Goal: Task Accomplishment & Management: Manage account settings

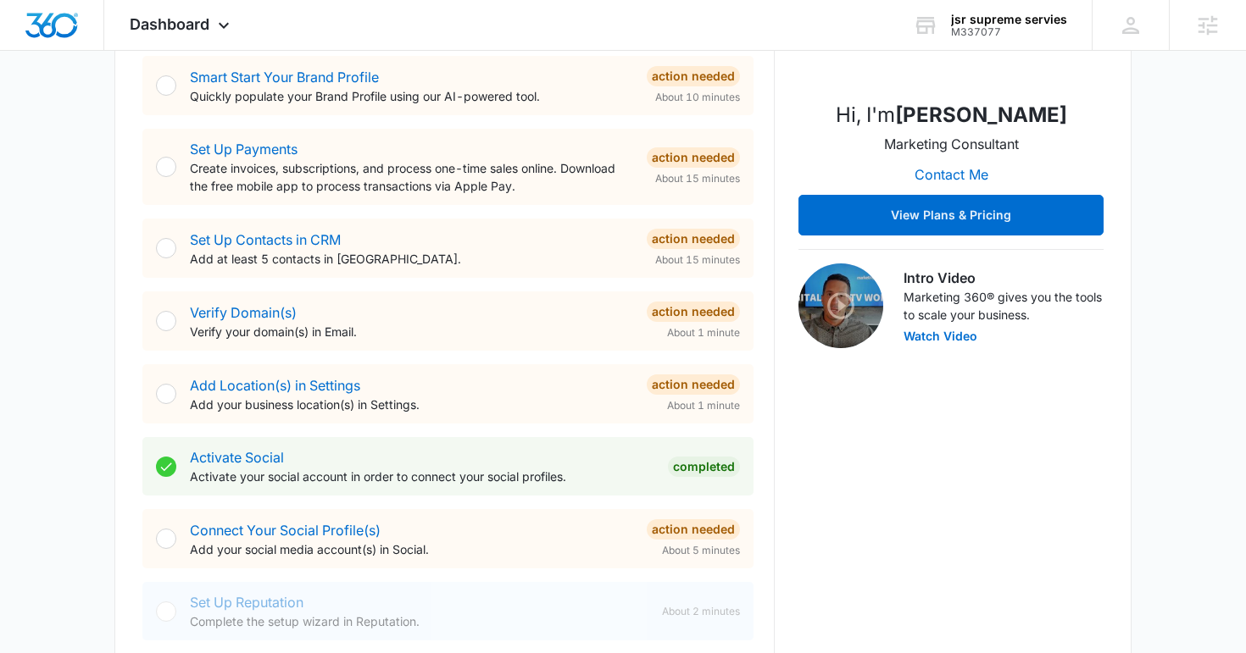
scroll to position [751, 0]
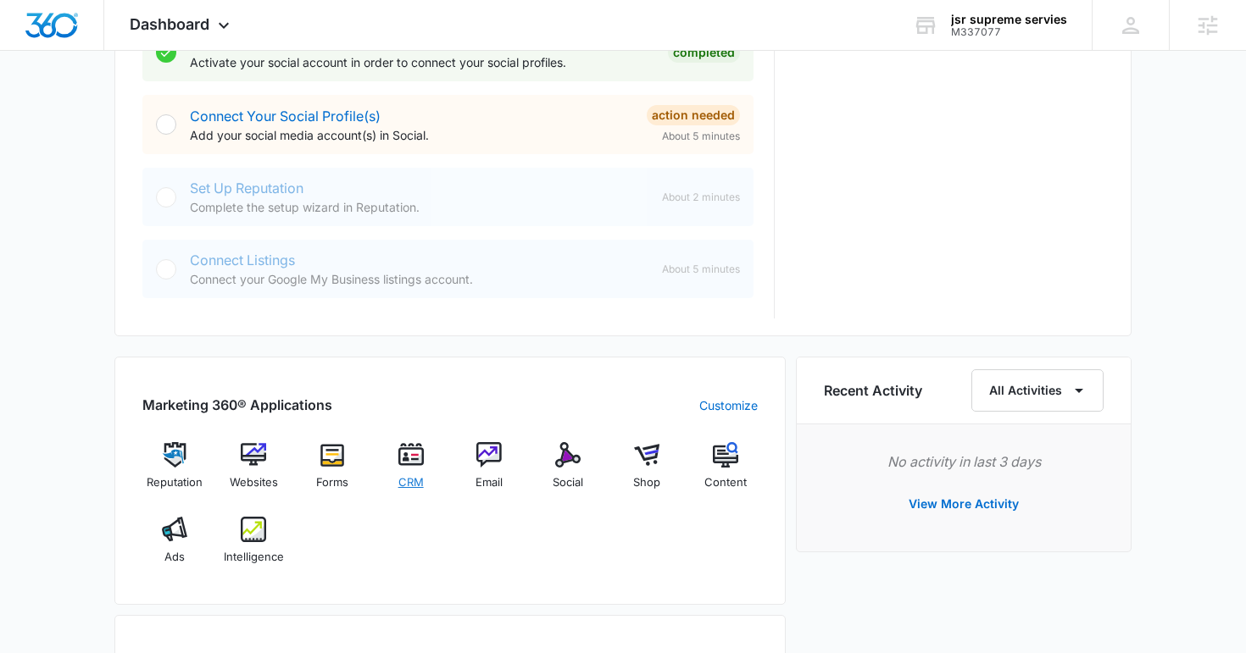
click at [413, 469] on div "CRM" at bounding box center [410, 472] width 65 height 60
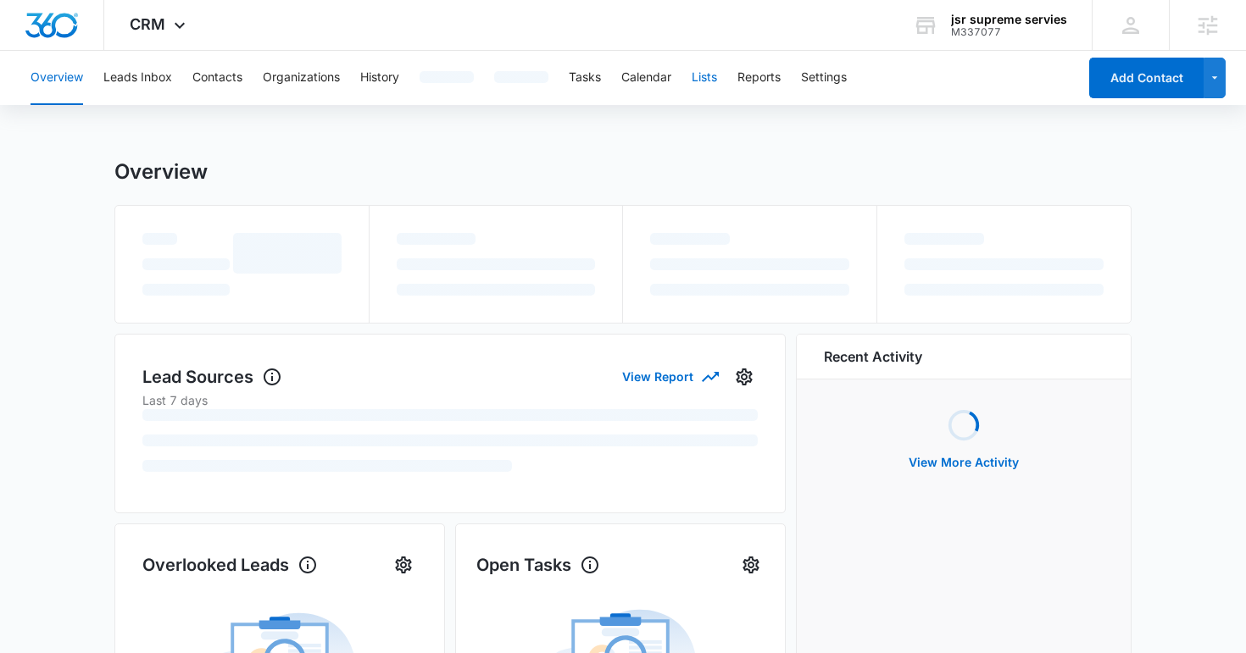
click at [708, 63] on button "Lists" at bounding box center [703, 78] width 25 height 54
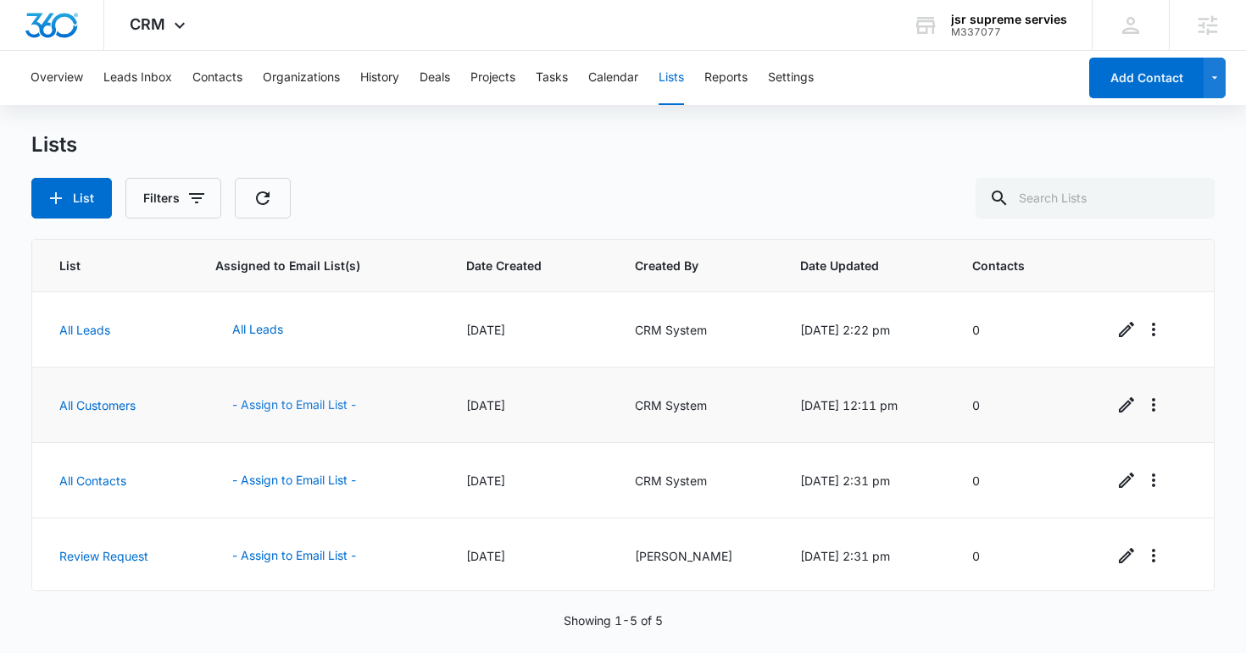
scroll to position [78, 0]
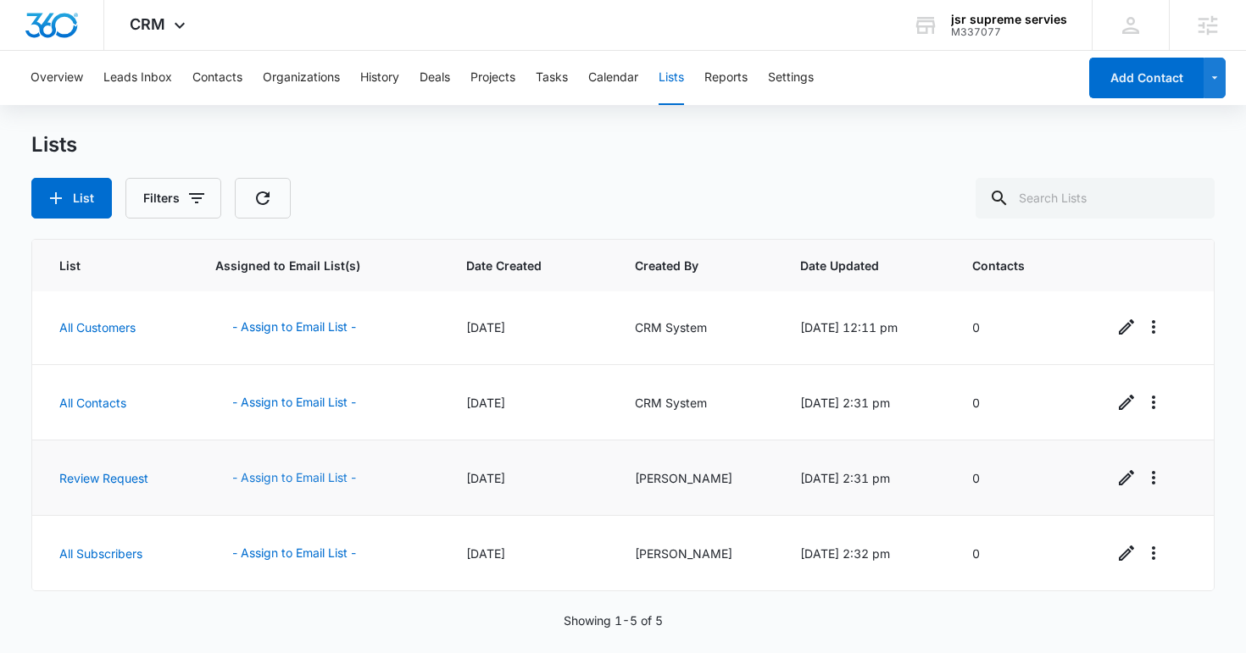
click at [308, 480] on button "- Assign to Email List -" at bounding box center [294, 478] width 158 height 41
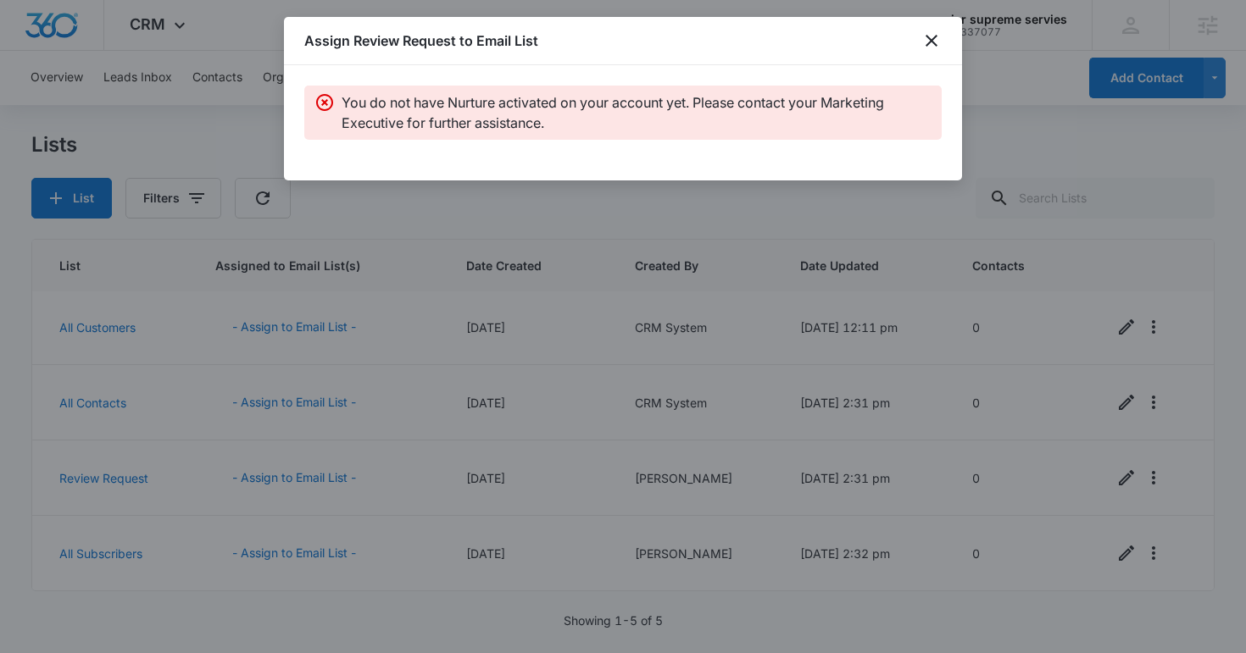
click at [902, 61] on div "Assign Review Request to Email List" at bounding box center [623, 41] width 678 height 48
click at [924, 54] on div "Assign Review Request to Email List" at bounding box center [623, 41] width 678 height 48
click at [929, 42] on icon "close" at bounding box center [931, 41] width 12 height 12
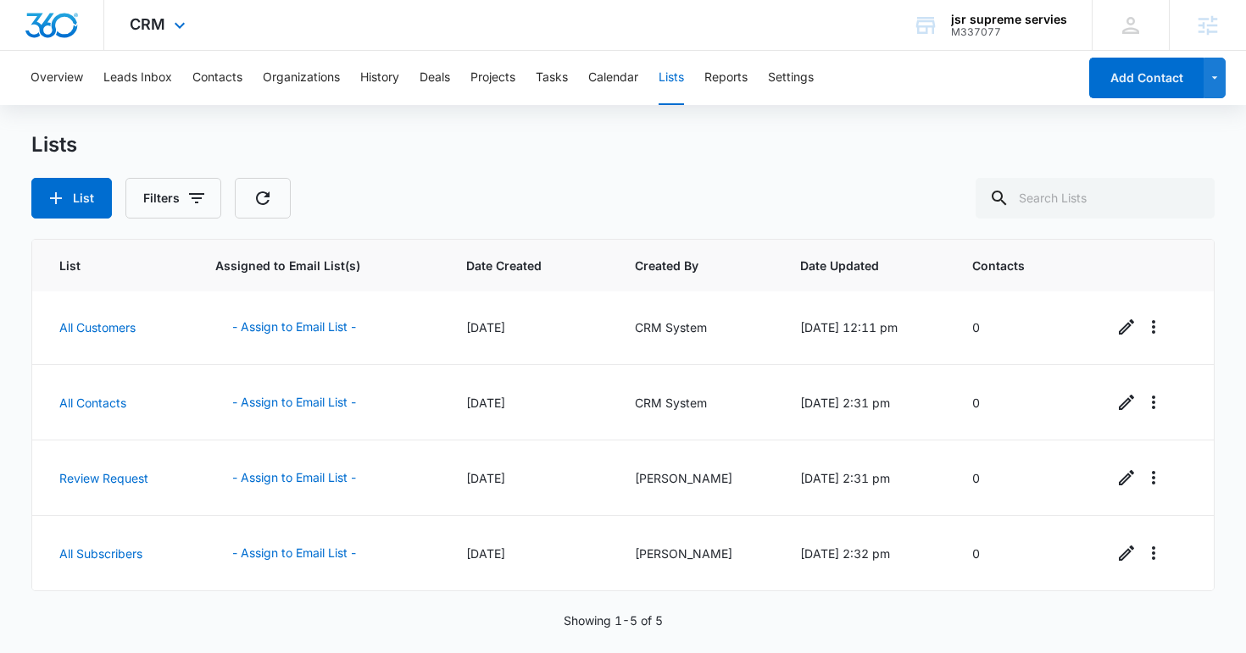
click at [154, 34] on div "CRM Apps Reputation Websites Forms CRM Email Social Shop Content Ads Intelligen…" at bounding box center [159, 25] width 111 height 50
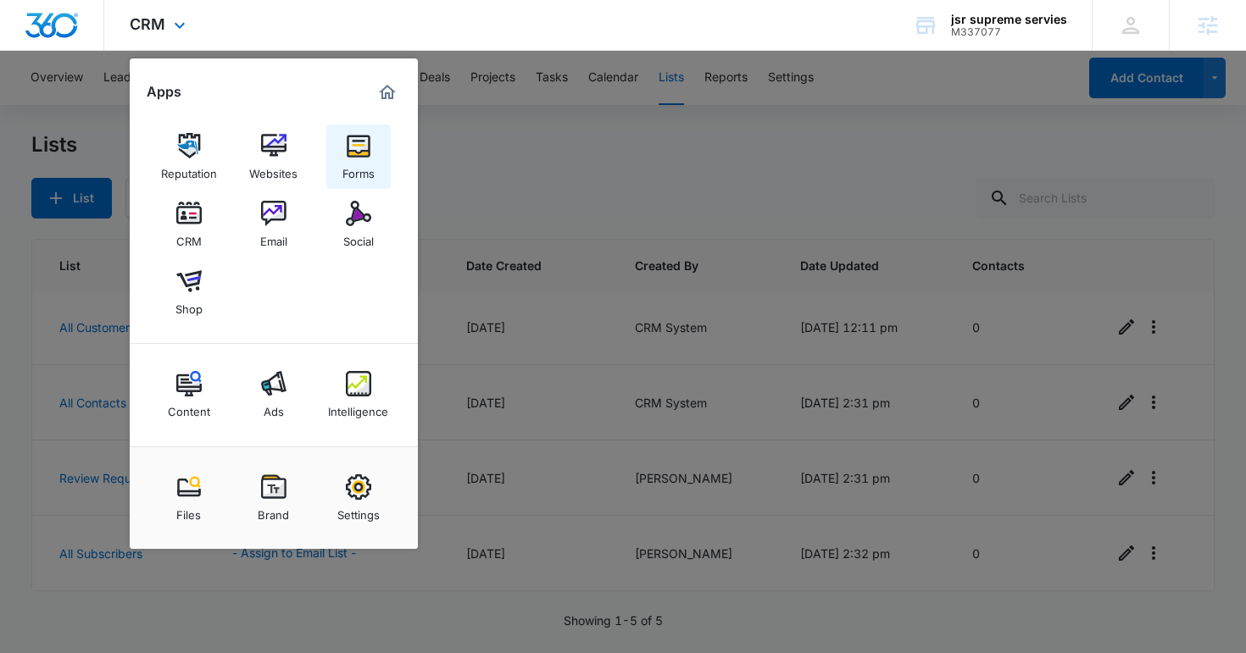
click at [357, 170] on div "Forms" at bounding box center [358, 169] width 32 height 22
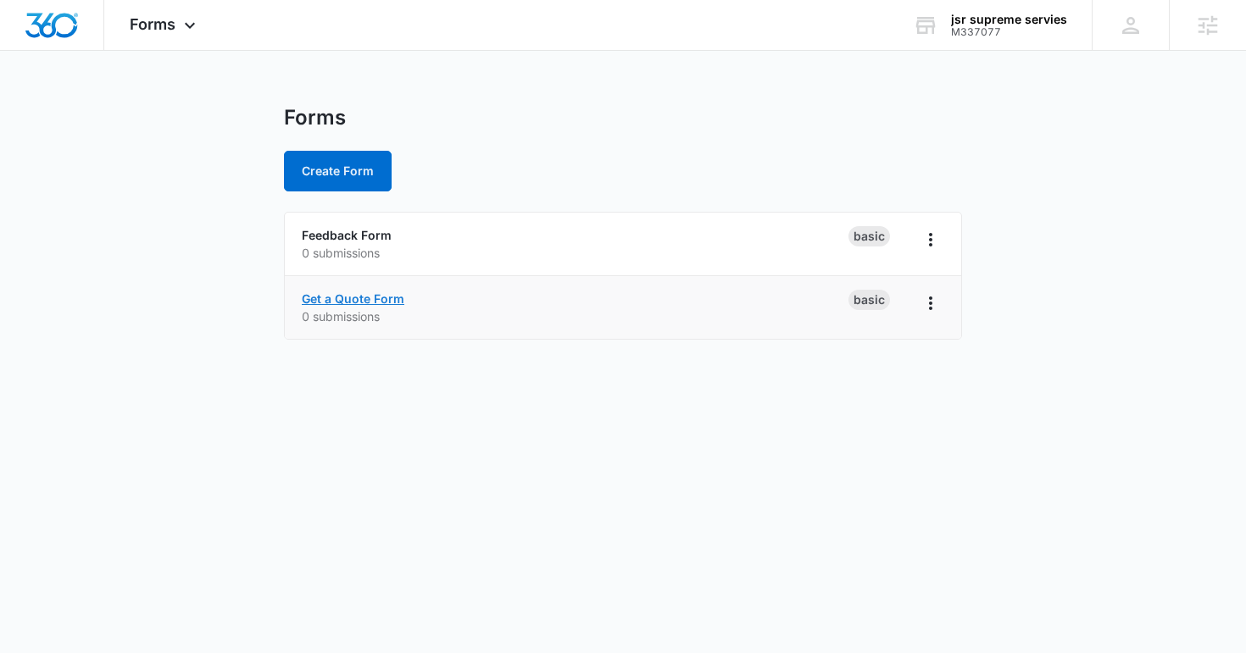
click at [360, 299] on link "Get a Quote Form" at bounding box center [353, 298] width 103 height 14
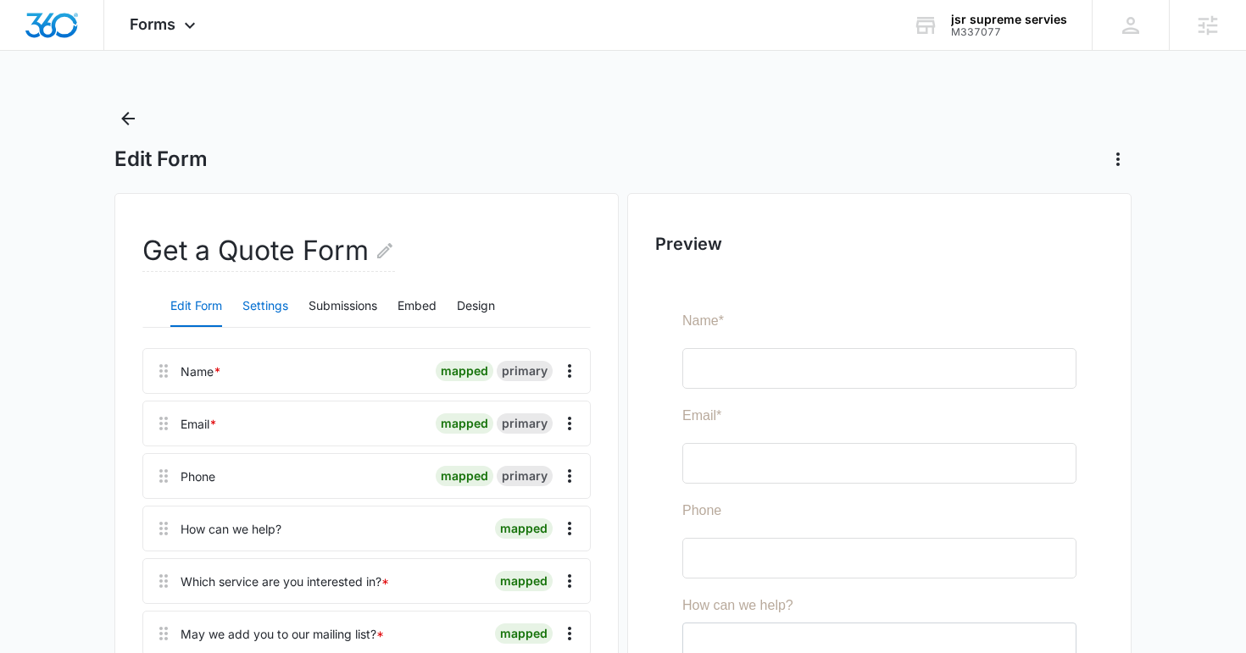
click at [264, 306] on button "Settings" at bounding box center [265, 306] width 46 height 41
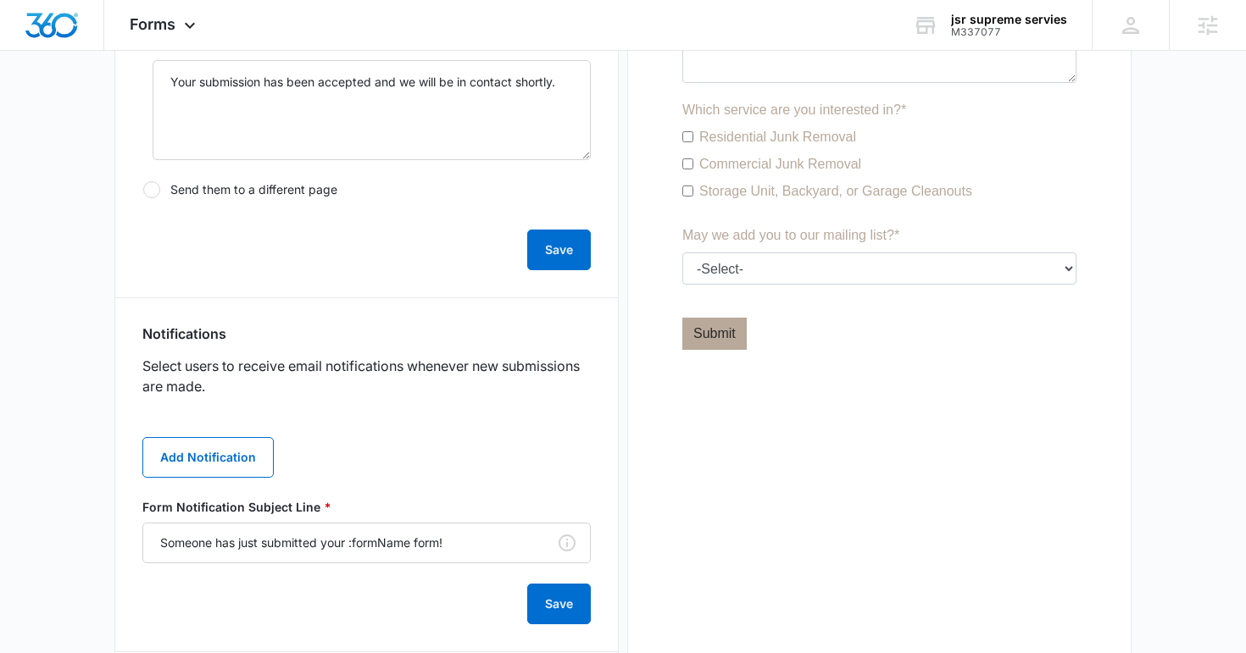
scroll to position [852, 0]
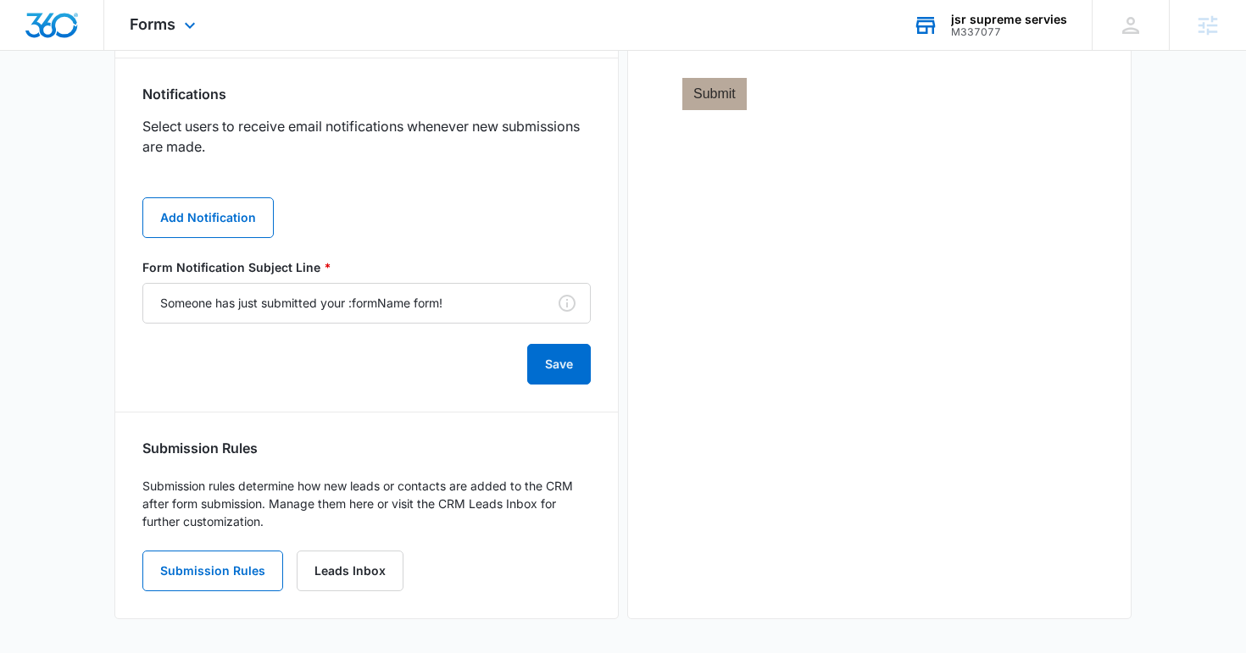
click at [967, 30] on div "M337077" at bounding box center [1009, 32] width 116 height 12
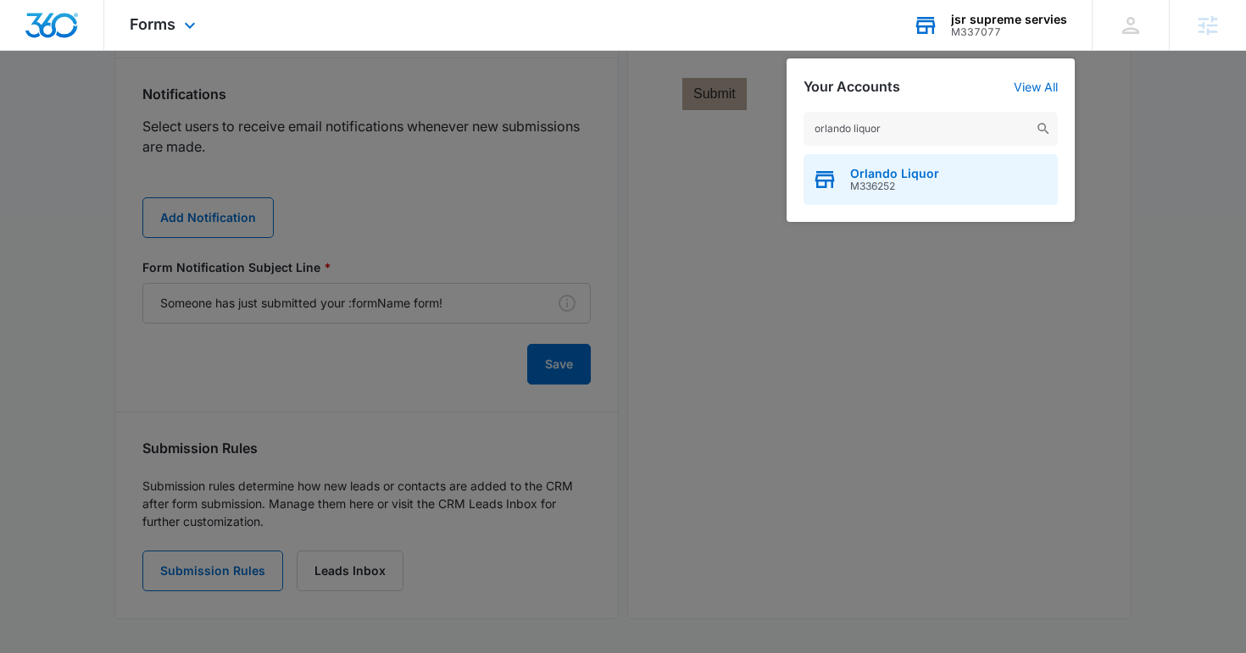
type input "orlando liquor"
click at [890, 182] on span "M336252" at bounding box center [894, 186] width 89 height 12
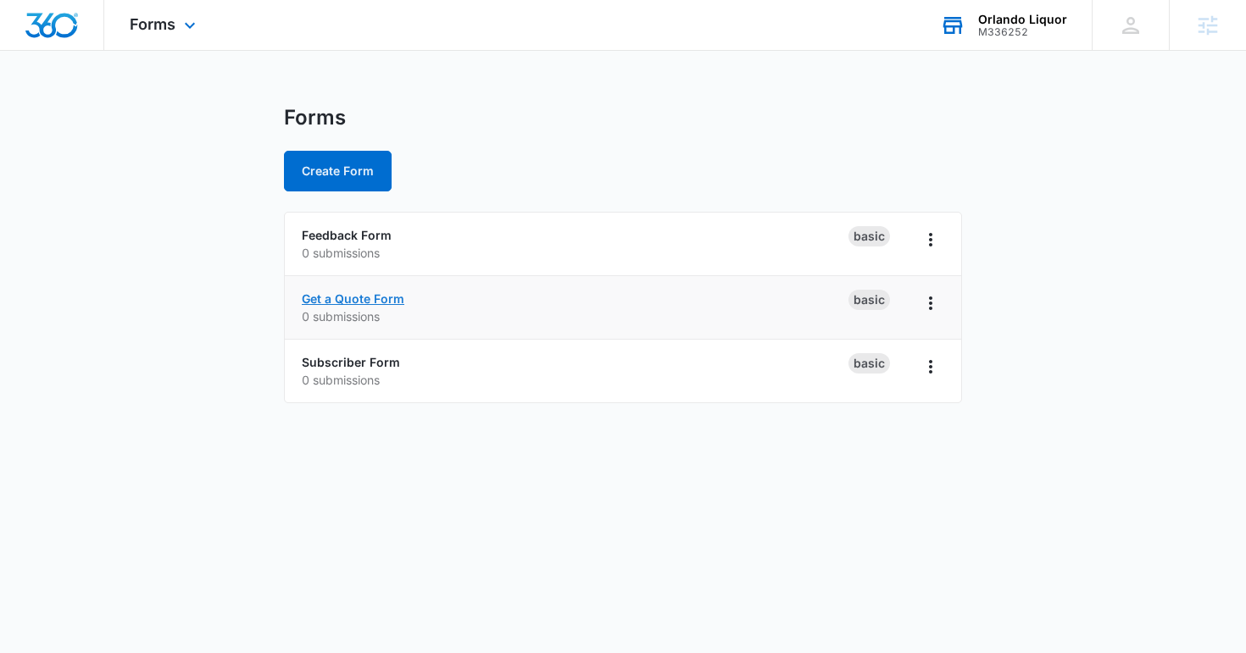
click at [336, 296] on link "Get a Quote Form" at bounding box center [353, 298] width 103 height 14
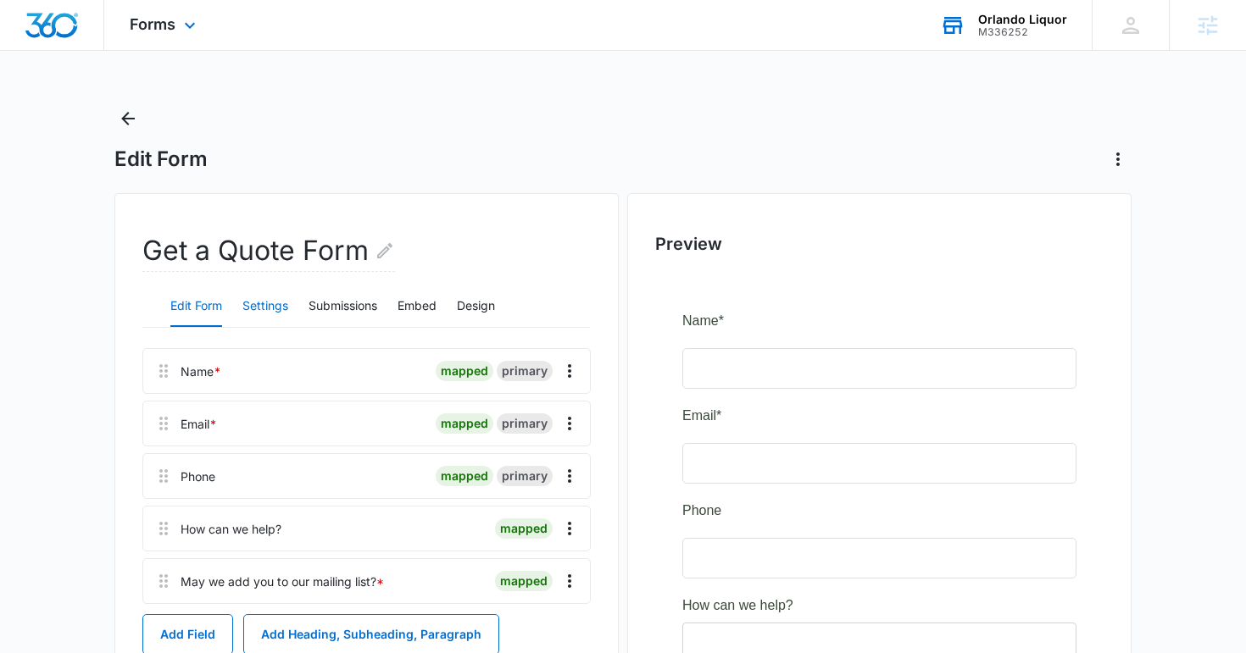
click at [263, 304] on button "Settings" at bounding box center [265, 306] width 46 height 41
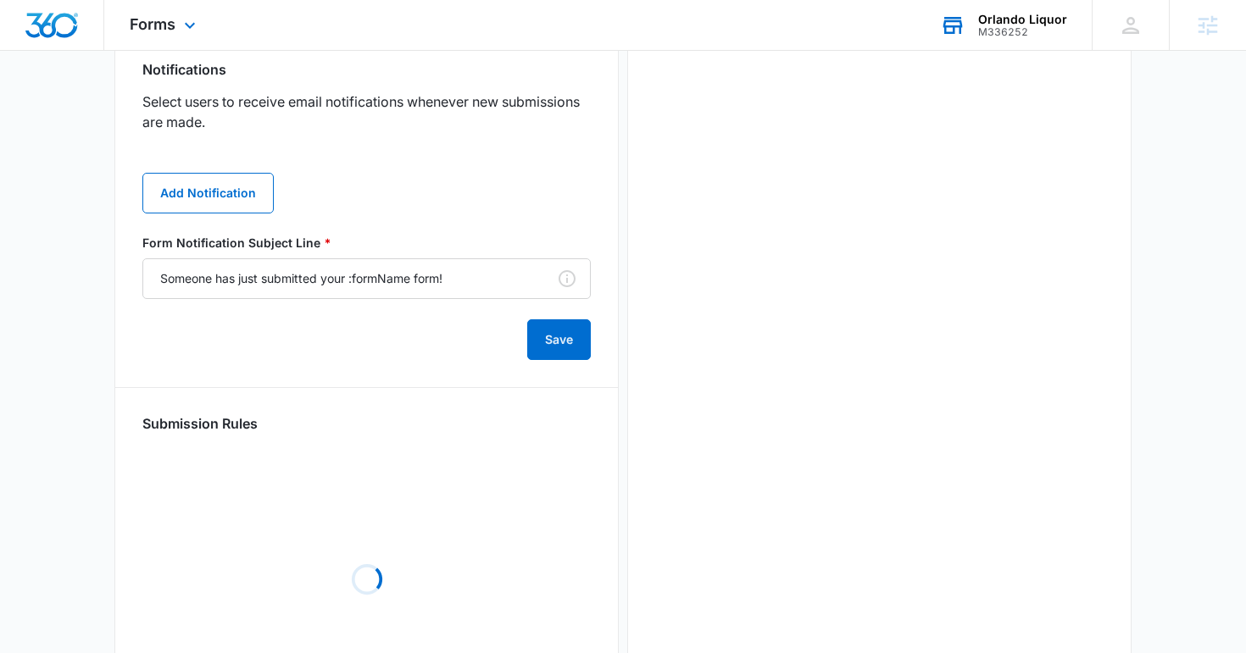
scroll to position [852, 0]
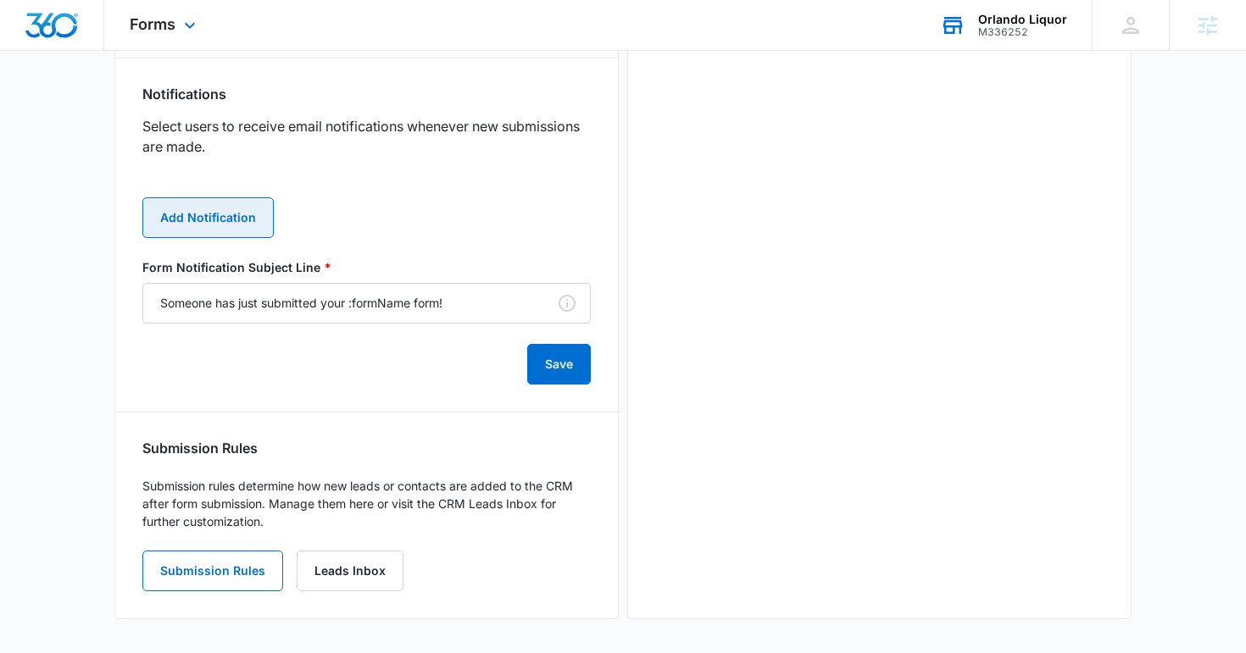
click at [222, 225] on button "Add Notification" at bounding box center [207, 217] width 131 height 41
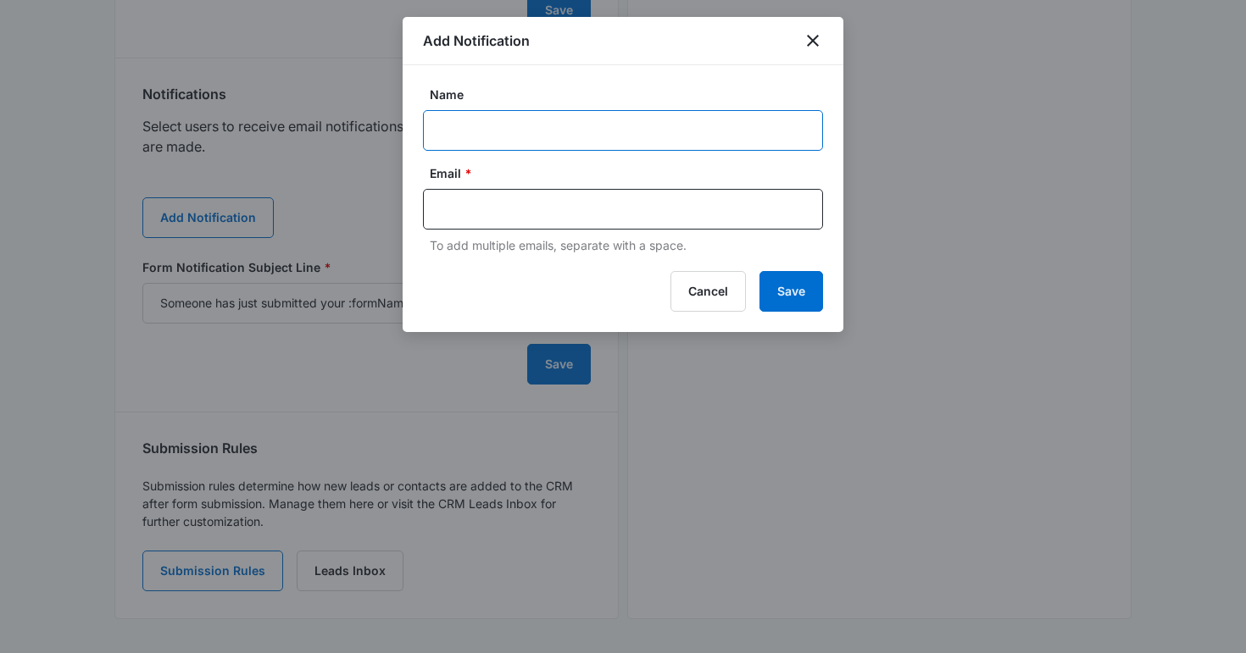
click at [517, 111] on input "Name" at bounding box center [623, 130] width 400 height 41
type input "Client Notification"
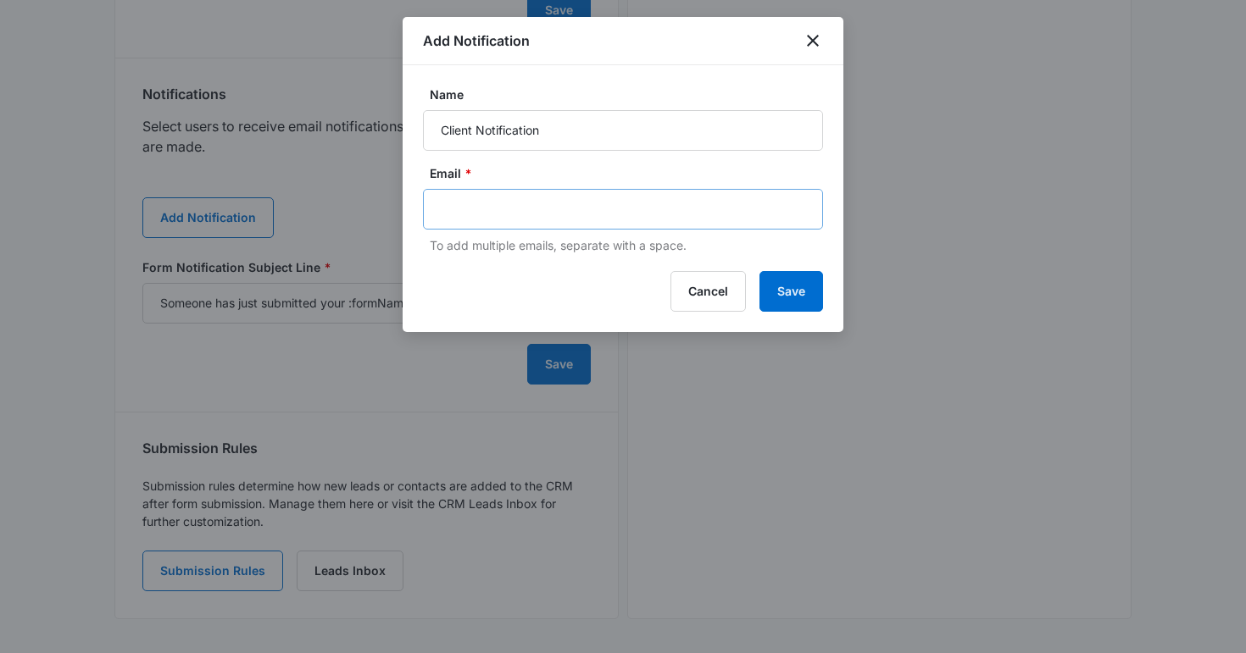
click at [480, 225] on div at bounding box center [623, 209] width 400 height 41
click at [479, 241] on p "To add multiple emails, separate with a space." at bounding box center [626, 245] width 393 height 18
click at [624, 208] on input "text" at bounding box center [625, 209] width 368 height 25
type input "247orlandosmokeshop@gmail.com"
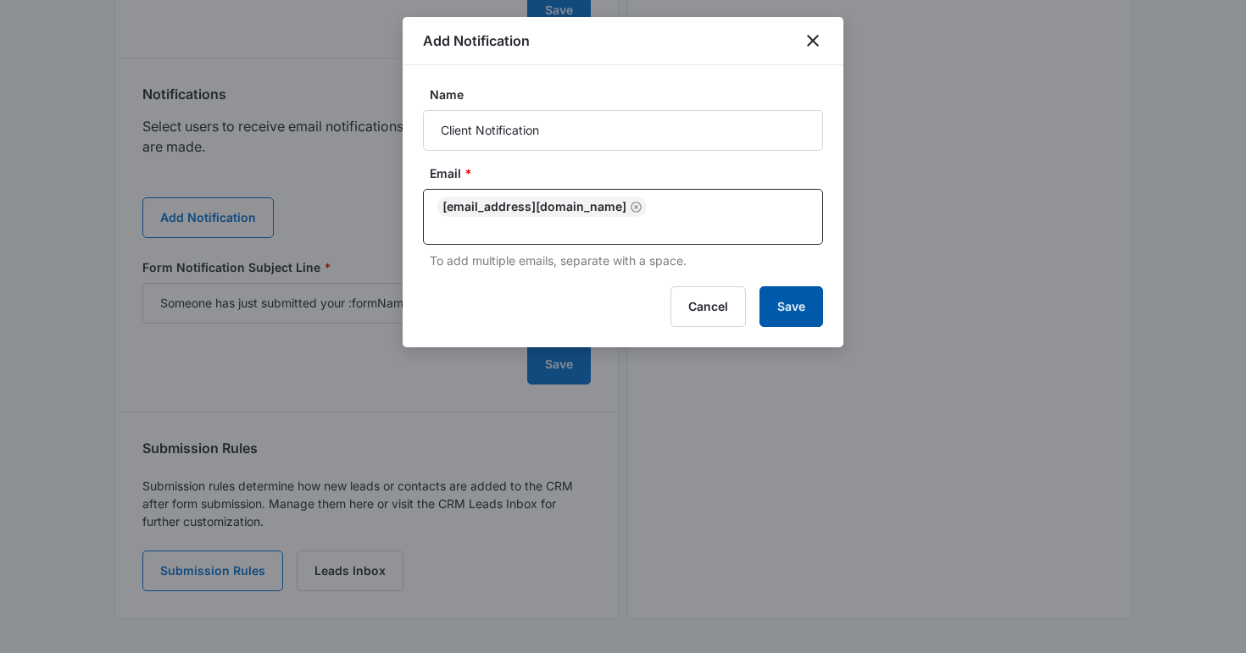
click at [785, 304] on button "Save" at bounding box center [791, 306] width 64 height 41
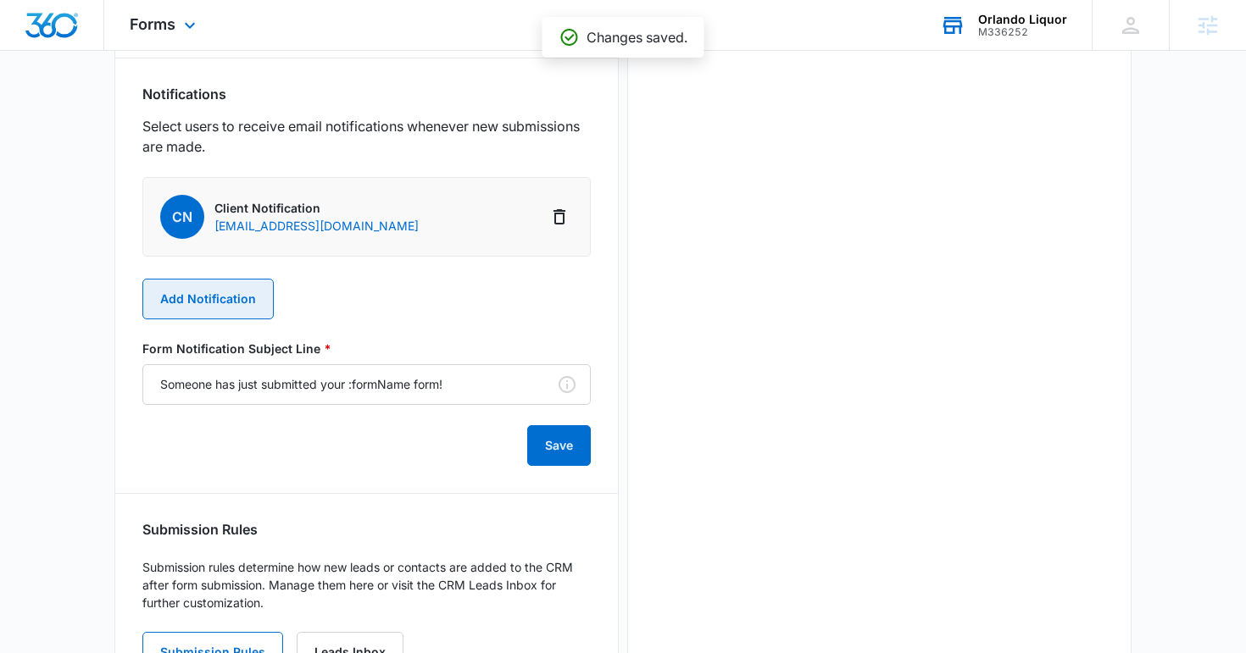
click at [229, 308] on button "Add Notification" at bounding box center [207, 299] width 131 height 41
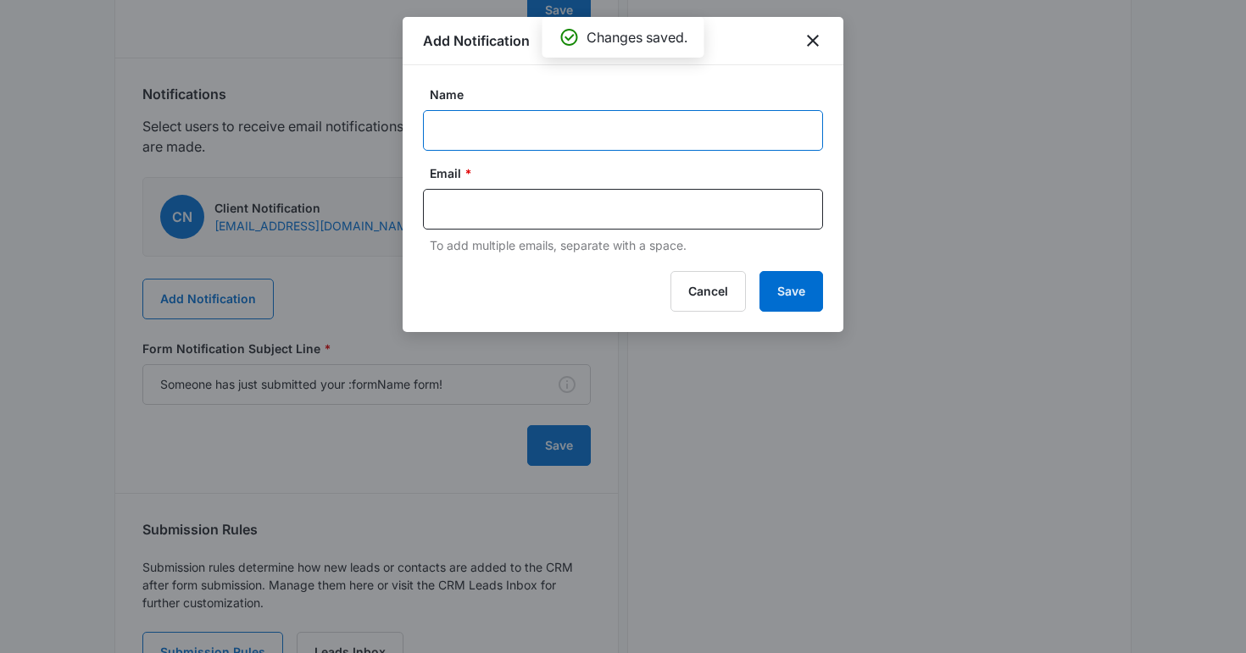
click at [524, 144] on input "Name" at bounding box center [623, 130] width 400 height 41
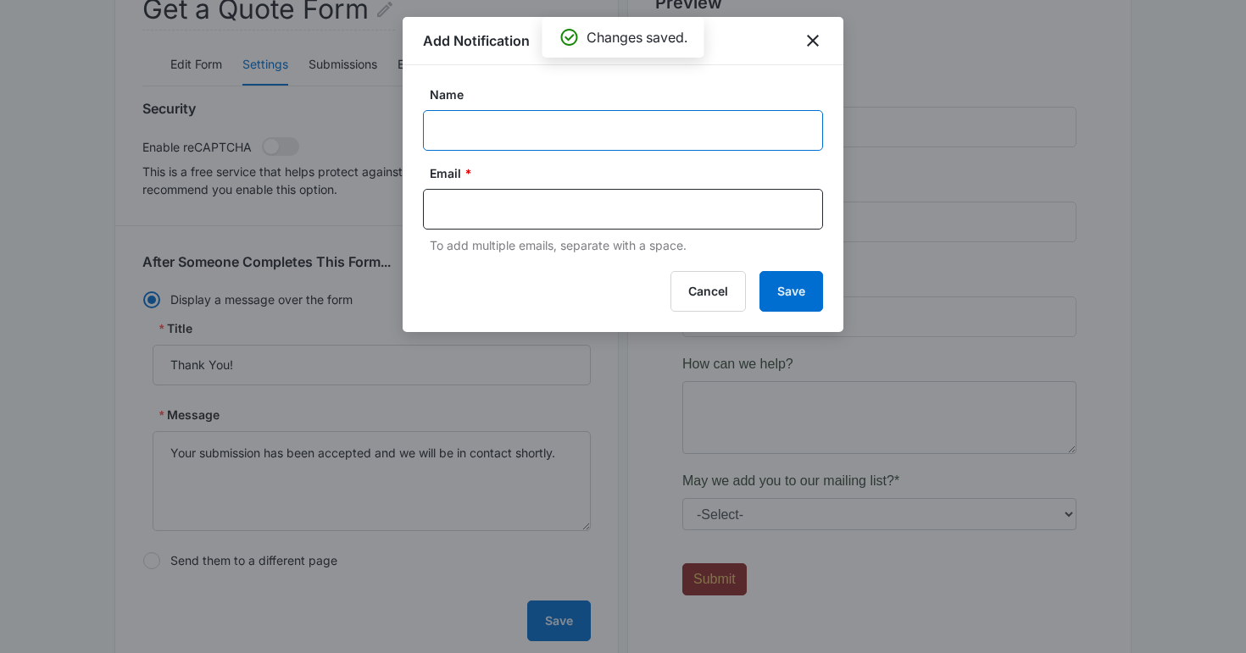
scroll to position [0, 0]
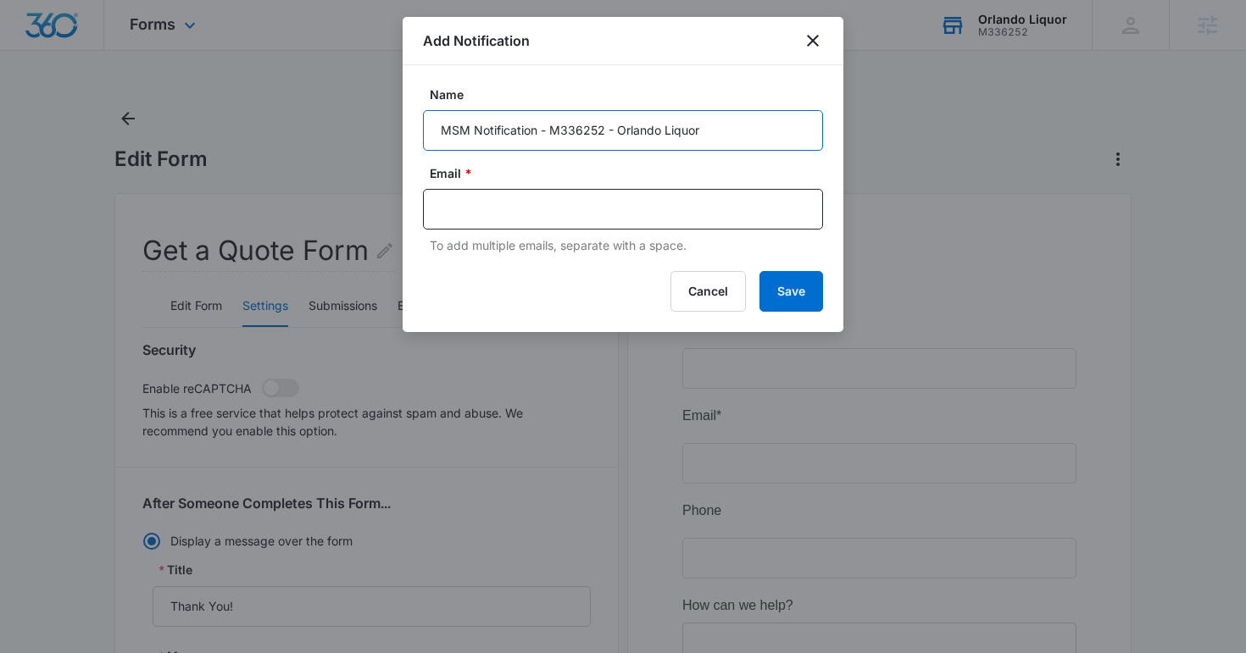
type input "MSM Notification - M336252 - Orlando Liquor"
click at [451, 235] on div "Email * To add multiple emails, separate with a space." at bounding box center [623, 209] width 400 height 90
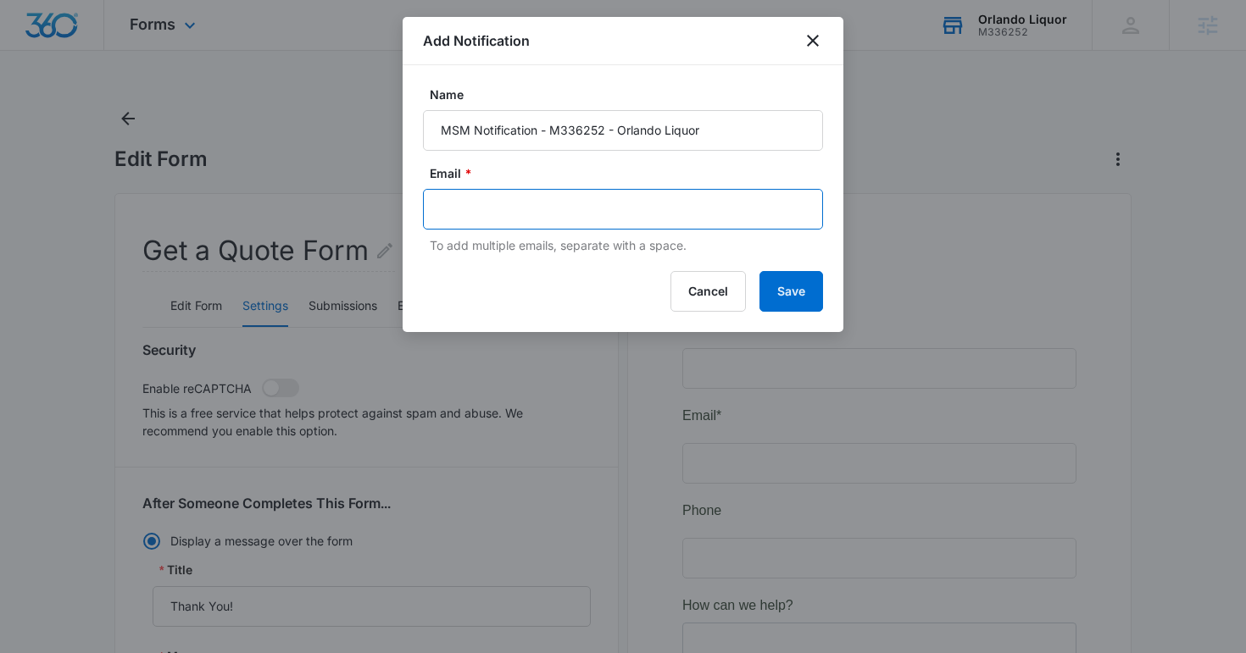
click at [451, 215] on input "text" at bounding box center [625, 209] width 368 height 25
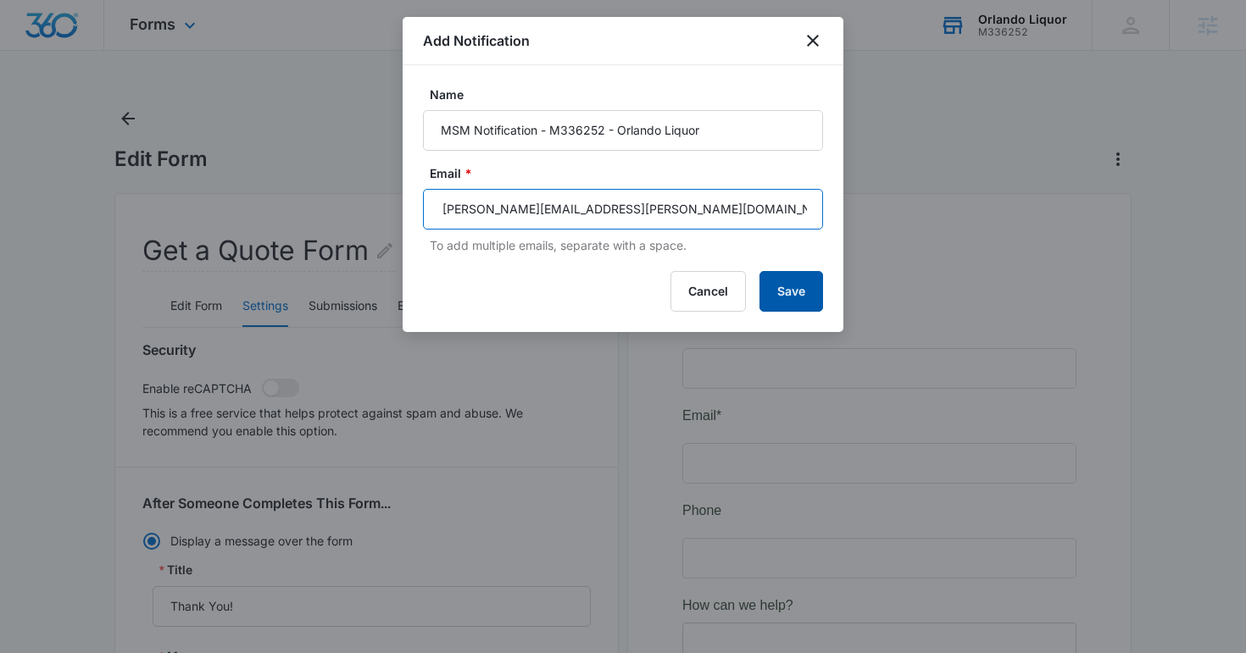
type input "matt.malone@madwire.com"
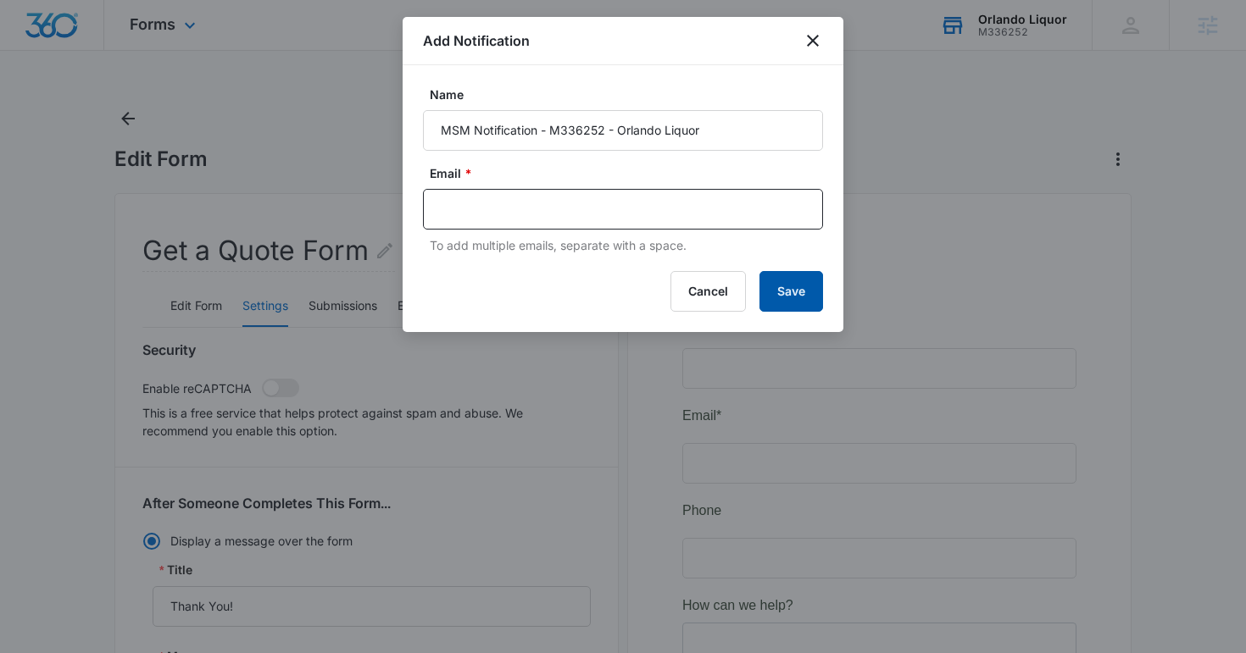
click at [793, 291] on button "Save" at bounding box center [791, 291] width 64 height 41
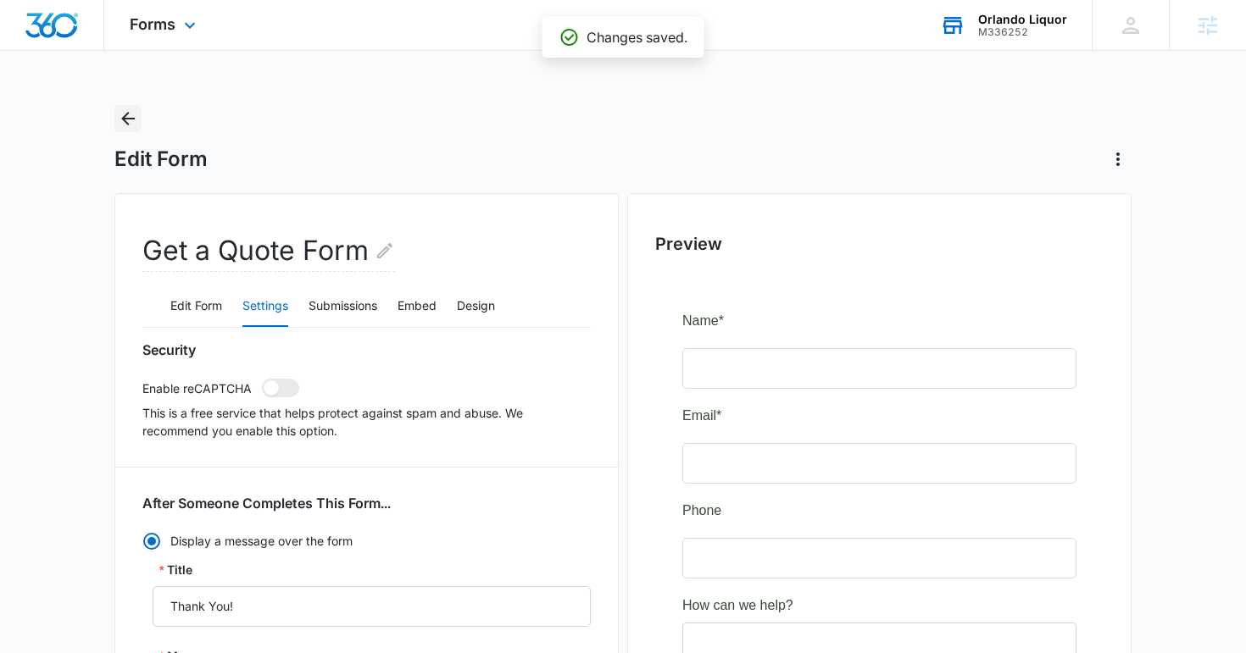
click at [136, 119] on icon "Back" at bounding box center [128, 118] width 20 height 20
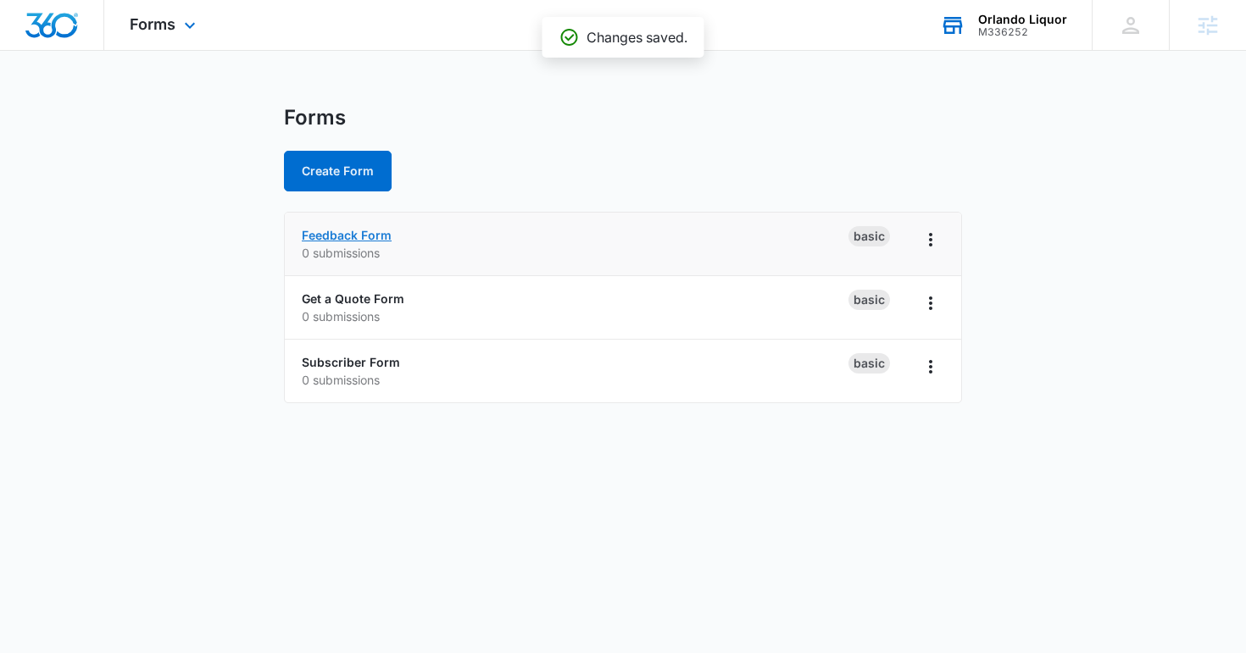
click at [363, 231] on link "Feedback Form" at bounding box center [347, 235] width 90 height 14
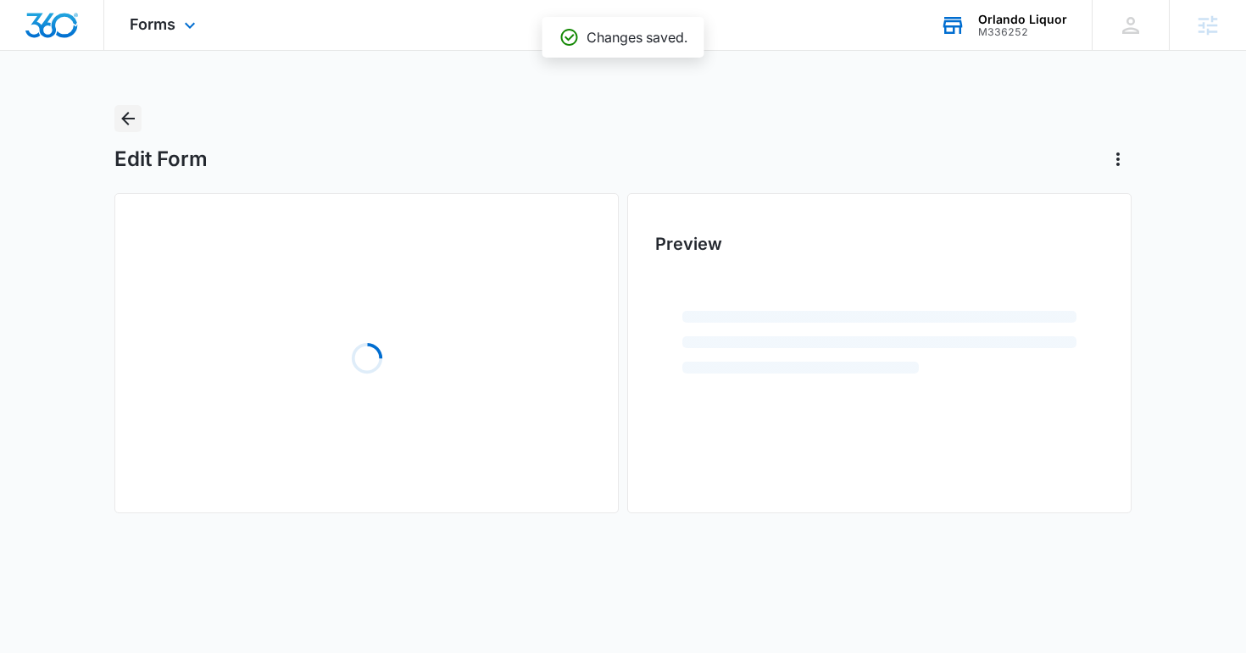
click at [119, 108] on icon "Back" at bounding box center [128, 118] width 20 height 20
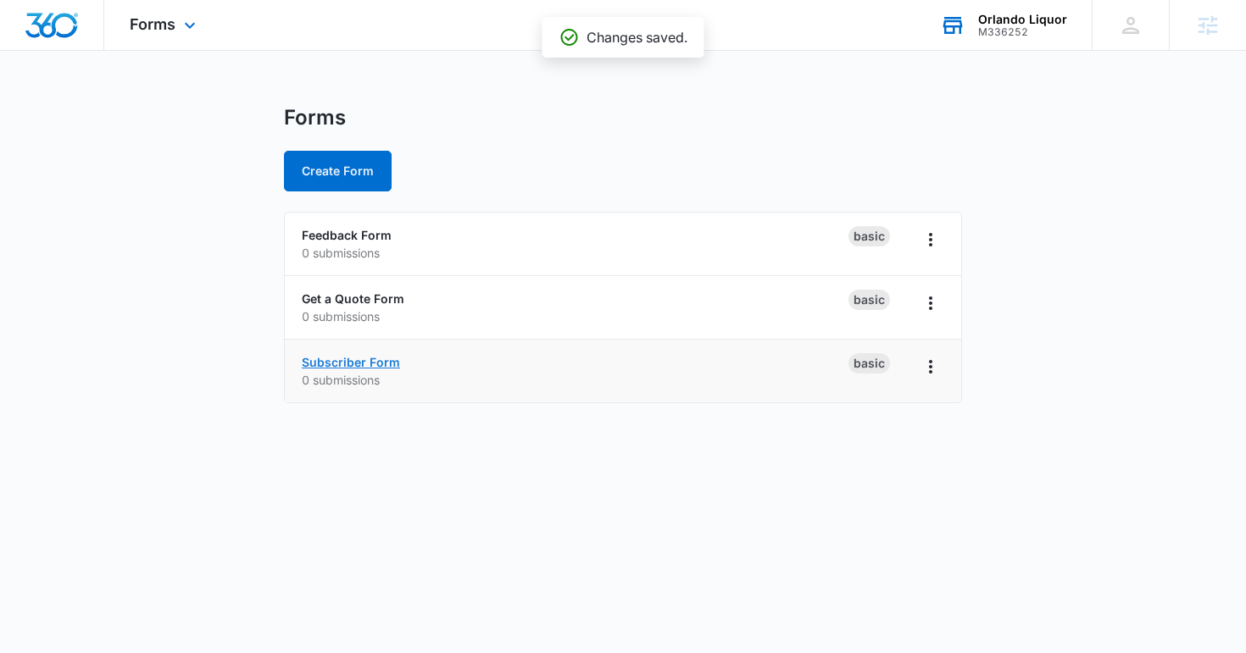
click at [353, 361] on link "Subscriber Form" at bounding box center [351, 362] width 98 height 14
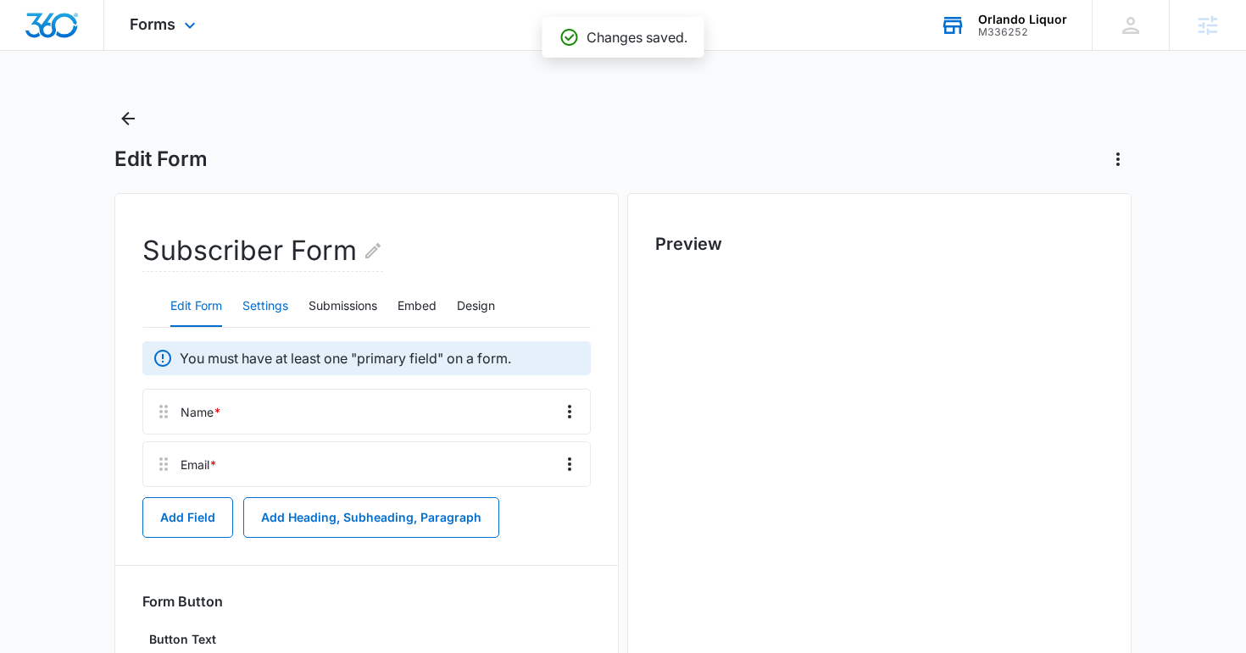
click at [265, 308] on button "Settings" at bounding box center [265, 306] width 46 height 41
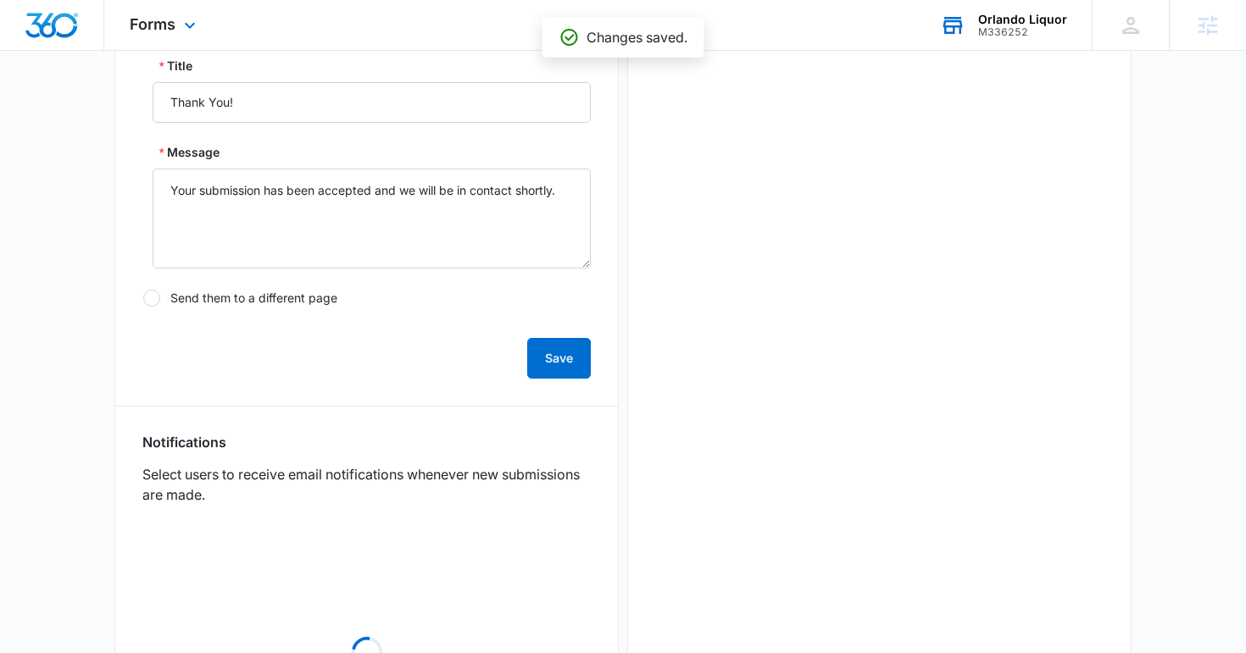
scroll to position [540, 0]
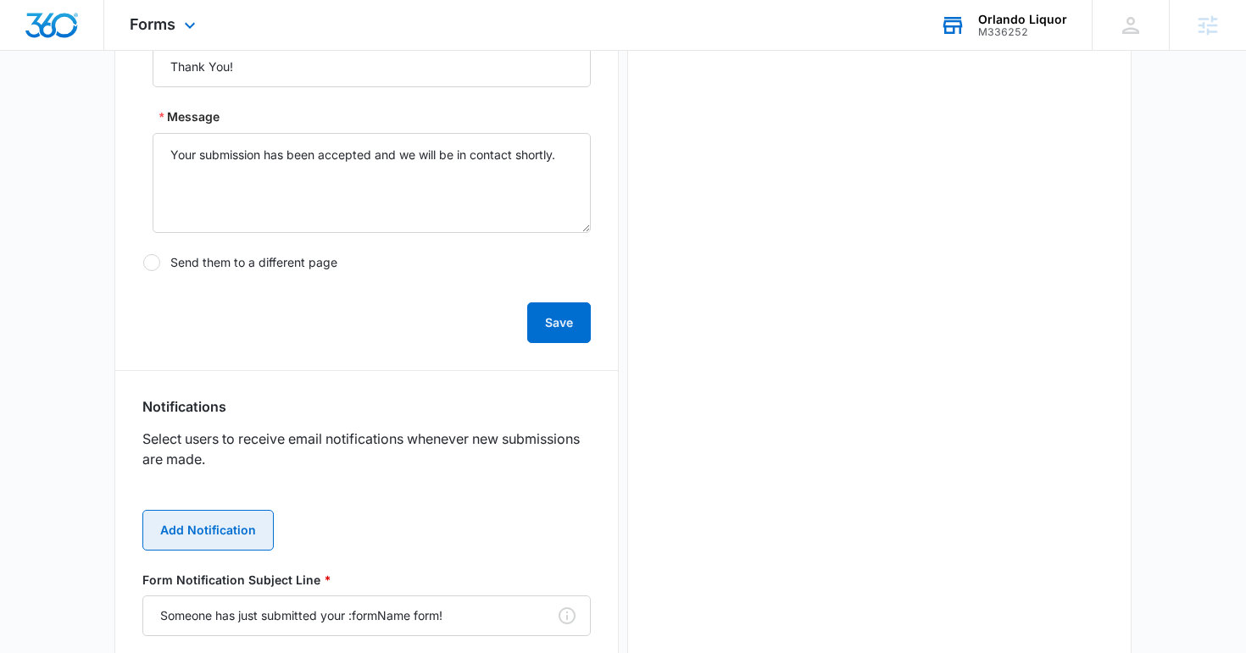
click at [213, 549] on button "Add Notification" at bounding box center [207, 530] width 131 height 41
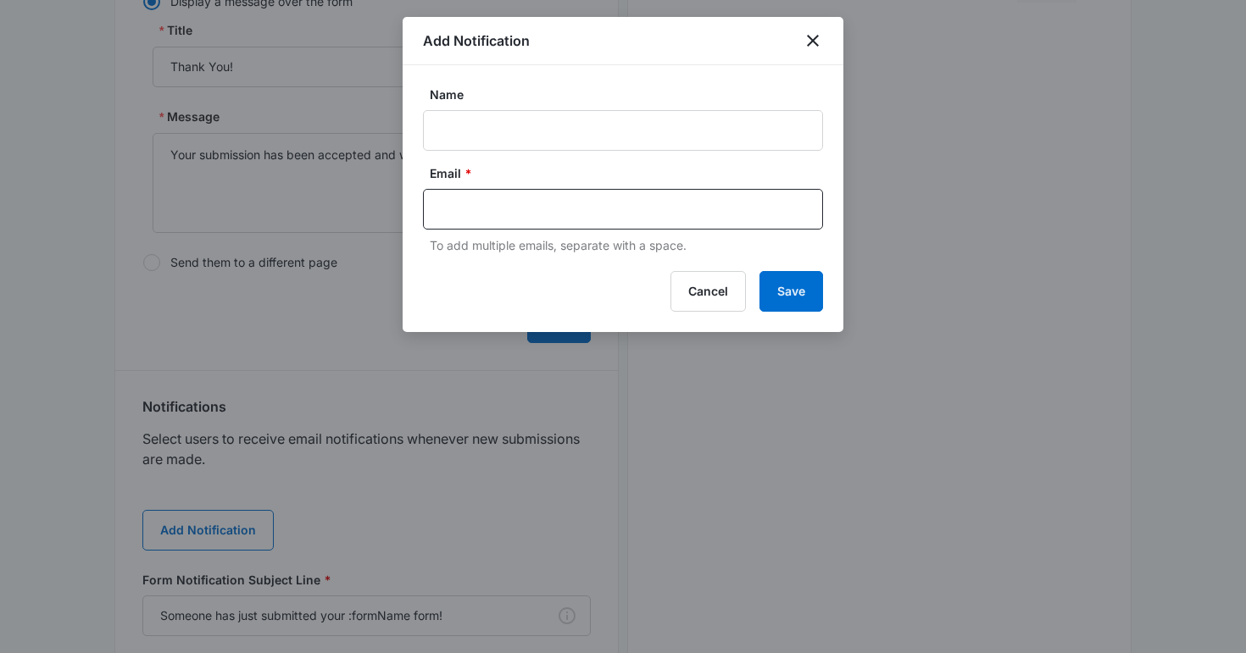
click at [481, 153] on form "Name Email * To add multiple emails, separate with a space." at bounding box center [623, 170] width 400 height 169
click at [483, 143] on input "Name" at bounding box center [623, 130] width 400 height 41
type input "Review Request"
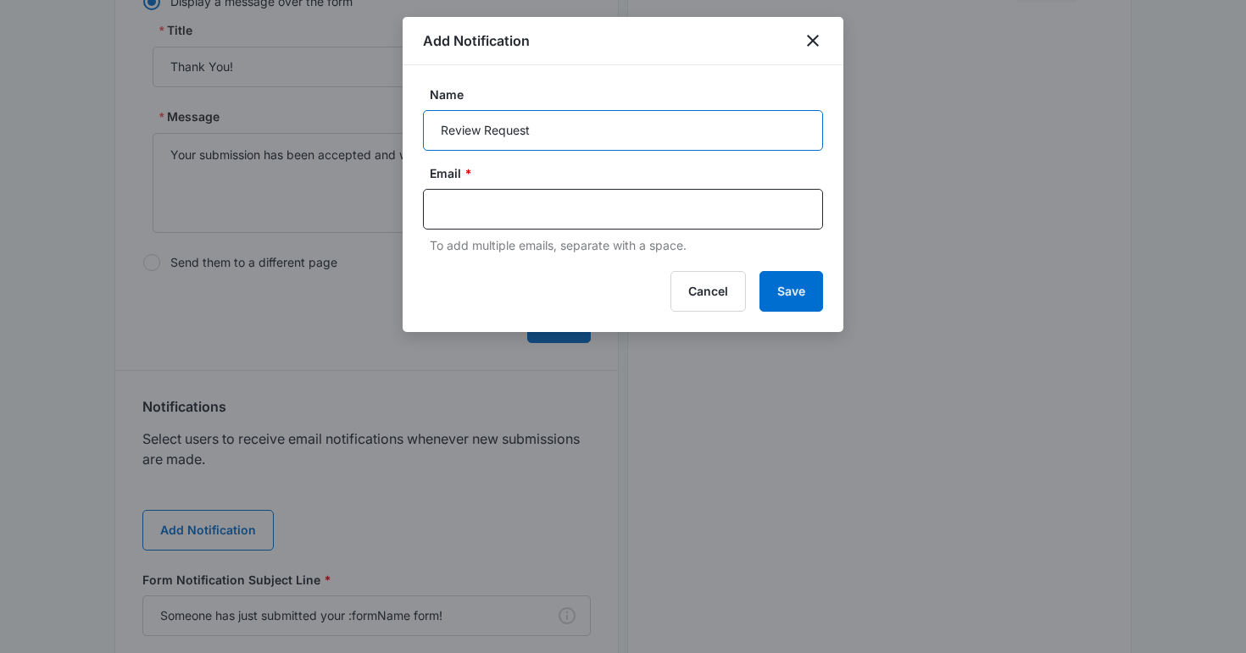
click at [523, 121] on input "Review Request" at bounding box center [623, 130] width 400 height 41
click at [523, 121] on input "Name" at bounding box center [623, 130] width 400 height 41
type input "Client Notification"
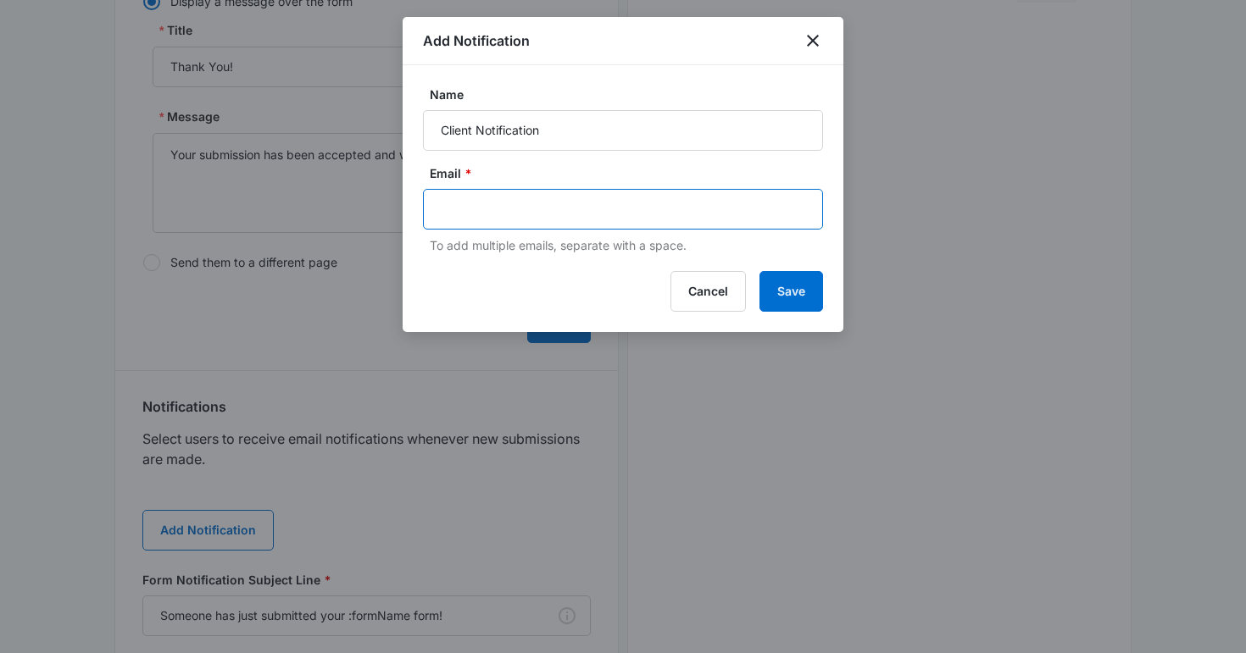
click at [529, 215] on input "text" at bounding box center [625, 209] width 368 height 25
type input "247orlandosmokeshop@gmail.com"
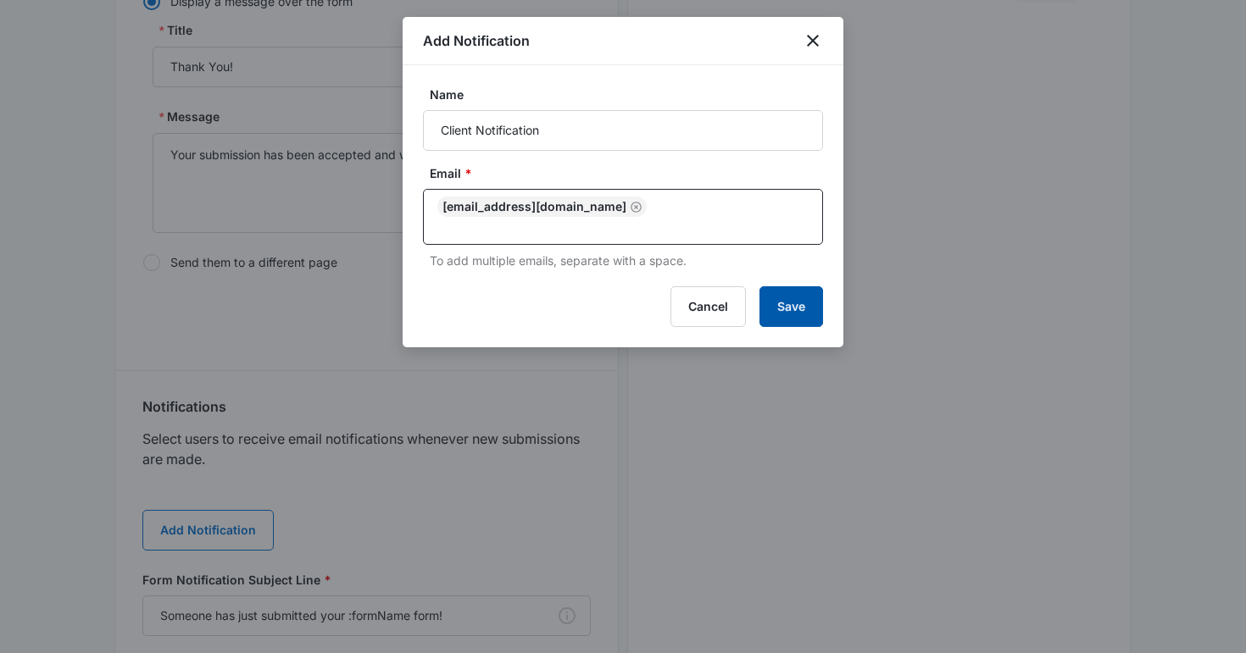
click at [805, 286] on button "Save" at bounding box center [791, 306] width 64 height 41
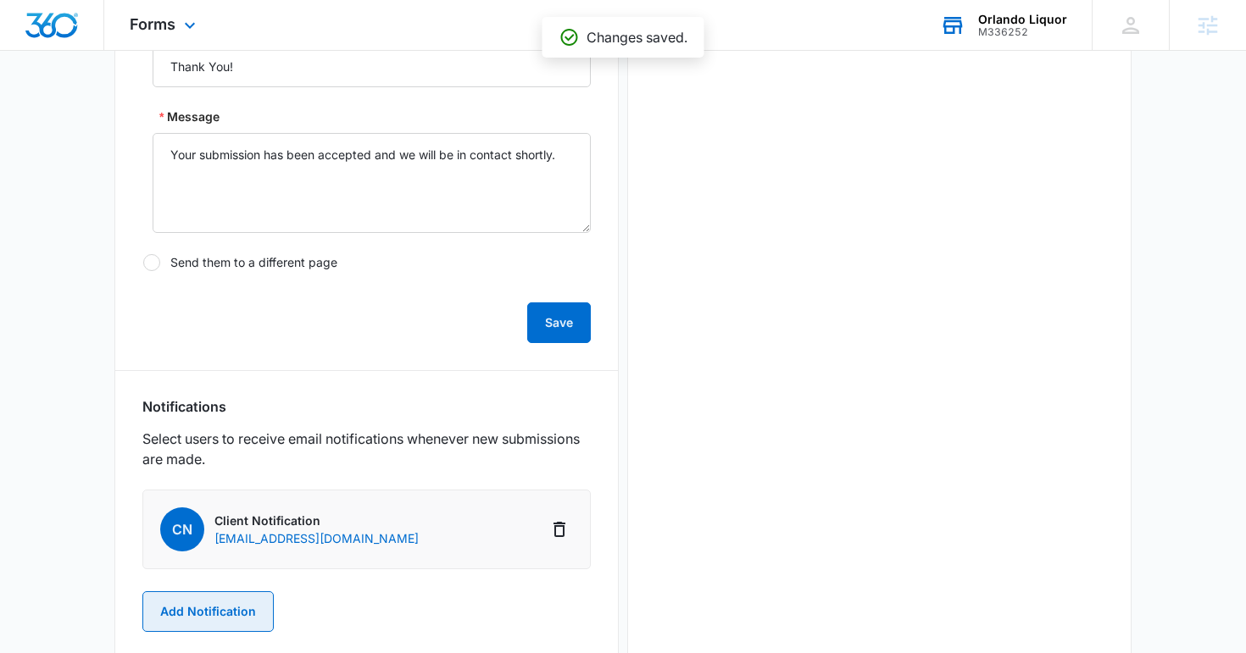
click at [240, 596] on button "Add Notification" at bounding box center [207, 611] width 131 height 41
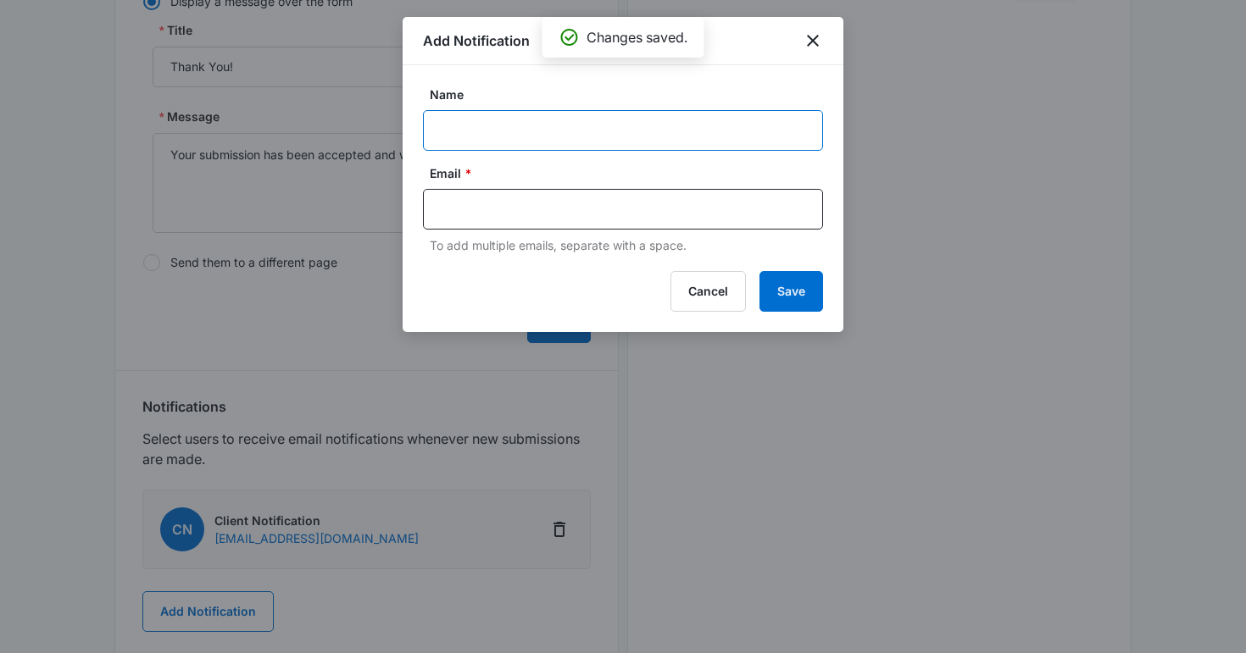
click at [474, 138] on input "Name" at bounding box center [623, 130] width 400 height 41
type input "MSM Notification - M336252 - Orlando Liquor"
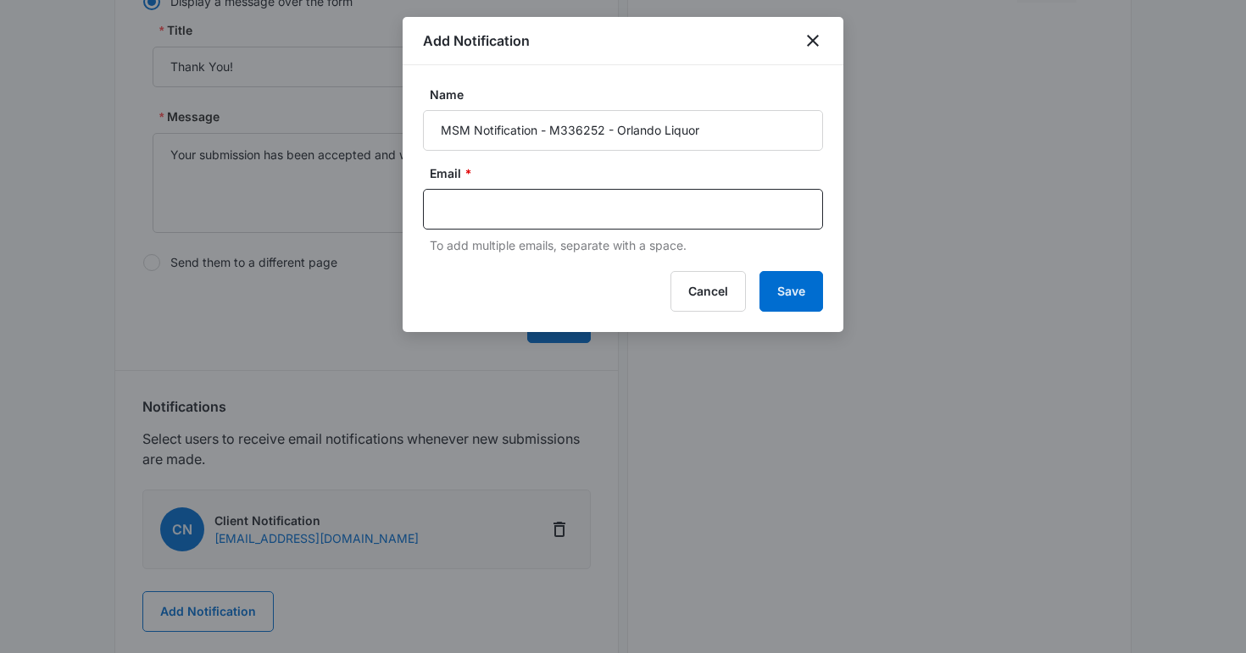
click at [541, 230] on div "Email * To add multiple emails, separate with a space." at bounding box center [623, 209] width 400 height 90
click at [522, 222] on div at bounding box center [623, 209] width 400 height 41
click at [511, 217] on input "text" at bounding box center [625, 209] width 368 height 25
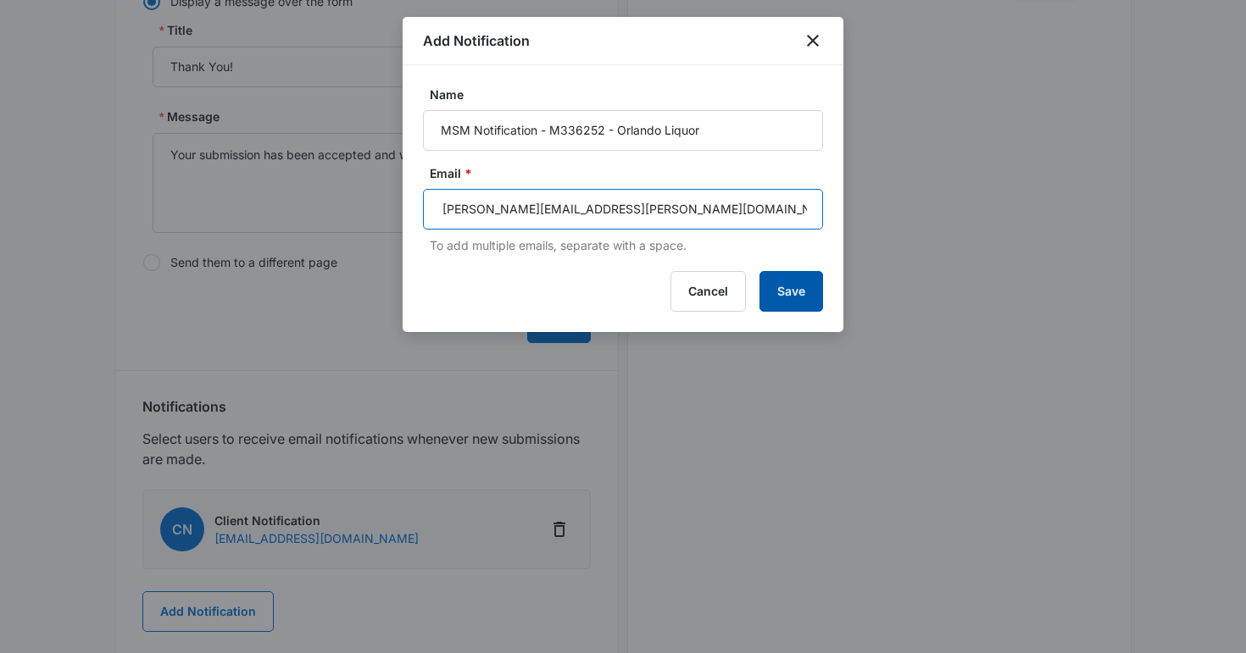
type input "matt.malone@madwire.com"
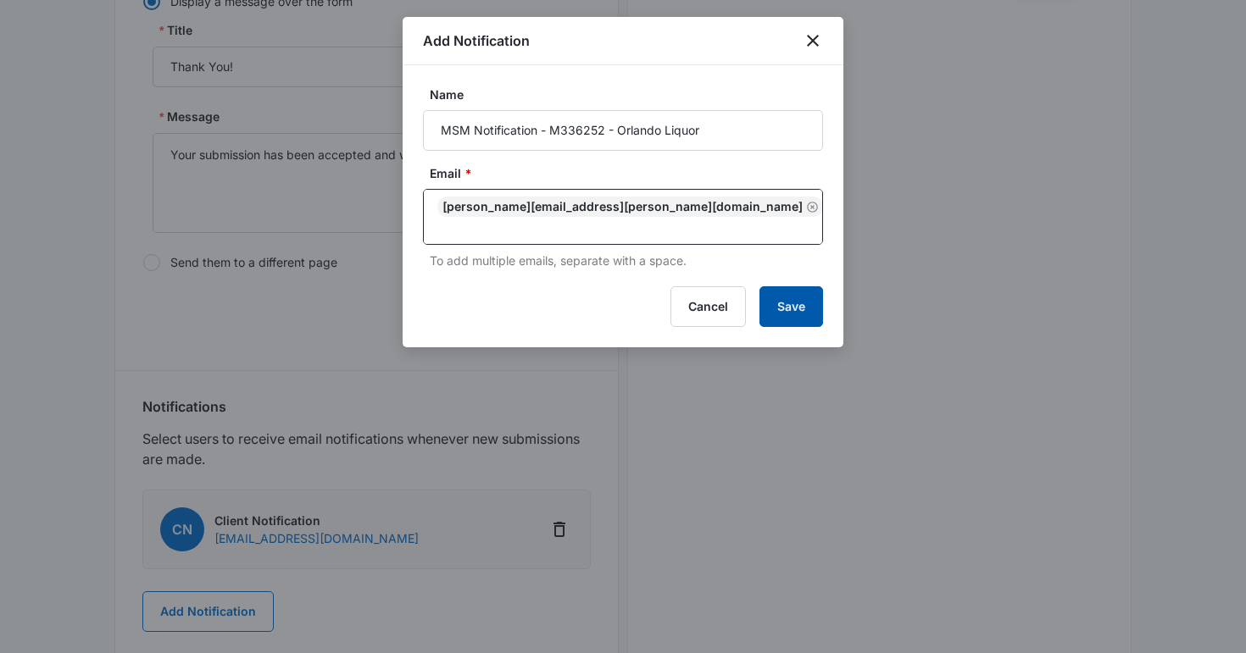
click at [784, 286] on button "Save" at bounding box center [791, 306] width 64 height 41
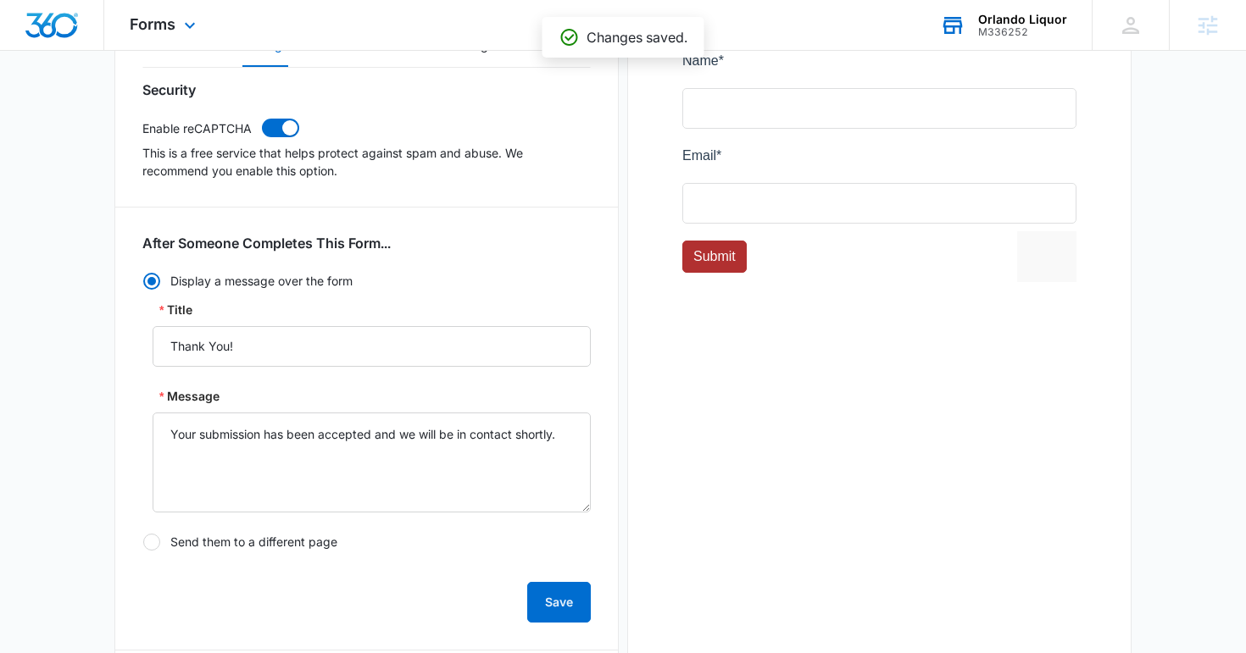
scroll to position [0, 0]
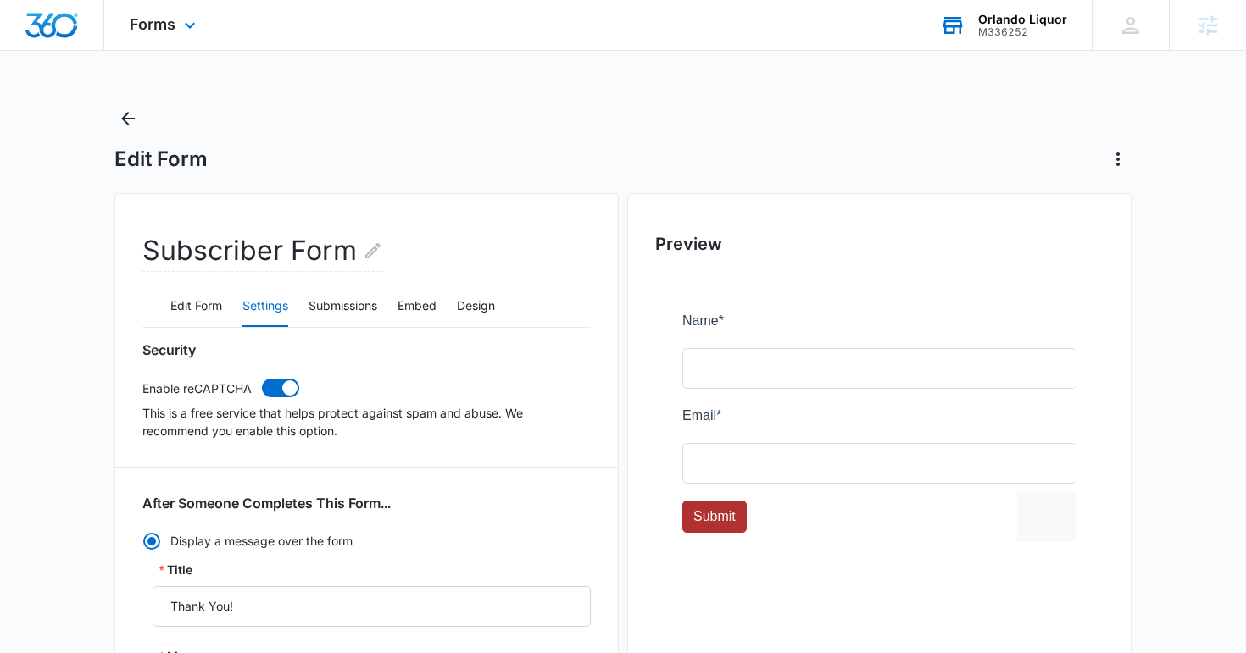
click at [962, 26] on icon at bounding box center [952, 26] width 19 height 14
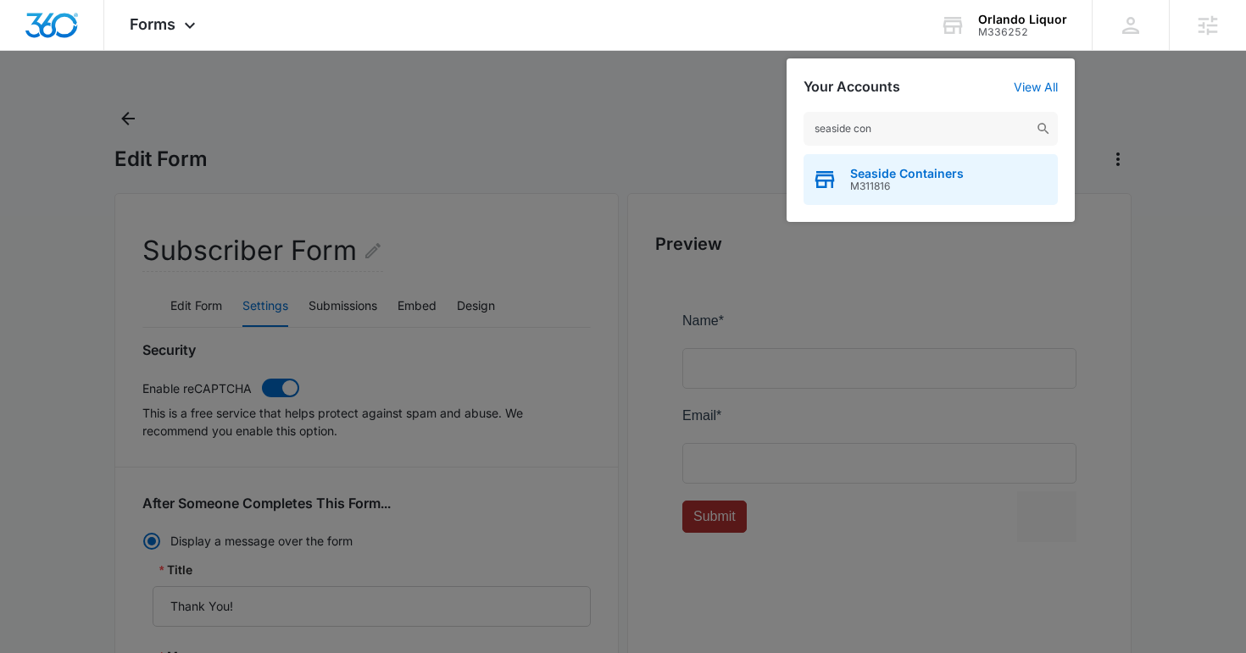
type input "seaside con"
click at [909, 167] on span "Seaside Containers" at bounding box center [907, 174] width 114 height 14
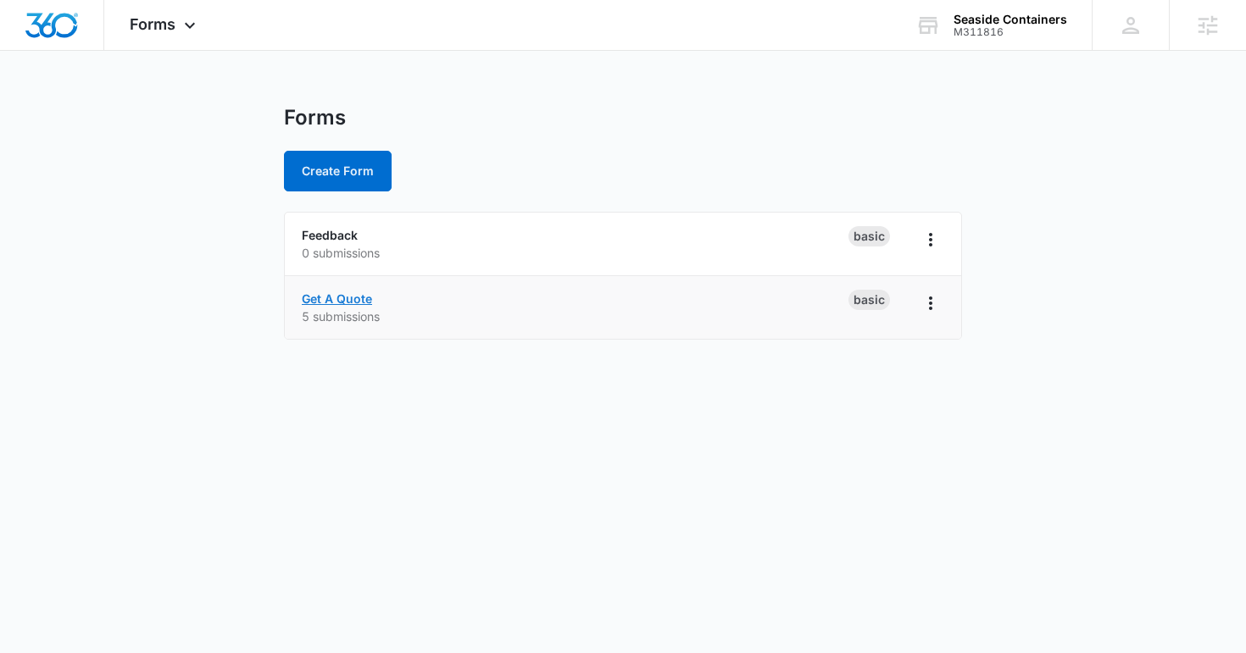
click at [342, 296] on link "Get A Quote" at bounding box center [337, 298] width 70 height 14
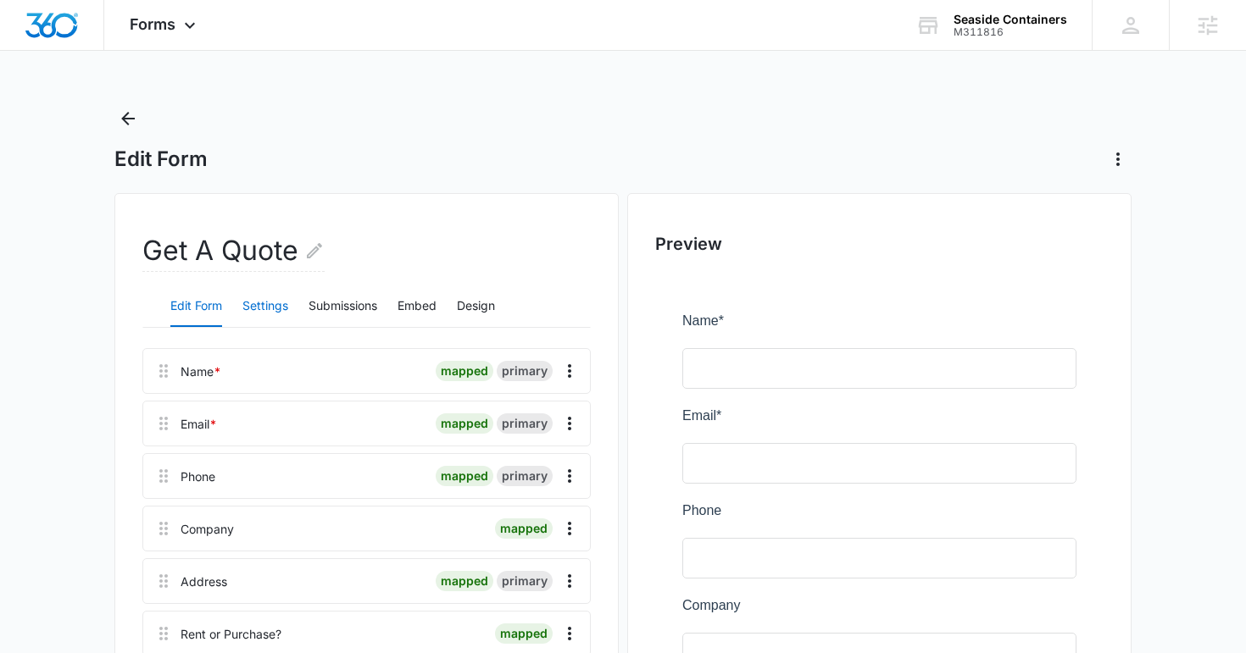
click at [268, 302] on button "Settings" at bounding box center [265, 306] width 46 height 41
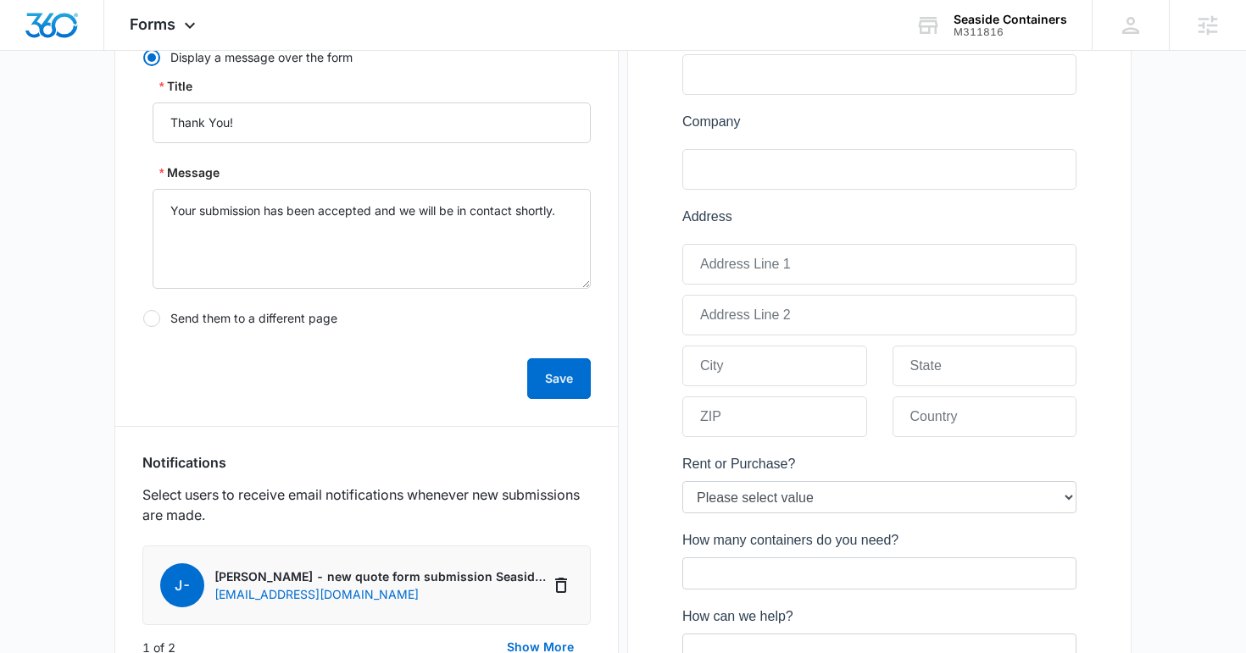
scroll to position [688, 0]
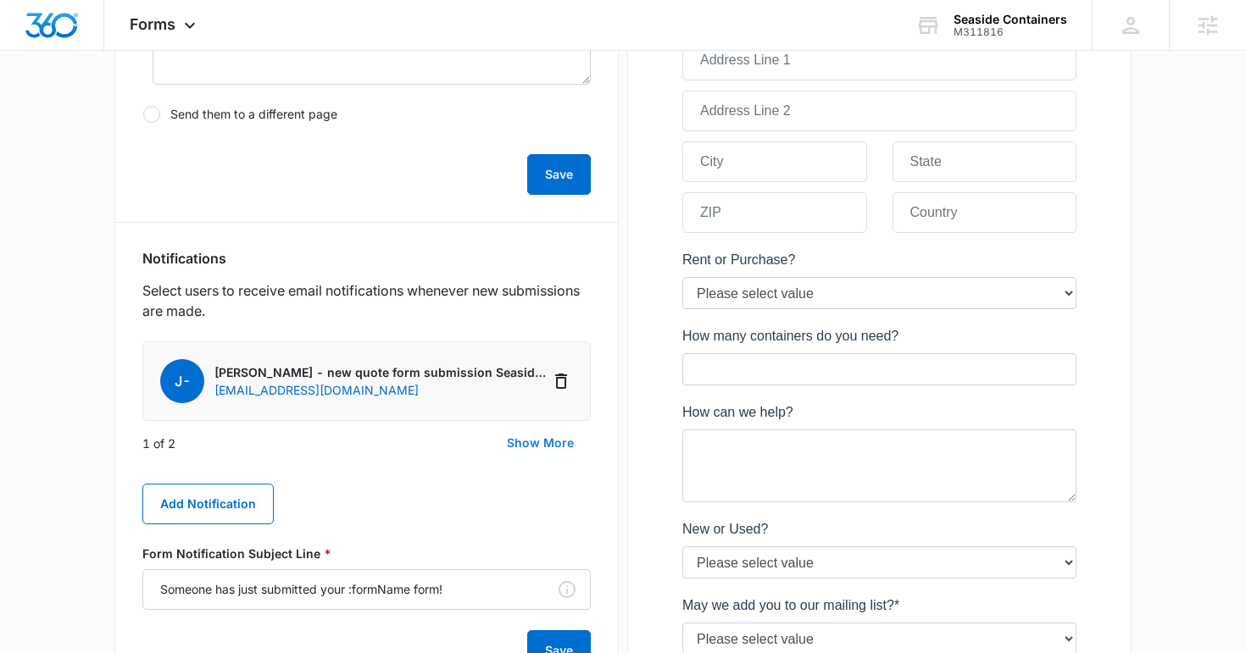
click at [538, 438] on button "Show More" at bounding box center [540, 443] width 101 height 41
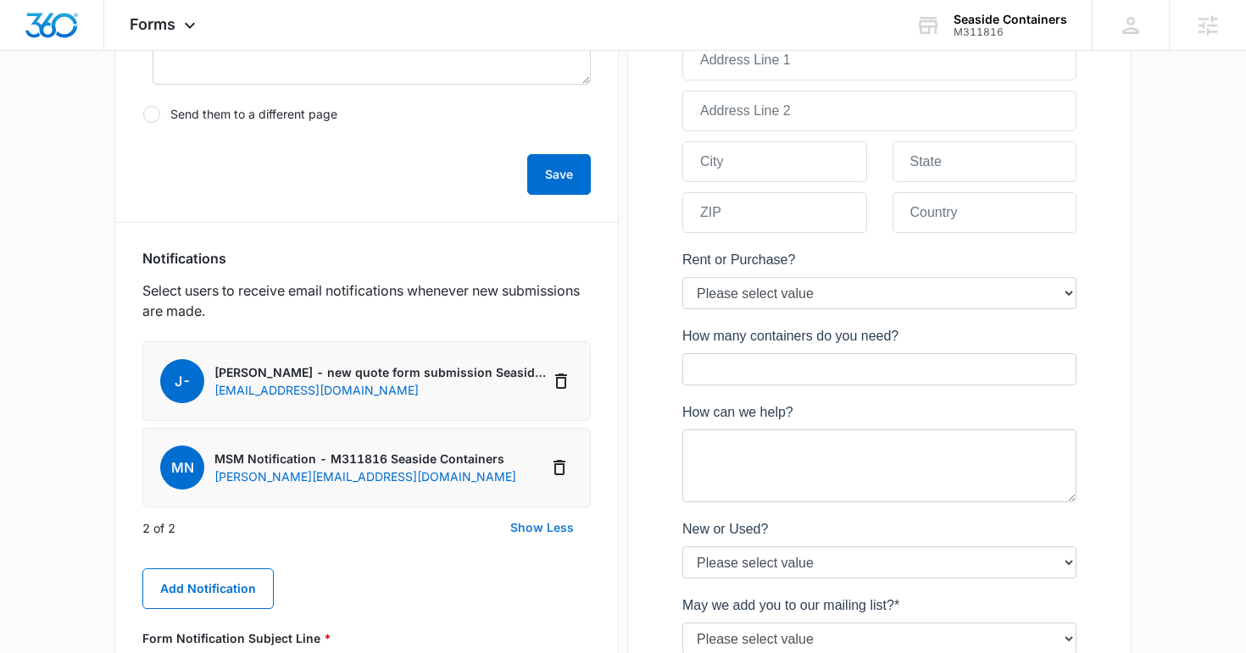
scroll to position [0, 0]
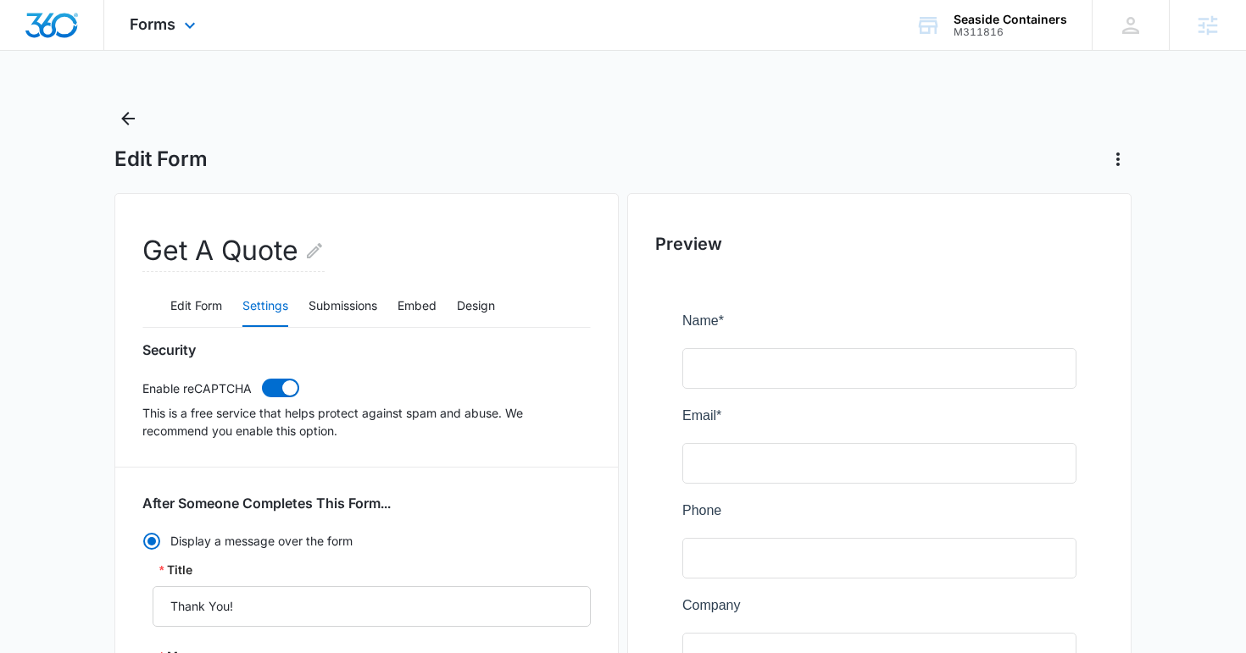
click at [179, 20] on div "Forms Apps Reputation Websites Forms CRM Email Social Content Ads Intelligence …" at bounding box center [164, 25] width 121 height 50
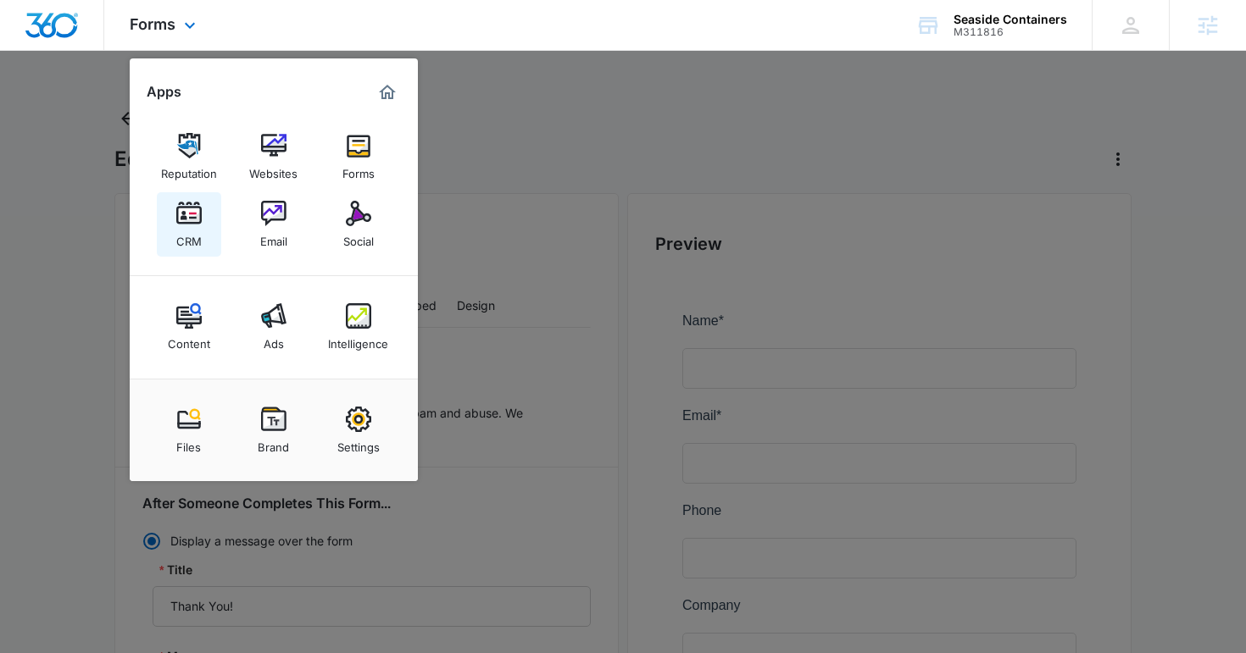
click at [202, 230] on link "CRM" at bounding box center [189, 224] width 64 height 64
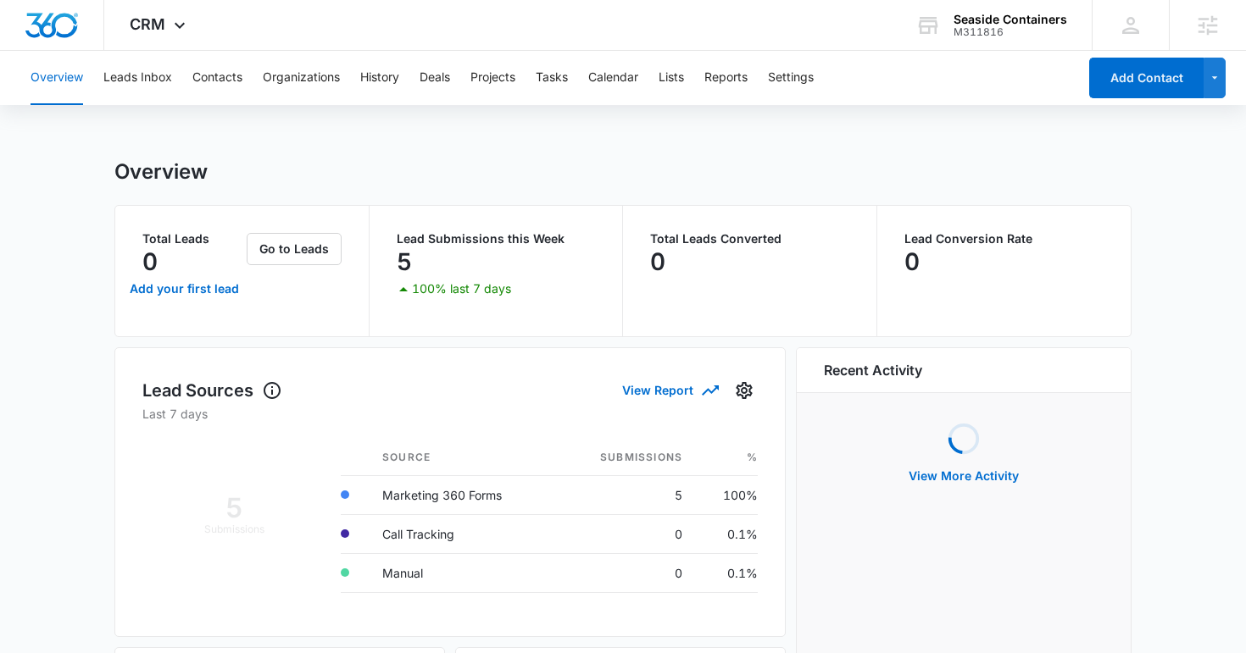
click at [691, 74] on div "Overview Leads Inbox Contacts Organizations History Deals Projects Tasks Calend…" at bounding box center [548, 78] width 1057 height 54
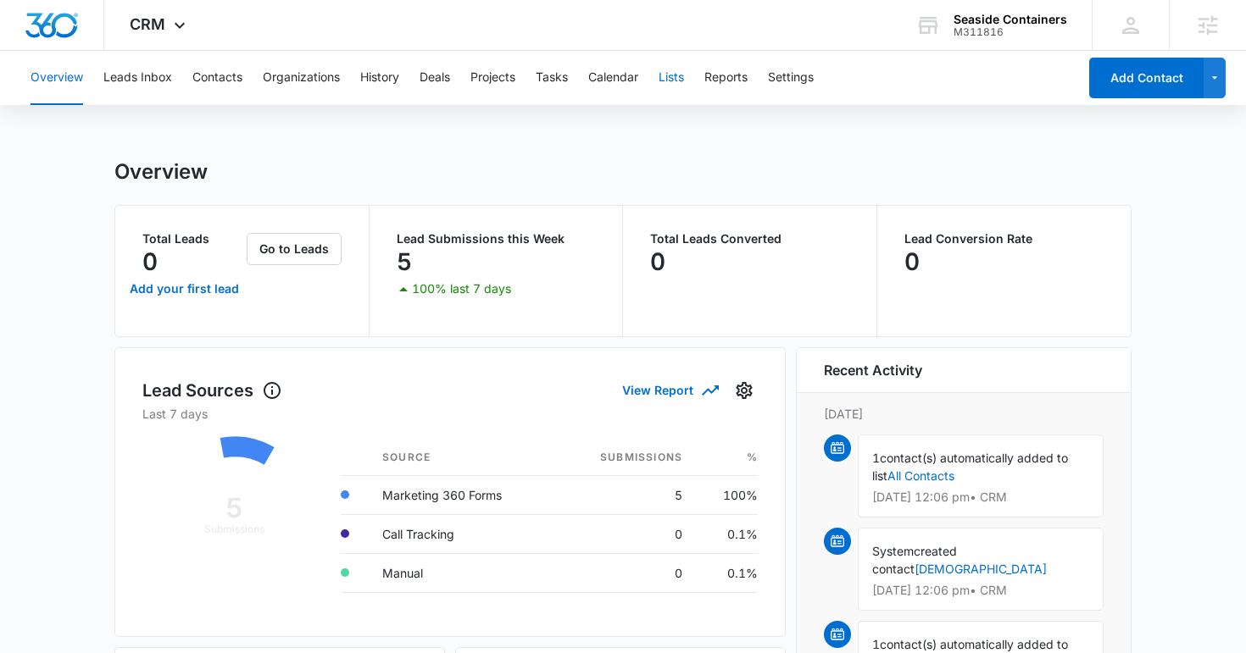
click at [672, 74] on button "Lists" at bounding box center [670, 78] width 25 height 54
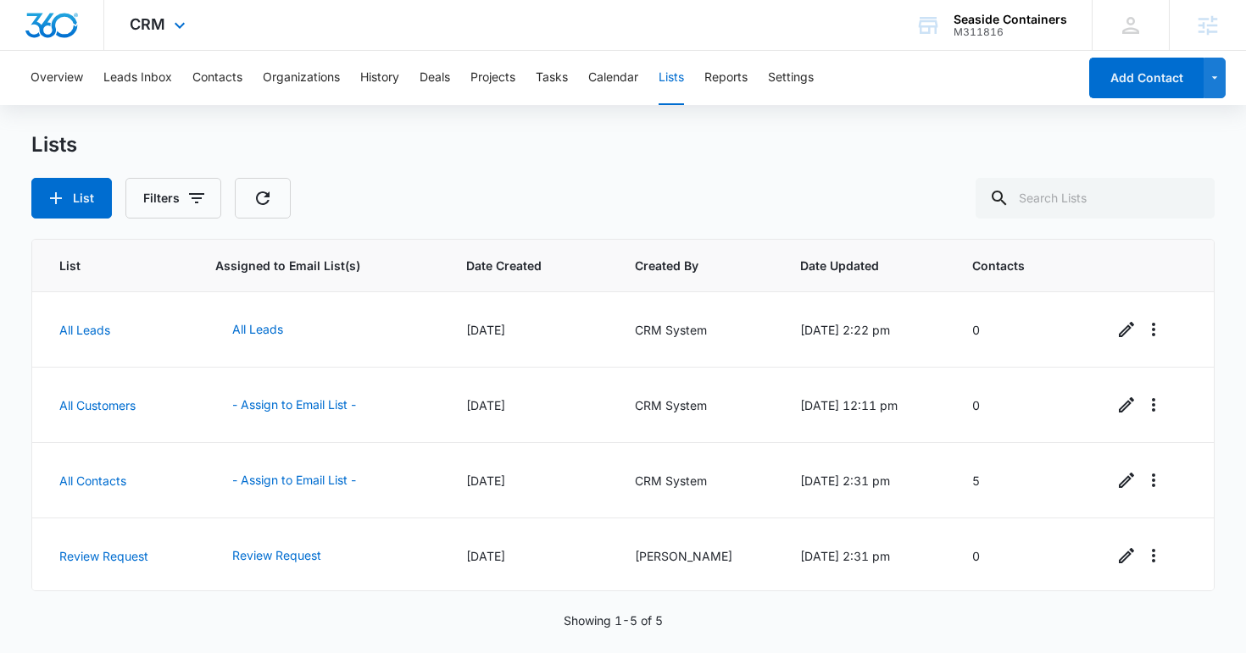
click at [167, 22] on div "CRM Apps Reputation Websites Forms CRM Email Social Content Ads Intelligence Fi…" at bounding box center [159, 25] width 111 height 50
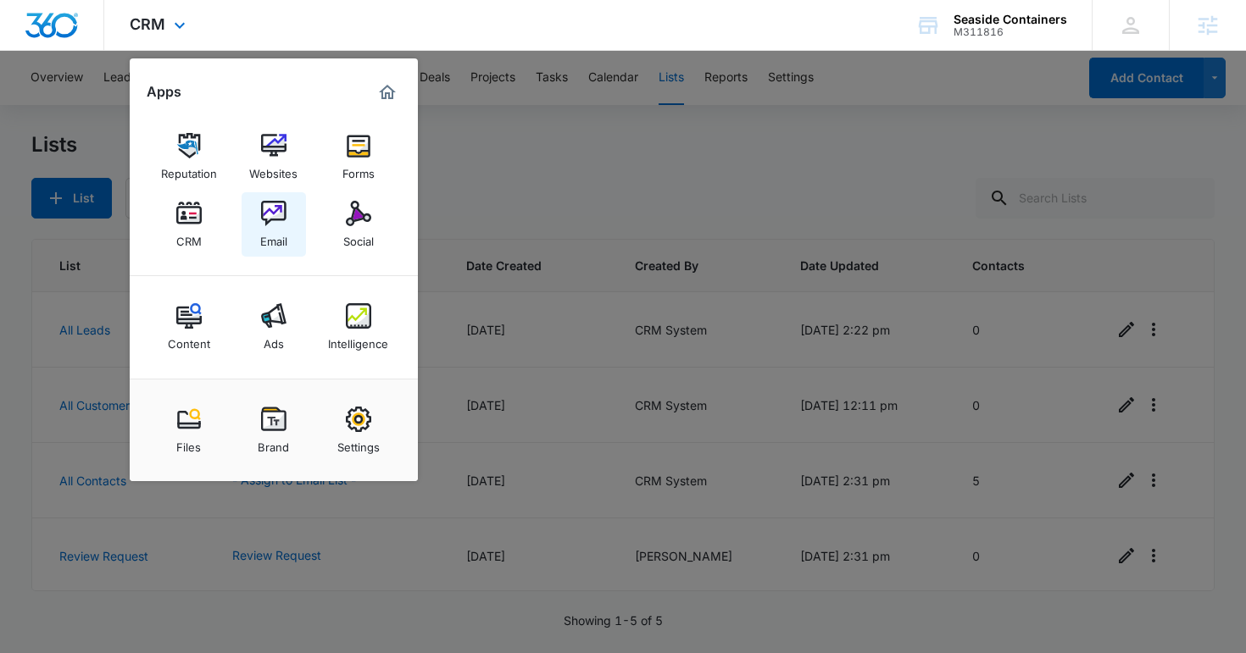
click at [264, 219] on img at bounding box center [273, 213] width 25 height 25
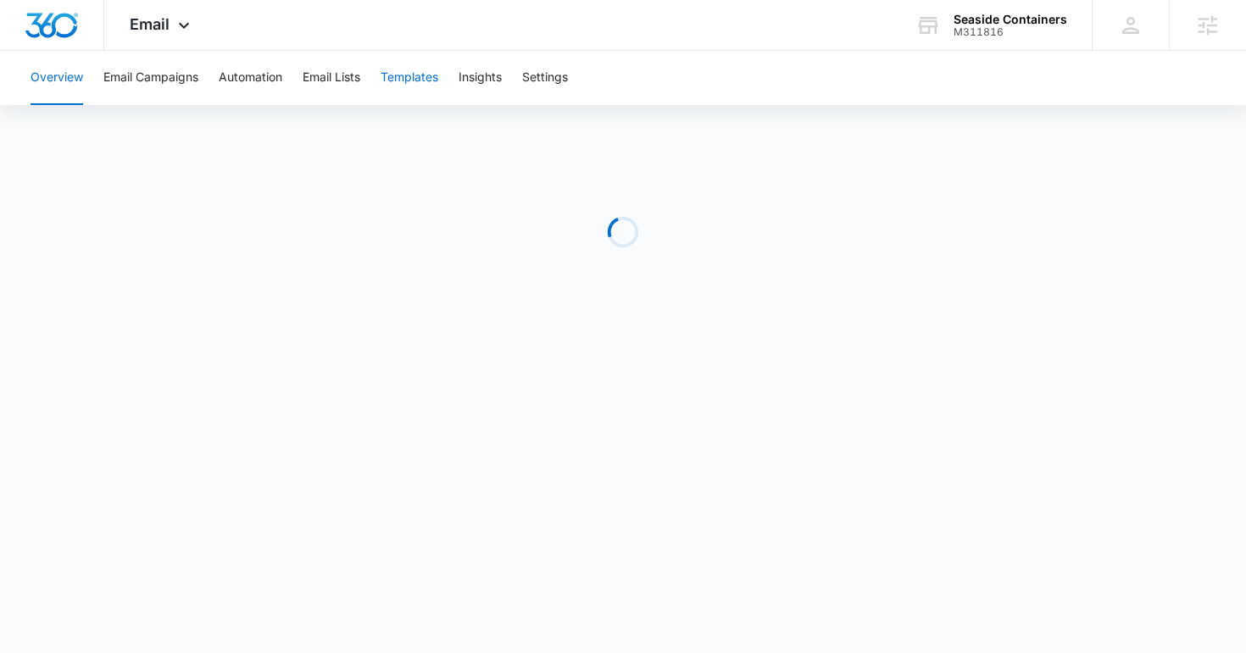
click at [397, 92] on button "Templates" at bounding box center [409, 78] width 58 height 54
click at [255, 74] on button "Automation" at bounding box center [251, 78] width 64 height 54
click at [134, 13] on div "Email Apps Reputation Websites Forms CRM Email Social Content Ads Intelligence …" at bounding box center [161, 25] width 115 height 50
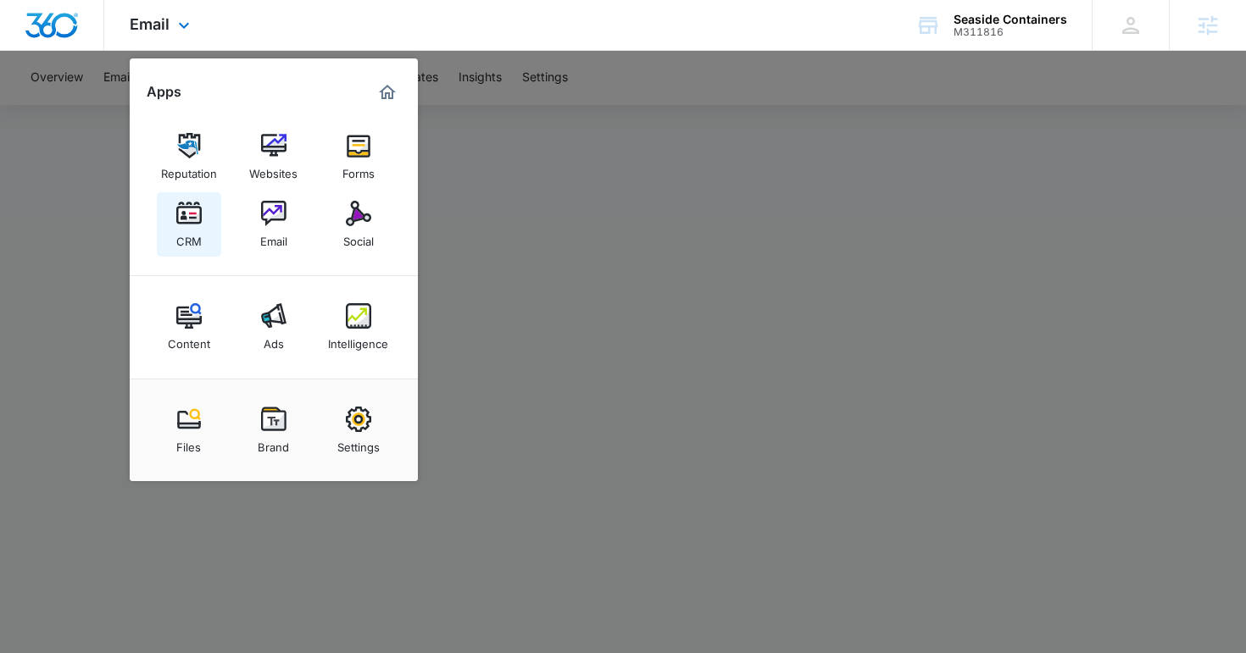
click at [214, 222] on link "CRM" at bounding box center [189, 224] width 64 height 64
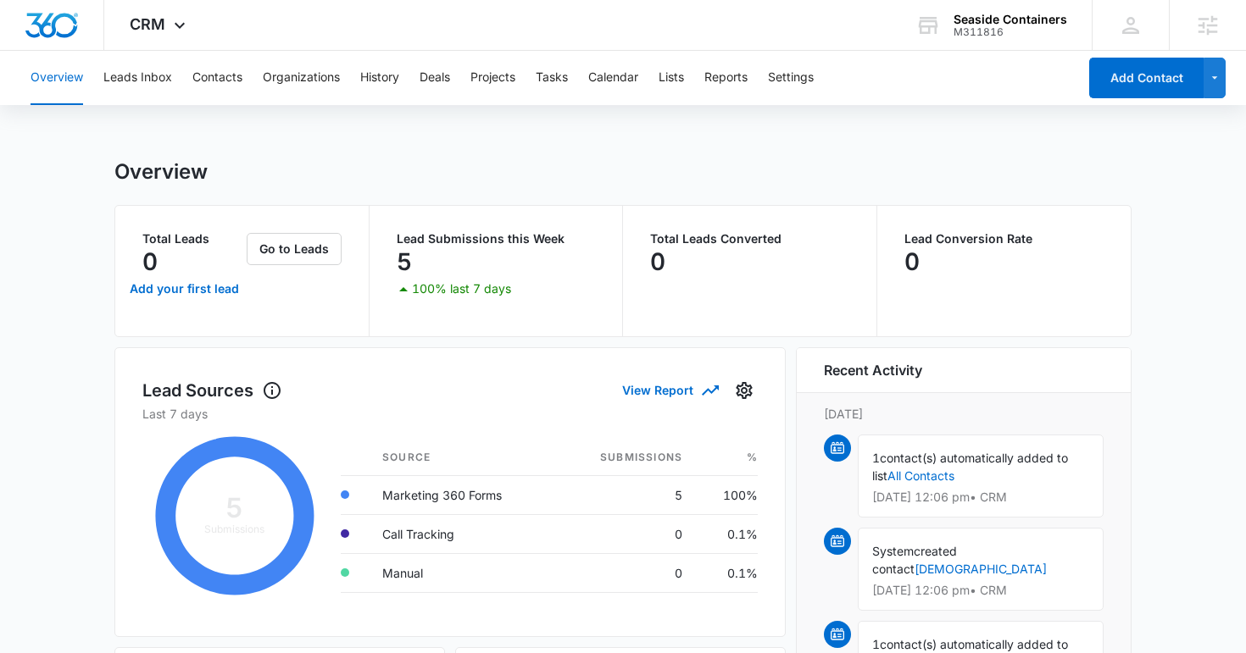
click at [135, 99] on button "Leads Inbox" at bounding box center [137, 78] width 69 height 54
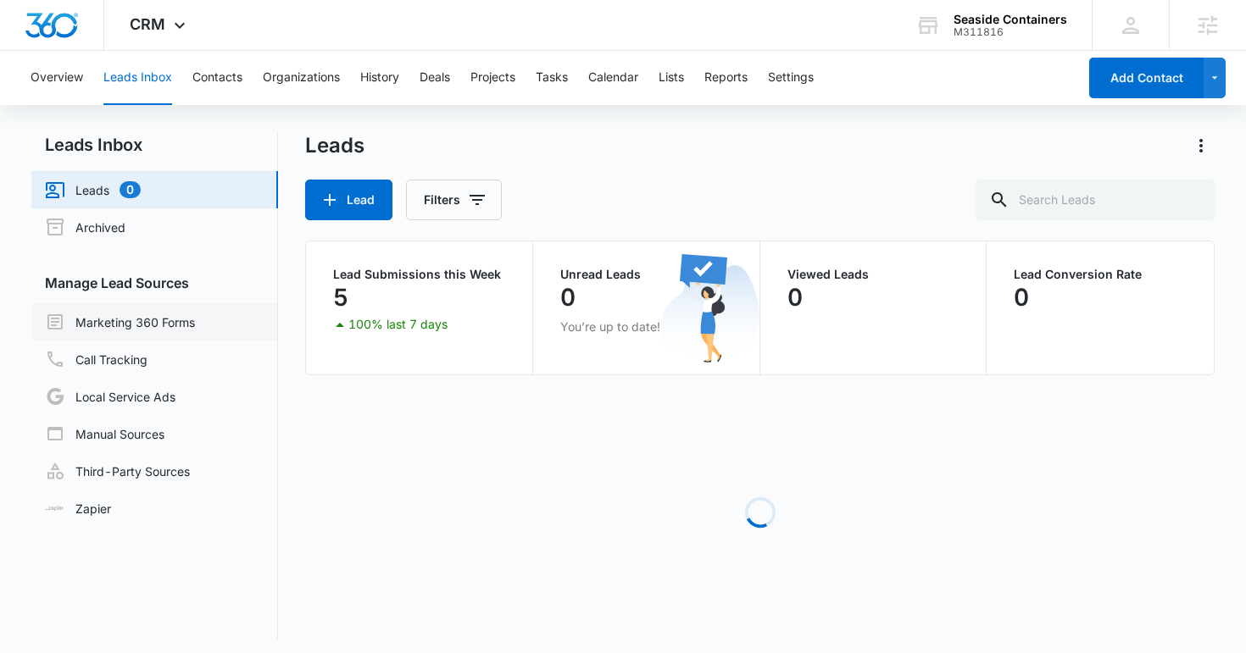
click at [144, 314] on link "Marketing 360 Forms" at bounding box center [120, 322] width 150 height 20
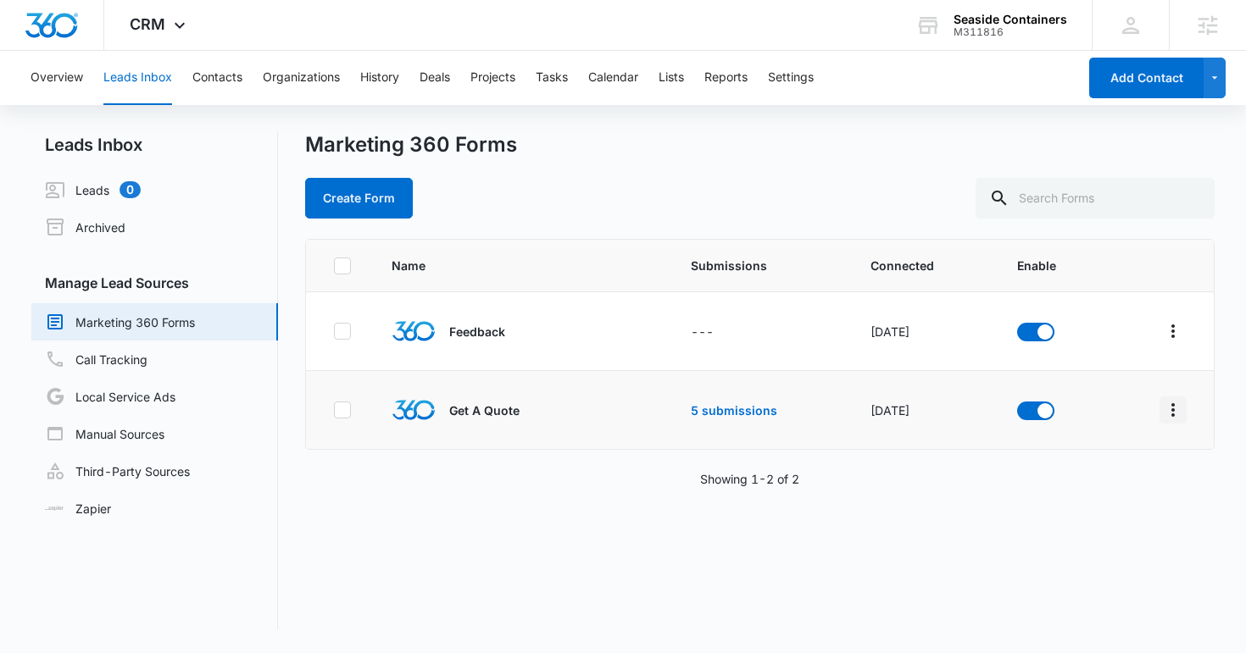
click at [1181, 411] on icon "Overflow Menu" at bounding box center [1172, 410] width 20 height 20
click at [1092, 496] on button "Field Mapping" at bounding box center [1107, 508] width 157 height 25
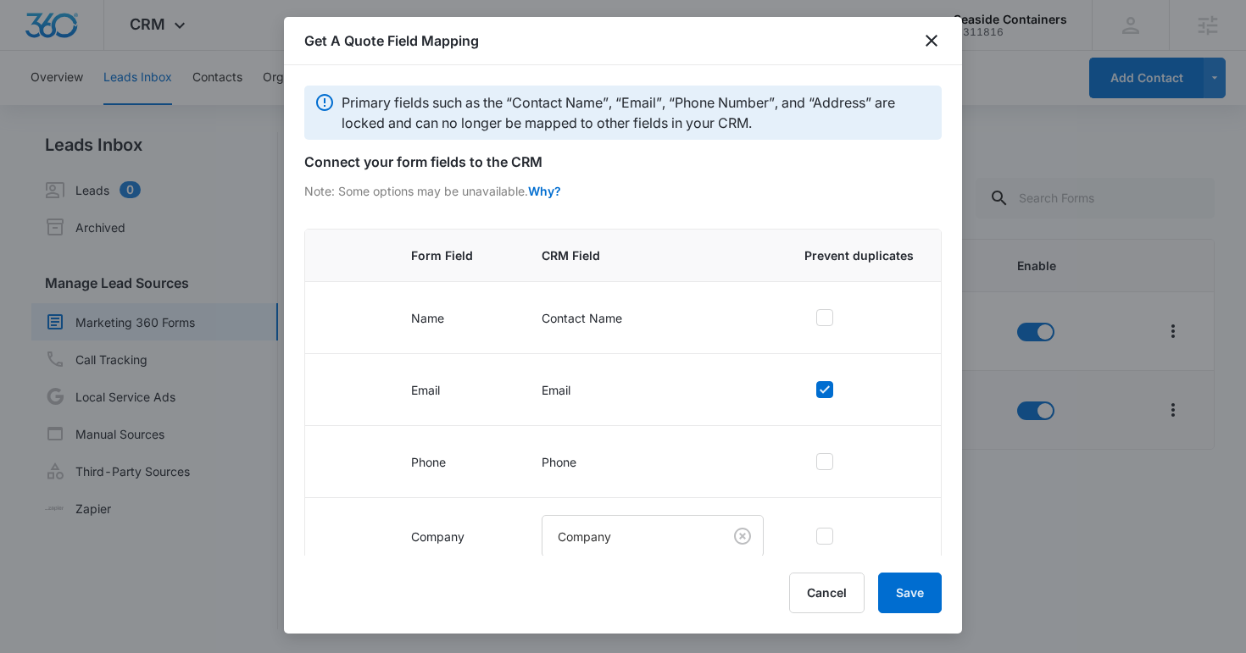
scroll to position [499, 0]
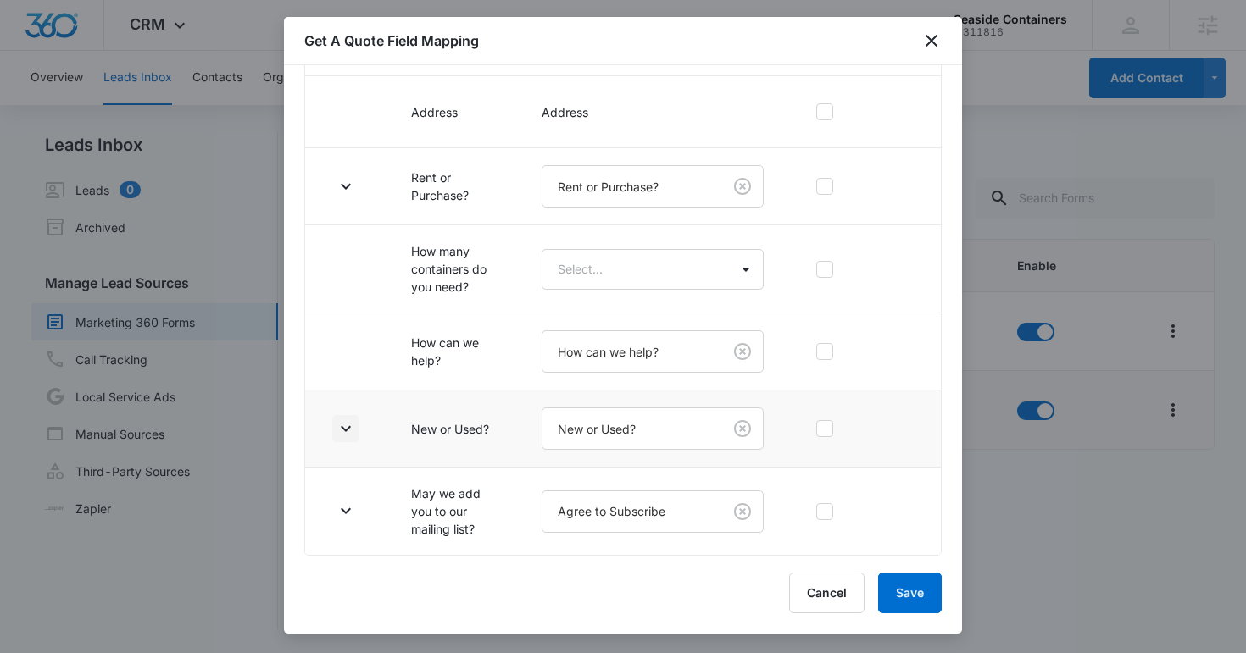
click at [348, 425] on icon "button" at bounding box center [346, 429] width 20 height 20
click at [348, 185] on icon "button" at bounding box center [346, 186] width 10 height 6
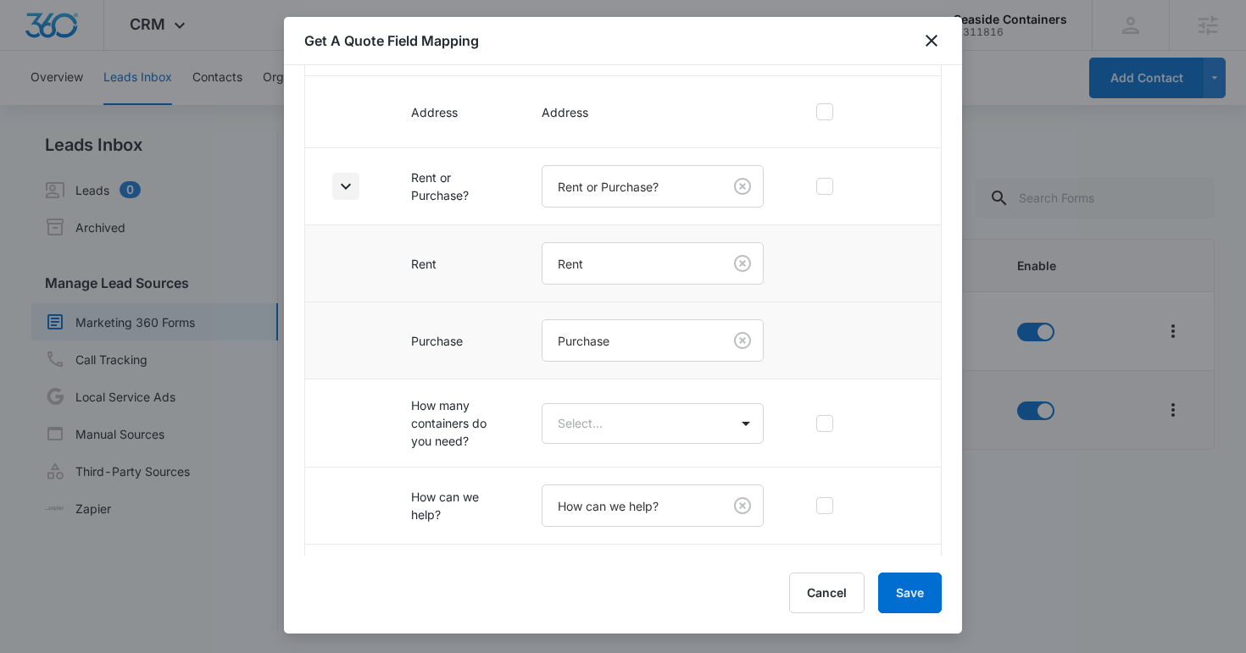
scroll to position [807, 0]
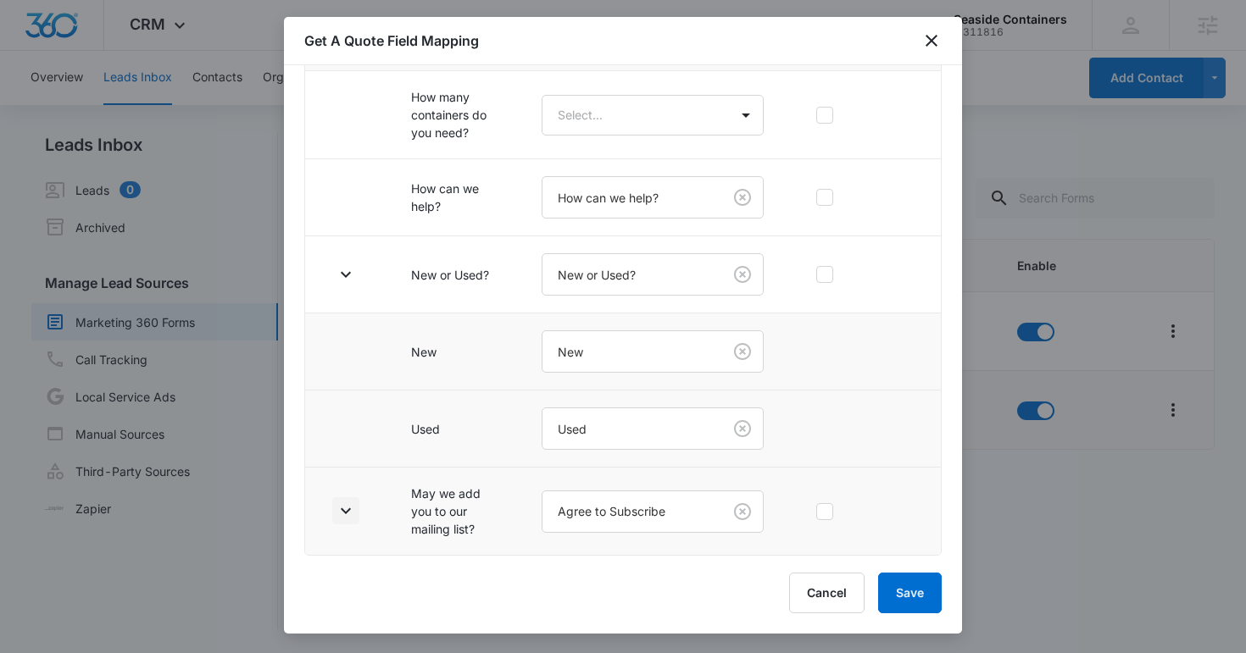
click at [345, 515] on icon "button" at bounding box center [346, 511] width 20 height 20
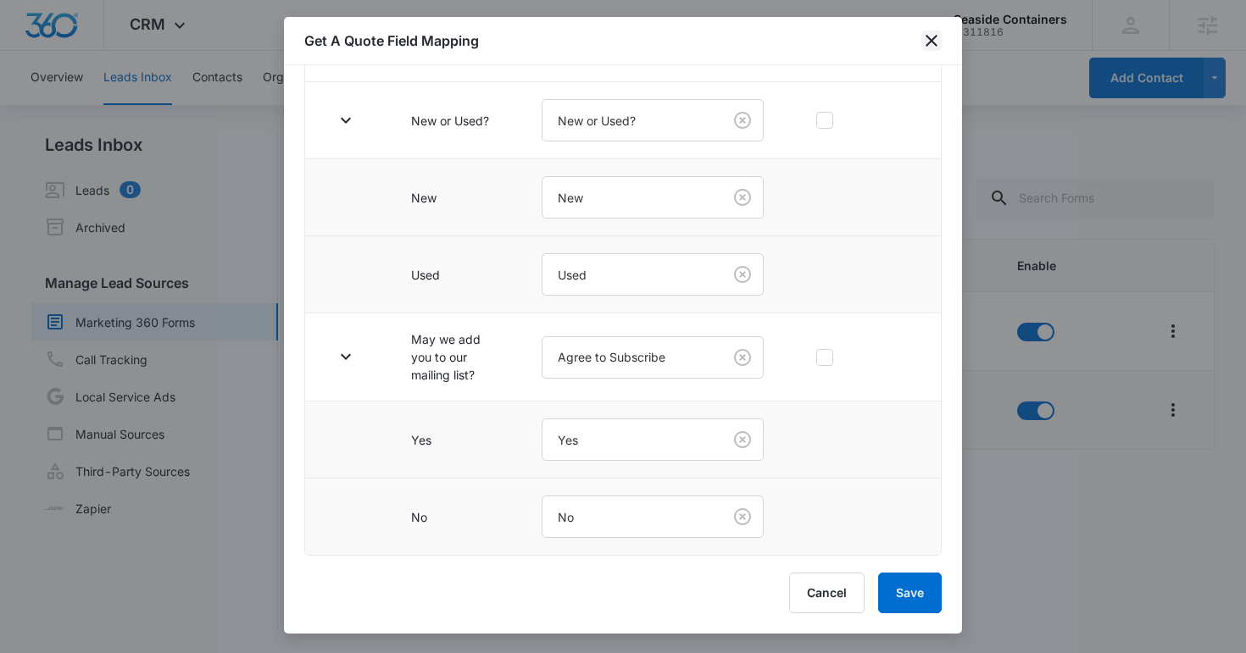
click at [927, 49] on icon "close" at bounding box center [931, 41] width 20 height 20
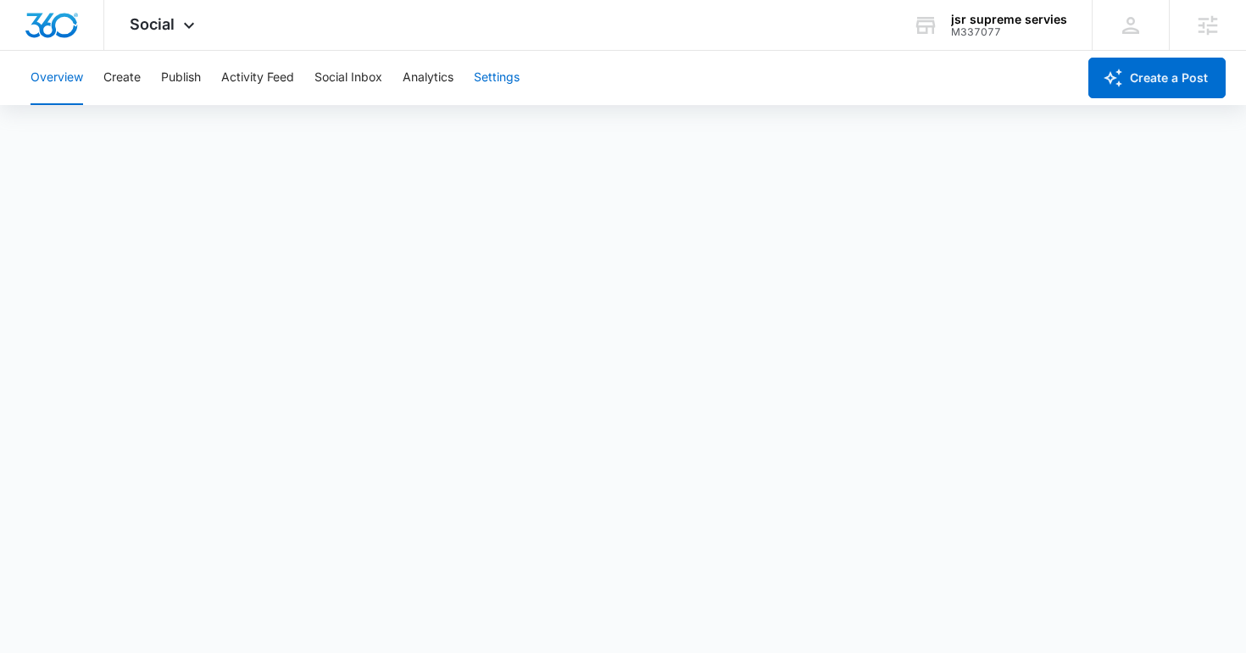
click at [483, 71] on button "Settings" at bounding box center [497, 78] width 46 height 54
click at [158, 22] on span "Social" at bounding box center [152, 24] width 45 height 18
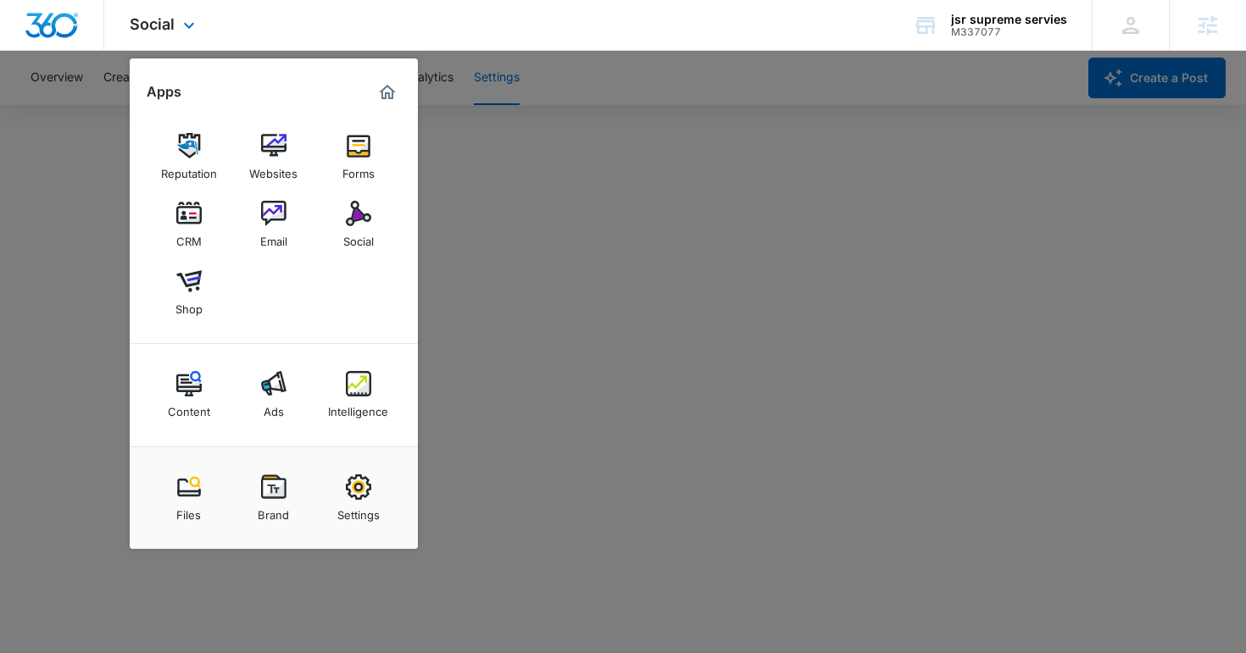
click at [246, 119] on div "Reputation Websites Forms CRM Email Social Shop" at bounding box center [274, 225] width 288 height 238
click at [258, 159] on div "Websites" at bounding box center [273, 169] width 48 height 22
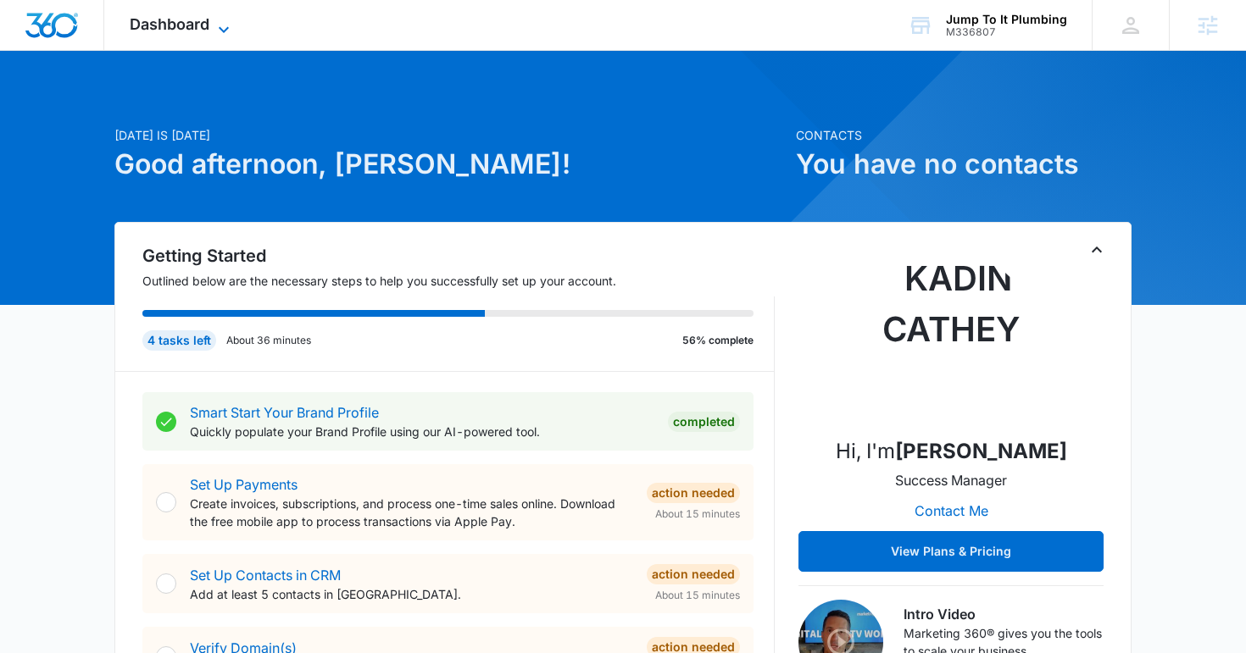
click at [222, 17] on div "Dashboard Apps Reputation Forms CRM Email Social Content Ads Intelligence Files…" at bounding box center [181, 25] width 155 height 50
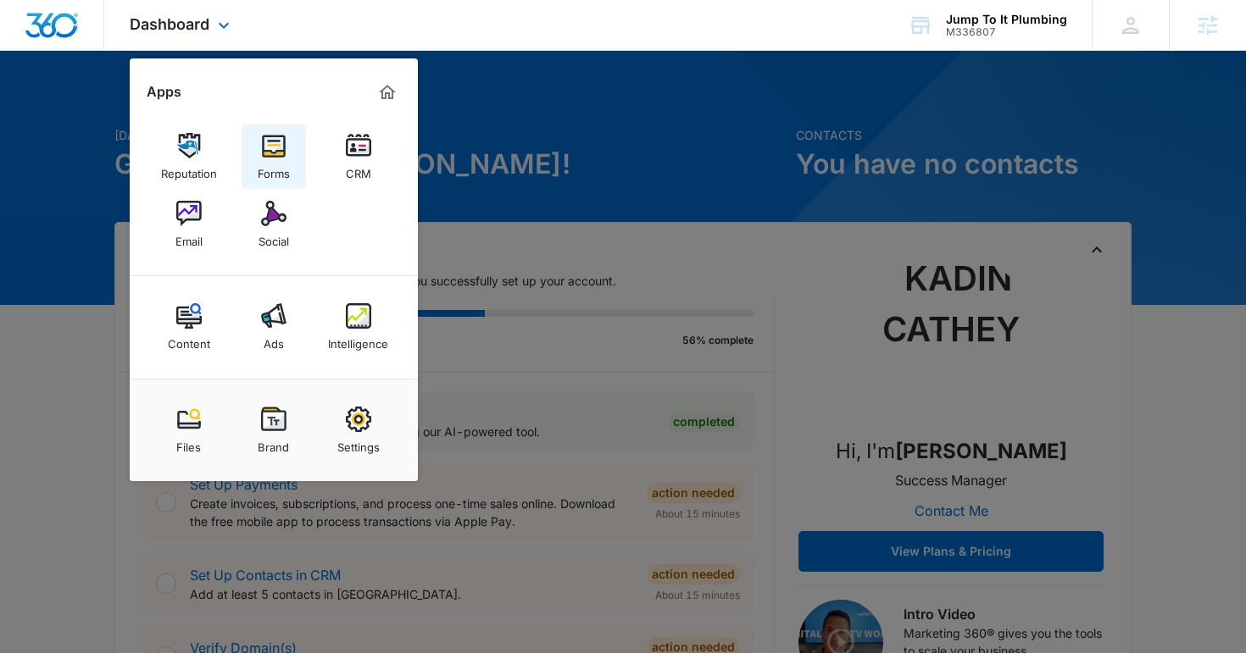
click at [277, 153] on img at bounding box center [273, 145] width 25 height 25
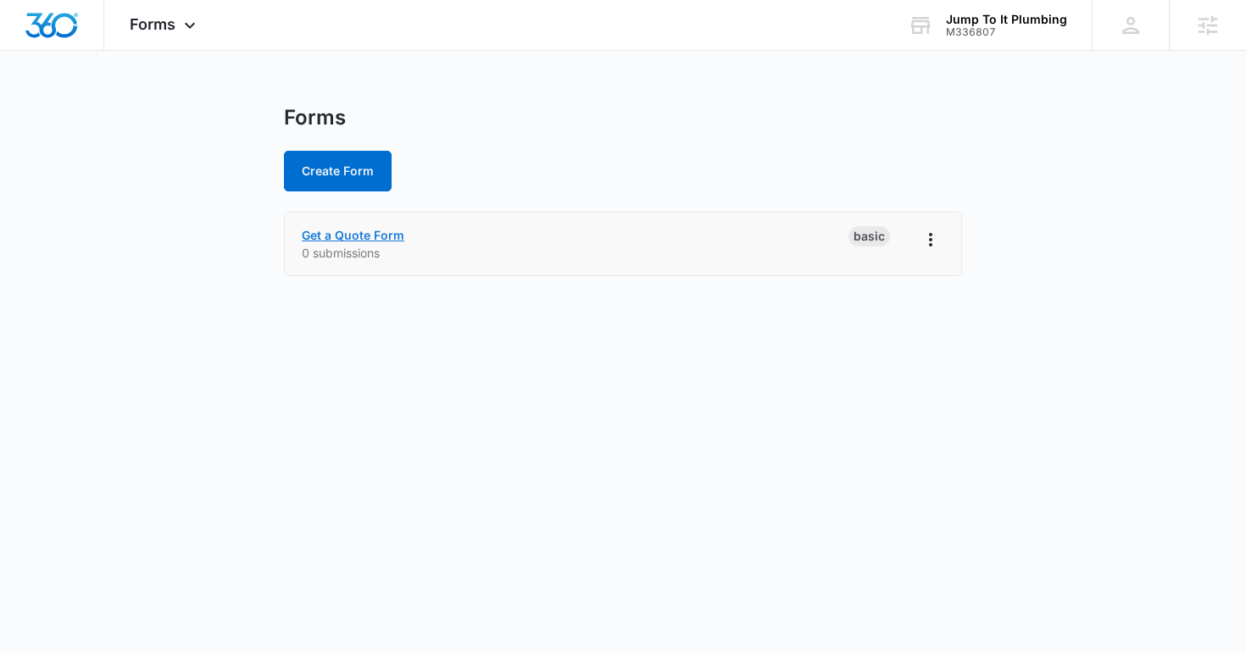
click at [348, 235] on link "Get a Quote Form" at bounding box center [353, 235] width 103 height 14
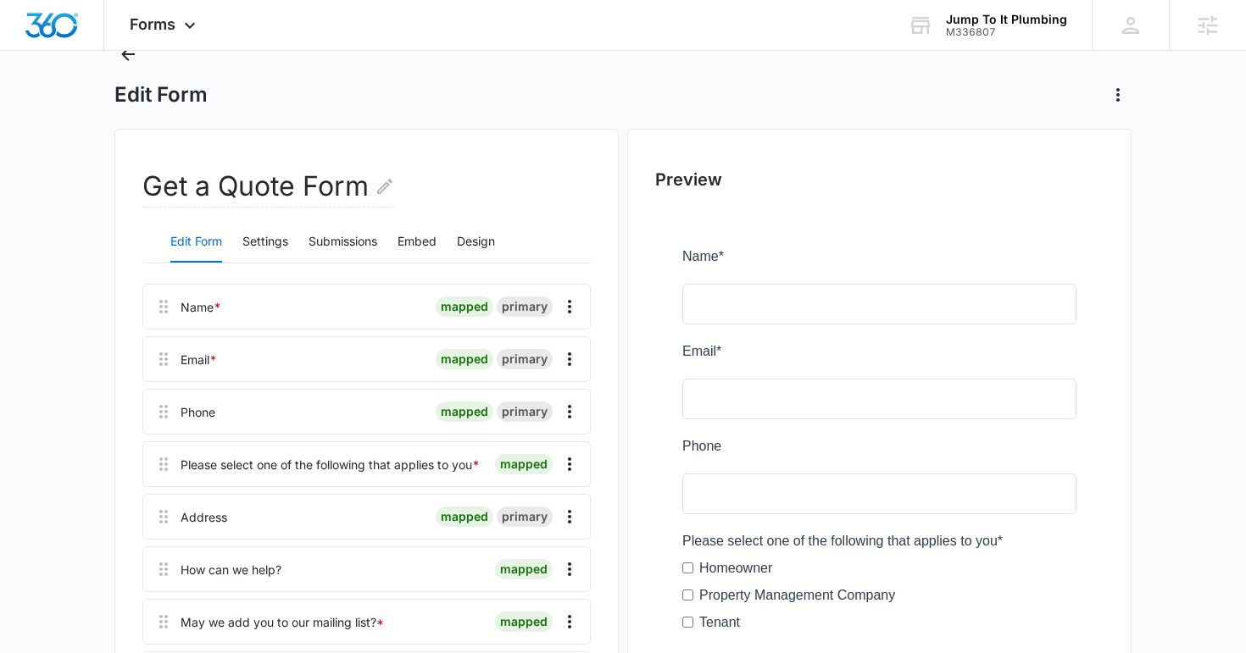
scroll to position [62, 0]
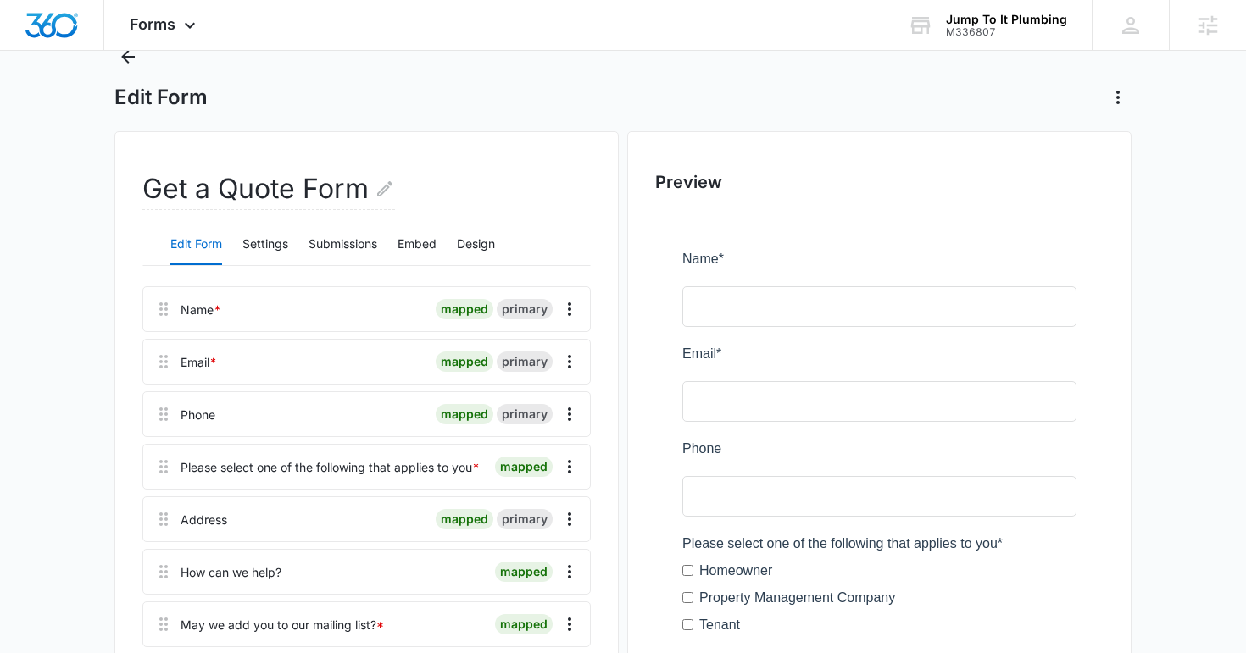
click at [291, 235] on div "Edit Form Settings Submissions Embed Design" at bounding box center [366, 245] width 448 height 42
click at [279, 235] on button "Settings" at bounding box center [265, 245] width 46 height 41
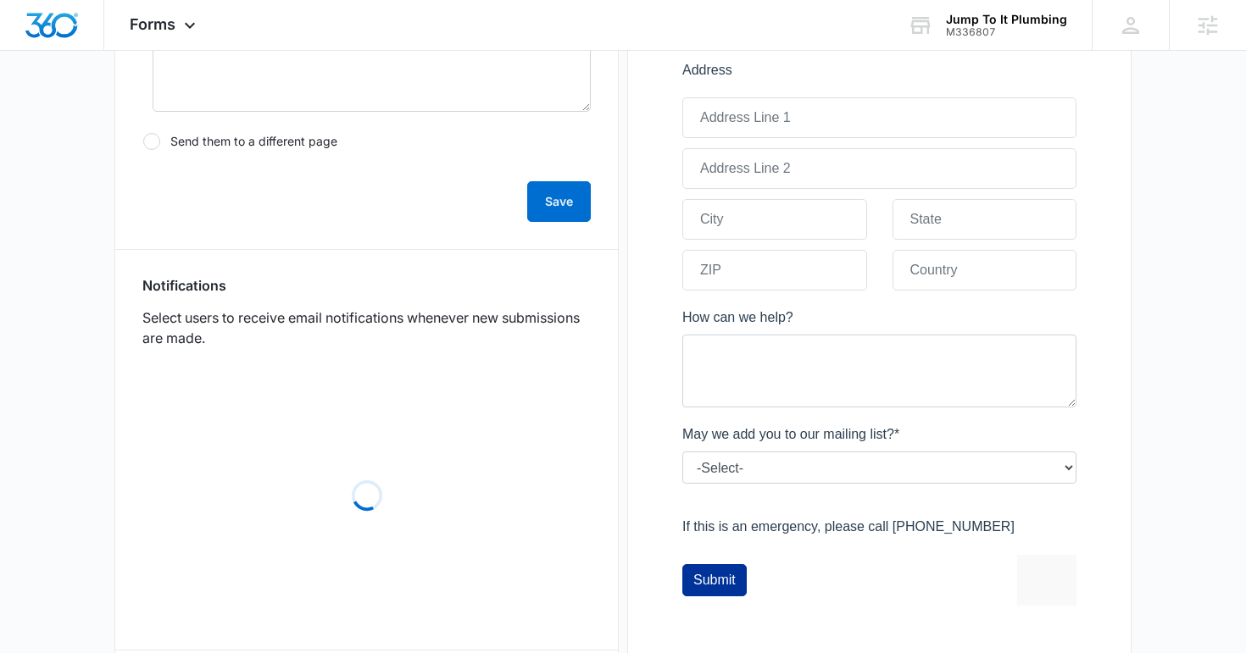
scroll to position [818, 0]
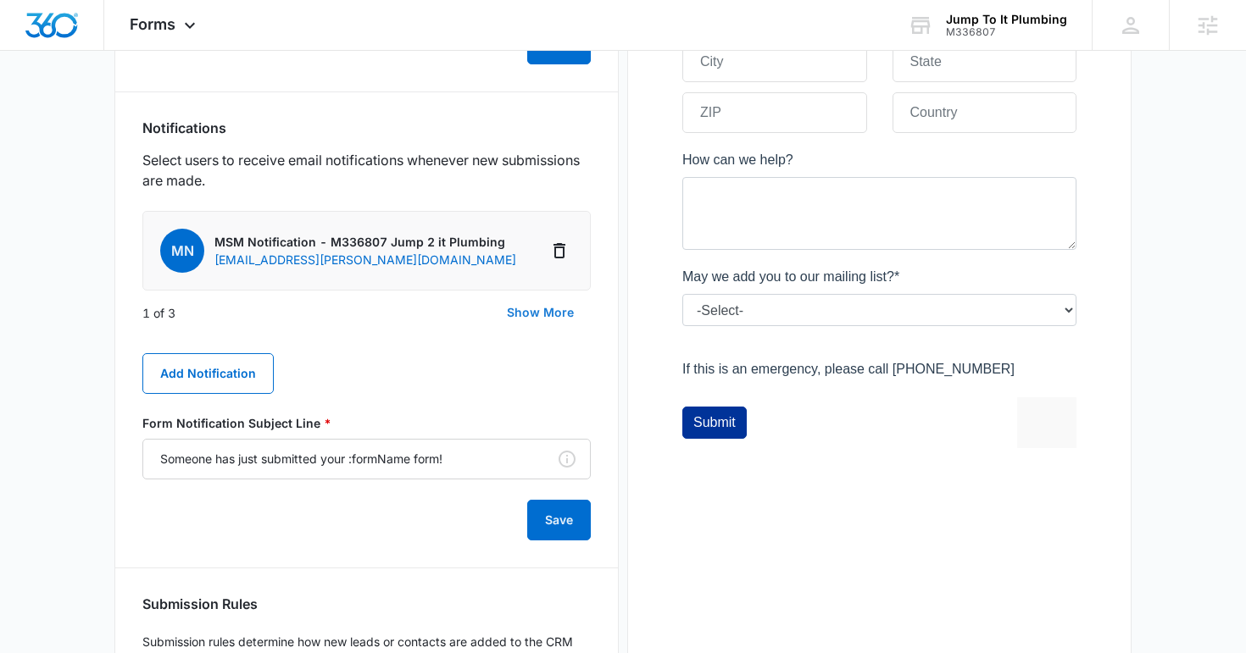
click at [547, 308] on button "Show More" at bounding box center [540, 312] width 101 height 41
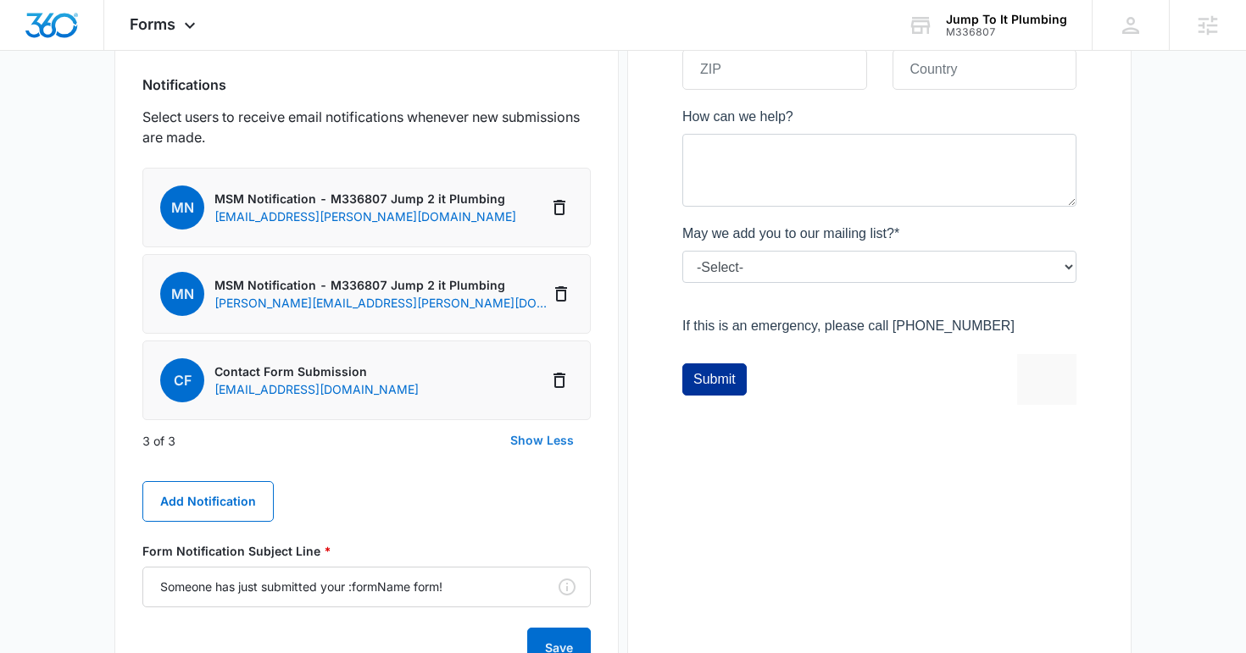
scroll to position [0, 0]
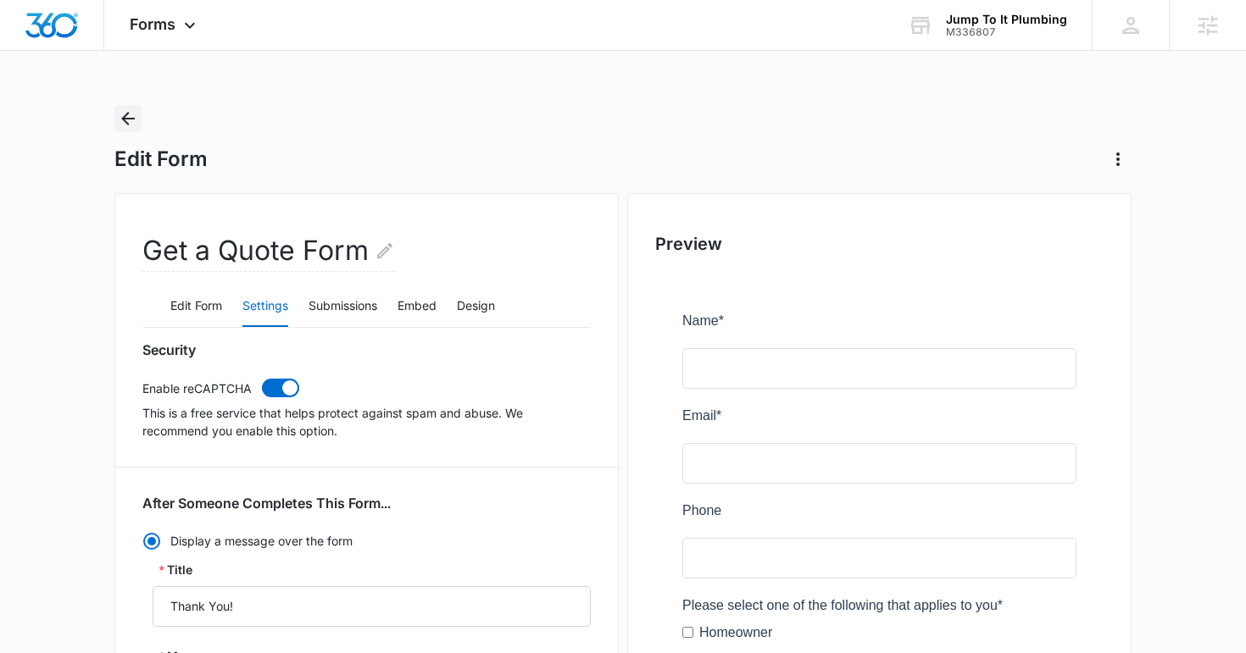
click at [134, 123] on icon "Back" at bounding box center [128, 118] width 20 height 20
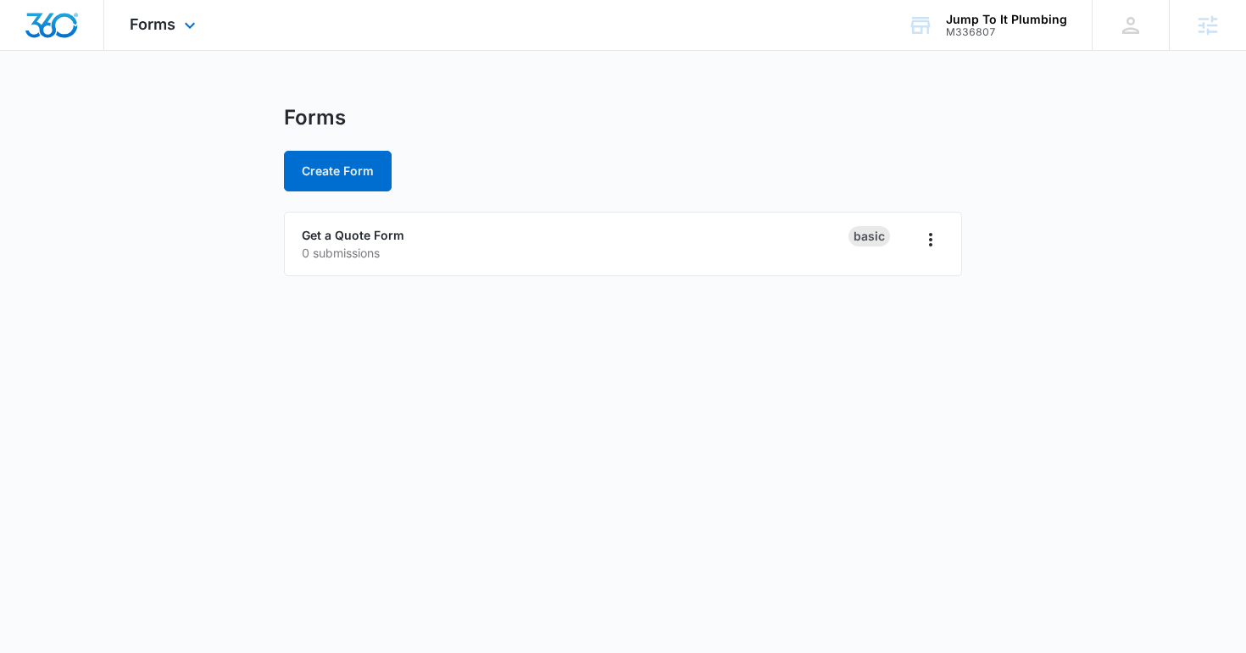
click at [162, 46] on div "Forms Apps Reputation Forms CRM Email Social Content Ads Intelligence Files Bra…" at bounding box center [164, 25] width 121 height 50
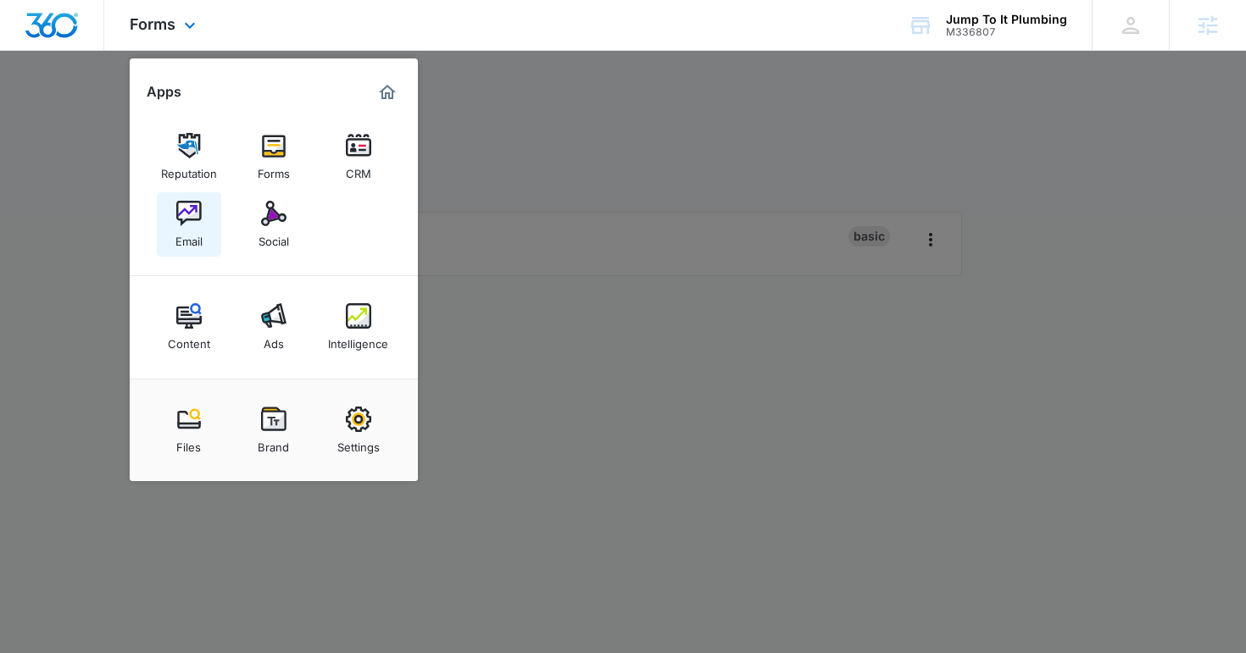
click at [194, 229] on div "Email" at bounding box center [188, 237] width 27 height 22
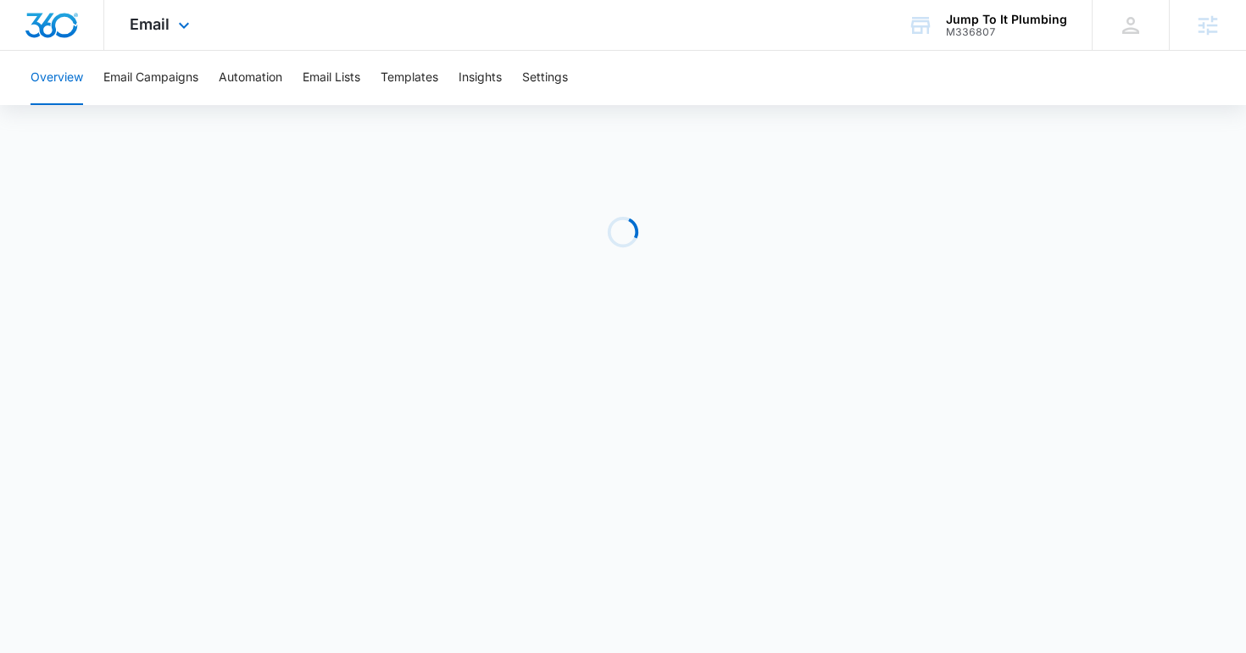
click at [172, 16] on div "Email Apps Reputation Forms CRM Email Social Content Ads Intelligence Files Bra…" at bounding box center [161, 25] width 115 height 50
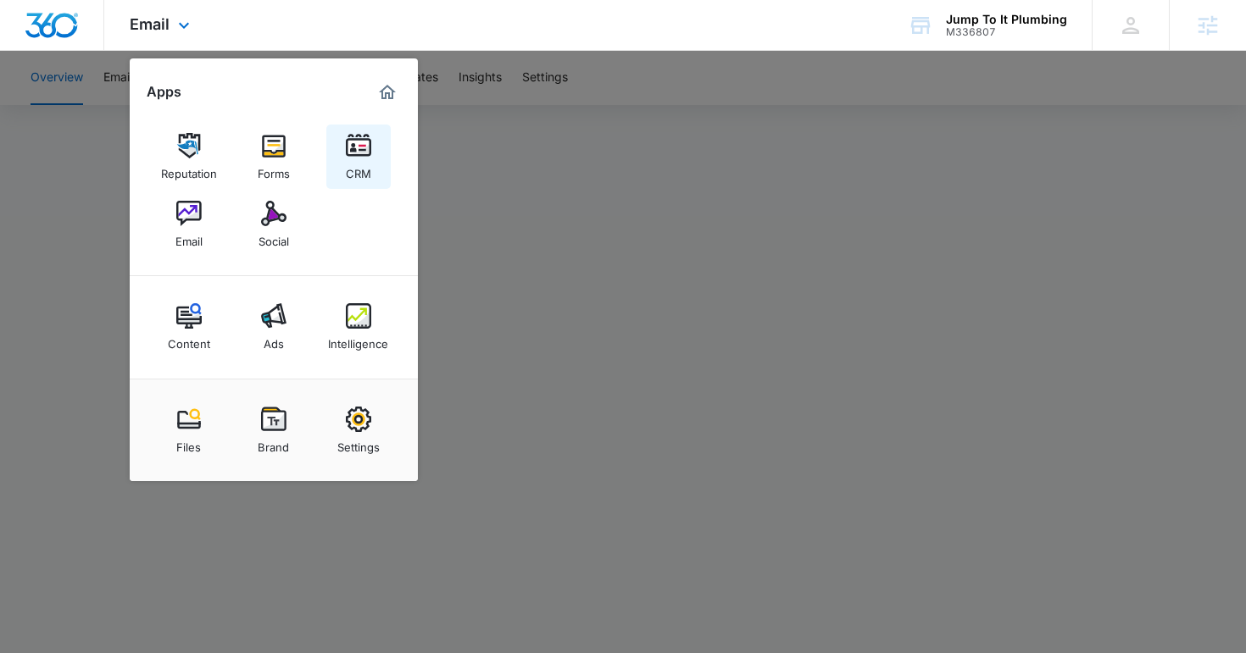
click at [374, 154] on link "CRM" at bounding box center [358, 157] width 64 height 64
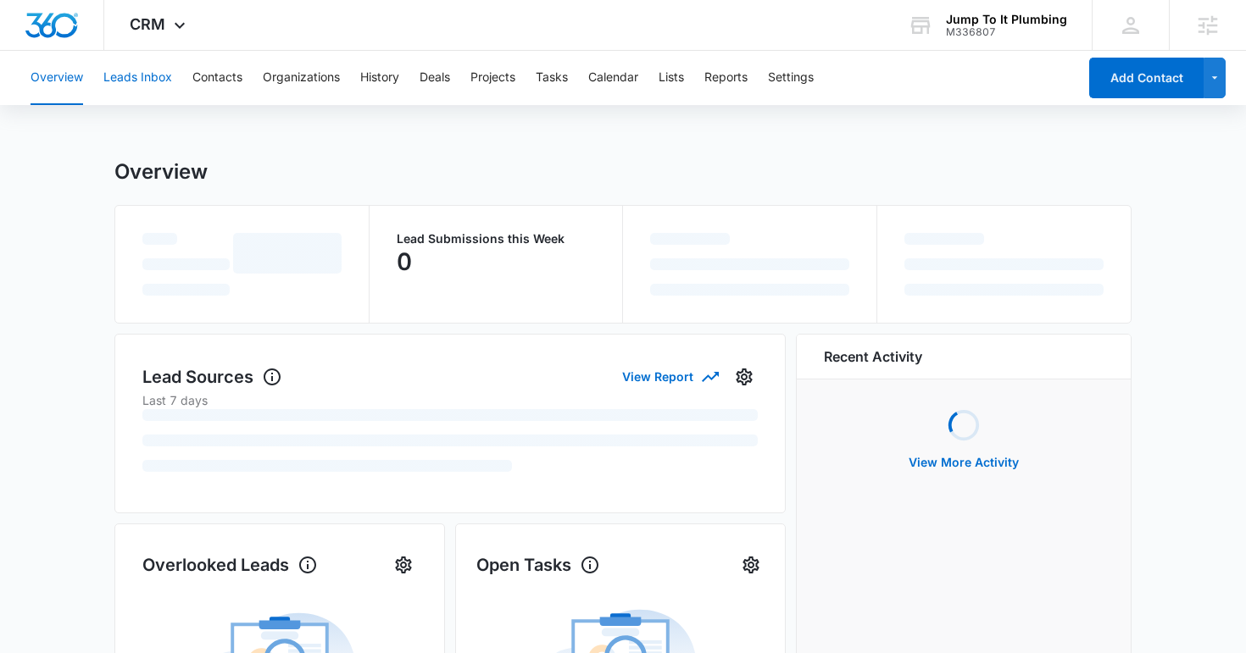
click at [122, 92] on button "Leads Inbox" at bounding box center [137, 78] width 69 height 54
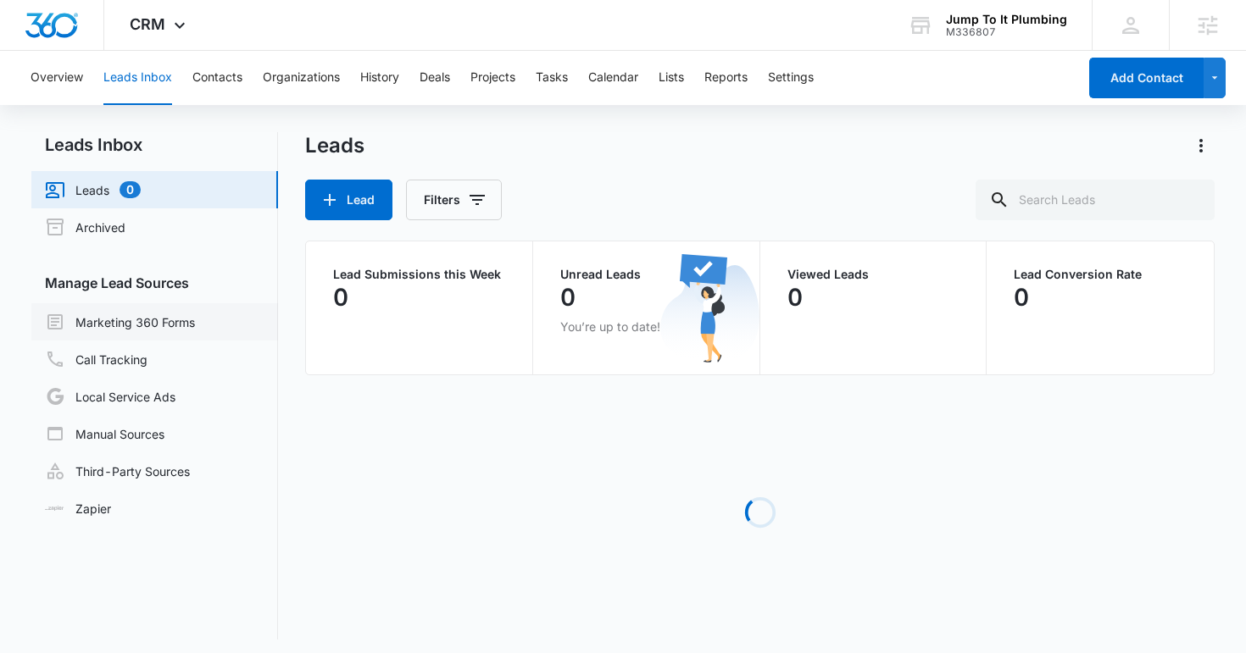
click at [149, 321] on link "Marketing 360 Forms" at bounding box center [120, 322] width 150 height 20
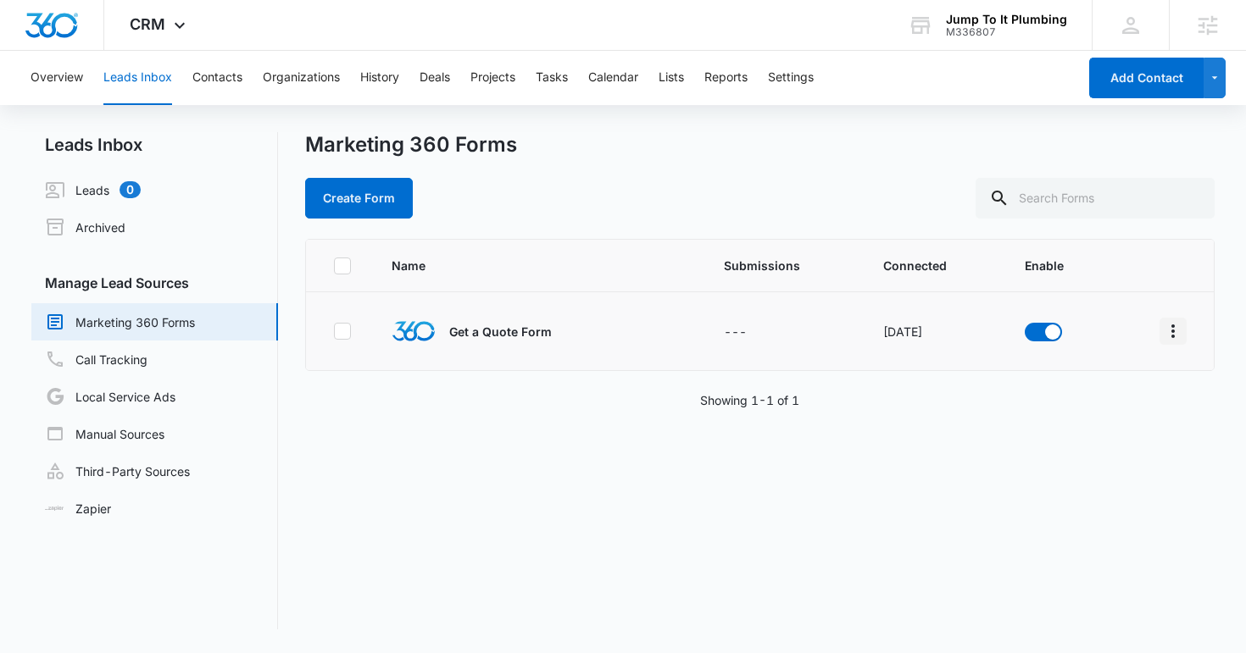
click at [1179, 336] on icon "Overflow Menu" at bounding box center [1172, 331] width 20 height 20
click at [1099, 438] on button "Field Mapping" at bounding box center [1107, 429] width 157 height 25
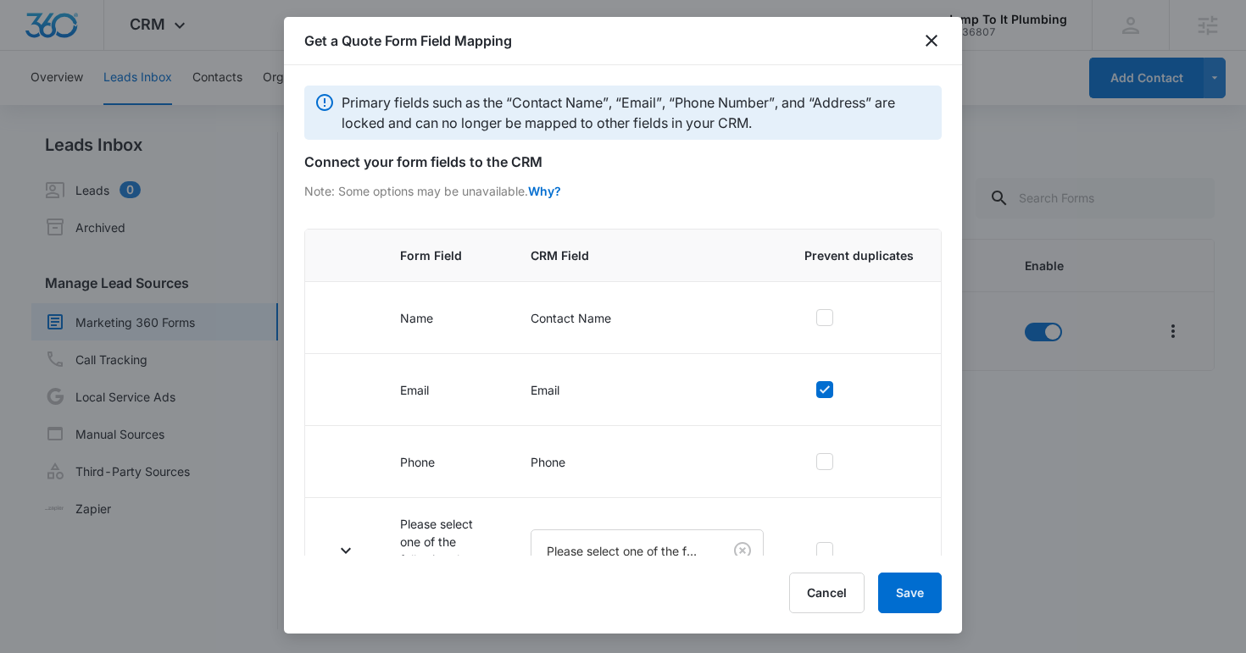
scroll to position [180, 0]
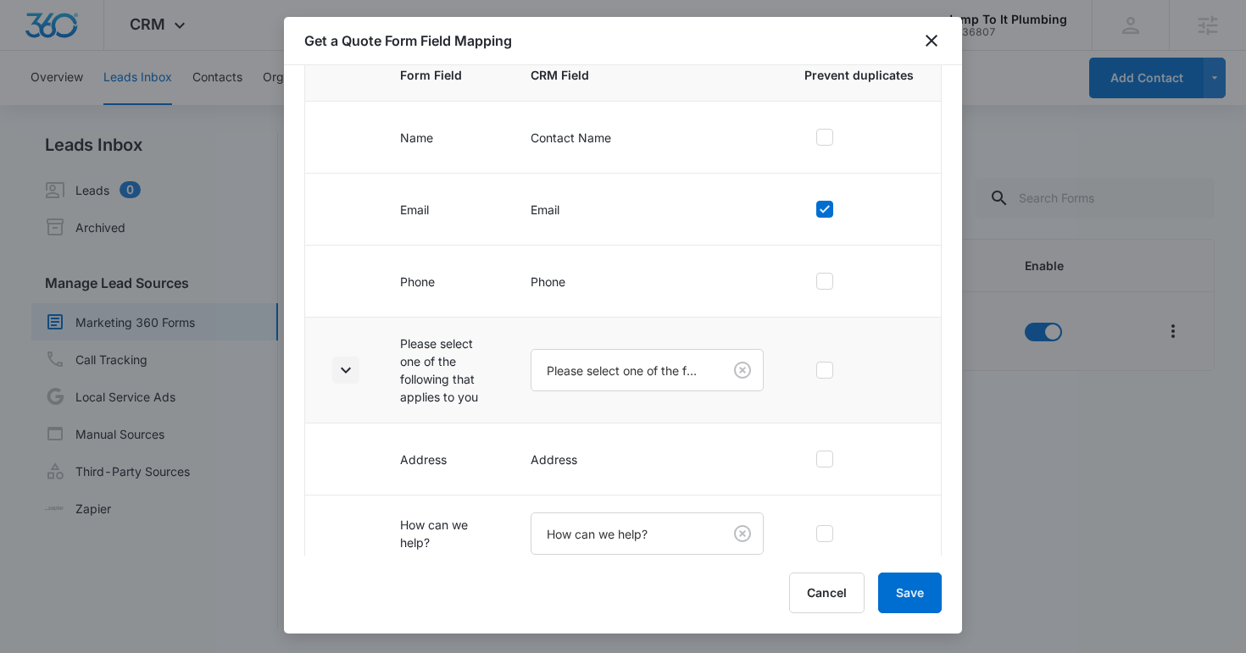
click at [351, 362] on icon "button" at bounding box center [346, 370] width 20 height 20
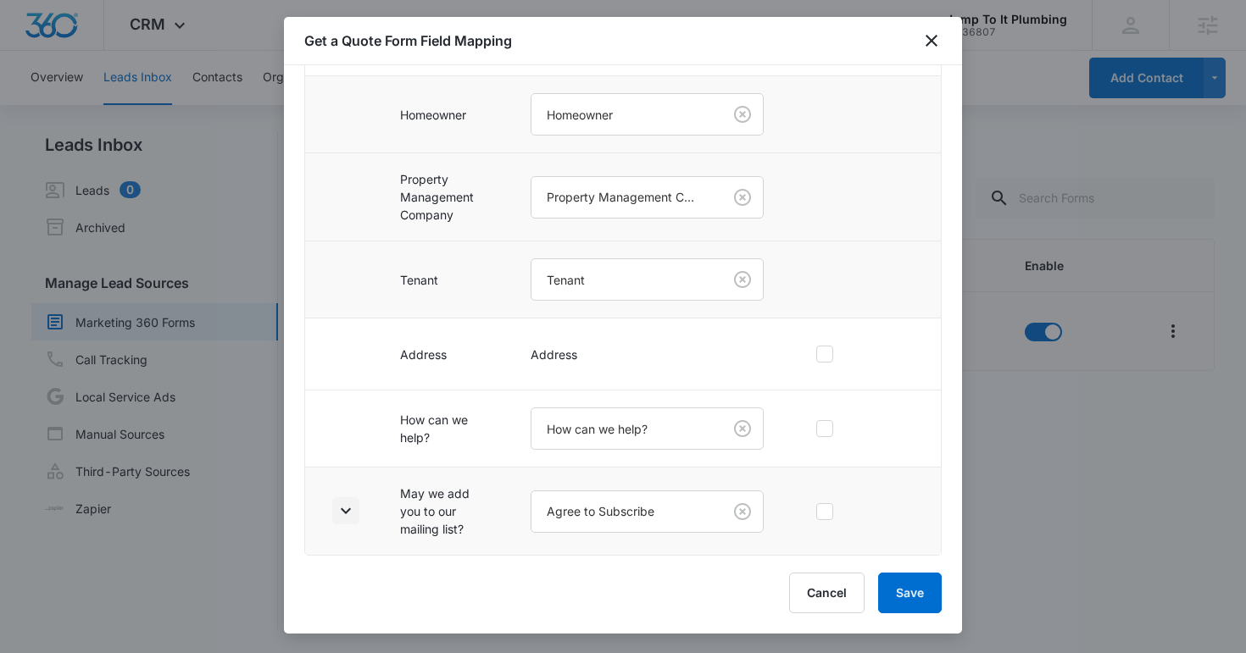
click at [347, 512] on icon "button" at bounding box center [346, 511] width 10 height 6
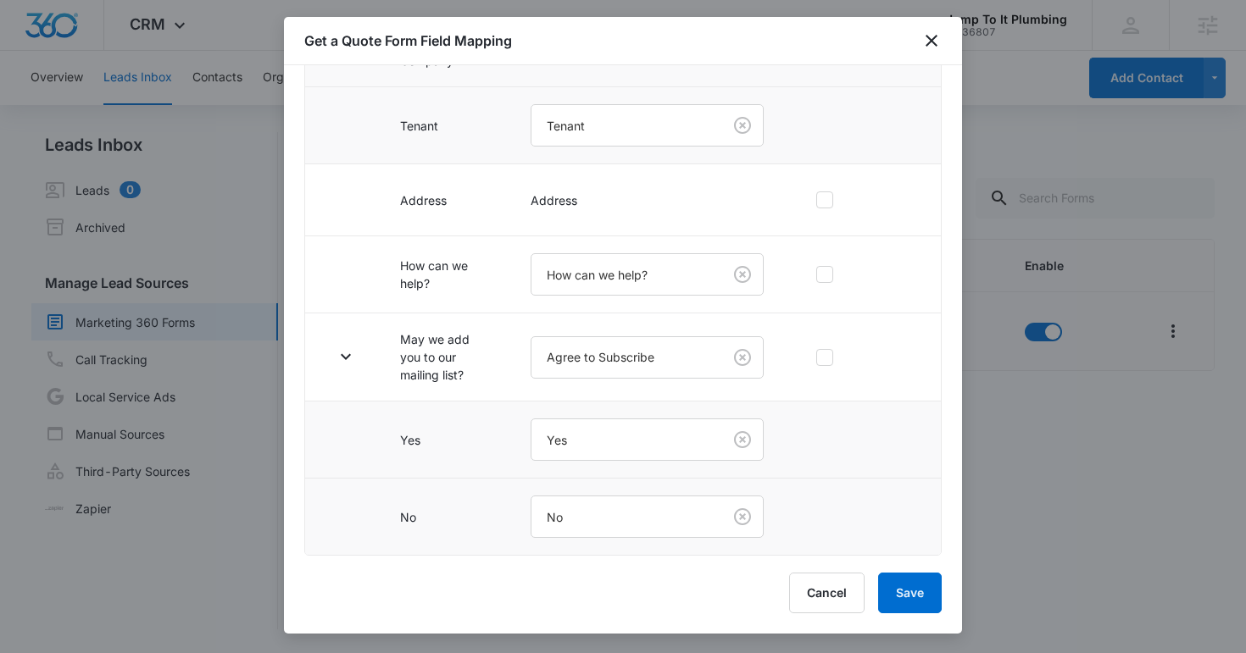
click at [941, 36] on div "Get a Quote Form Field Mapping" at bounding box center [623, 41] width 678 height 48
click at [931, 41] on icon "close" at bounding box center [931, 41] width 12 height 12
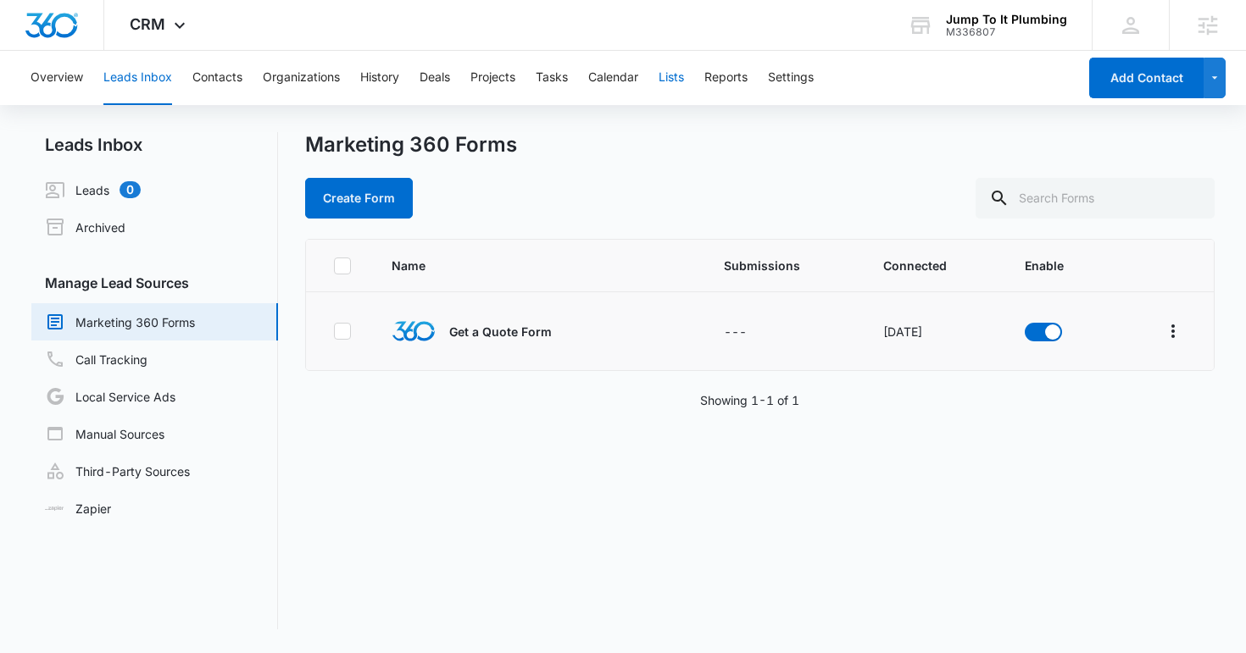
click at [670, 79] on button "Lists" at bounding box center [670, 78] width 25 height 54
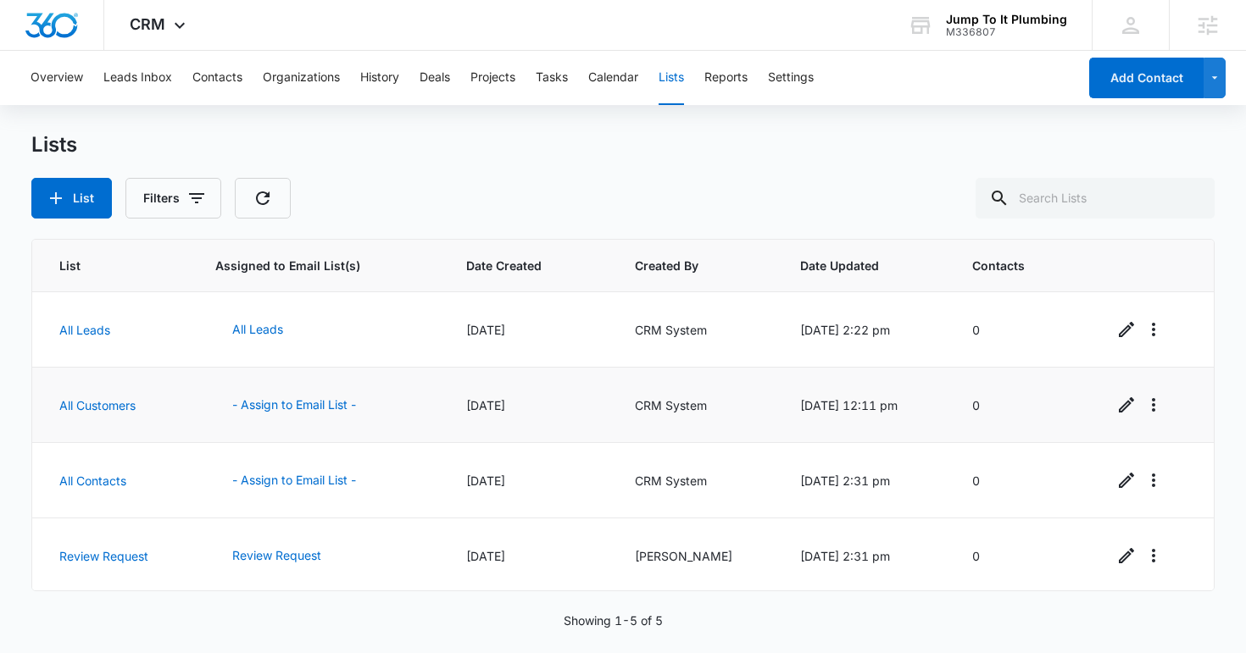
scroll to position [78, 0]
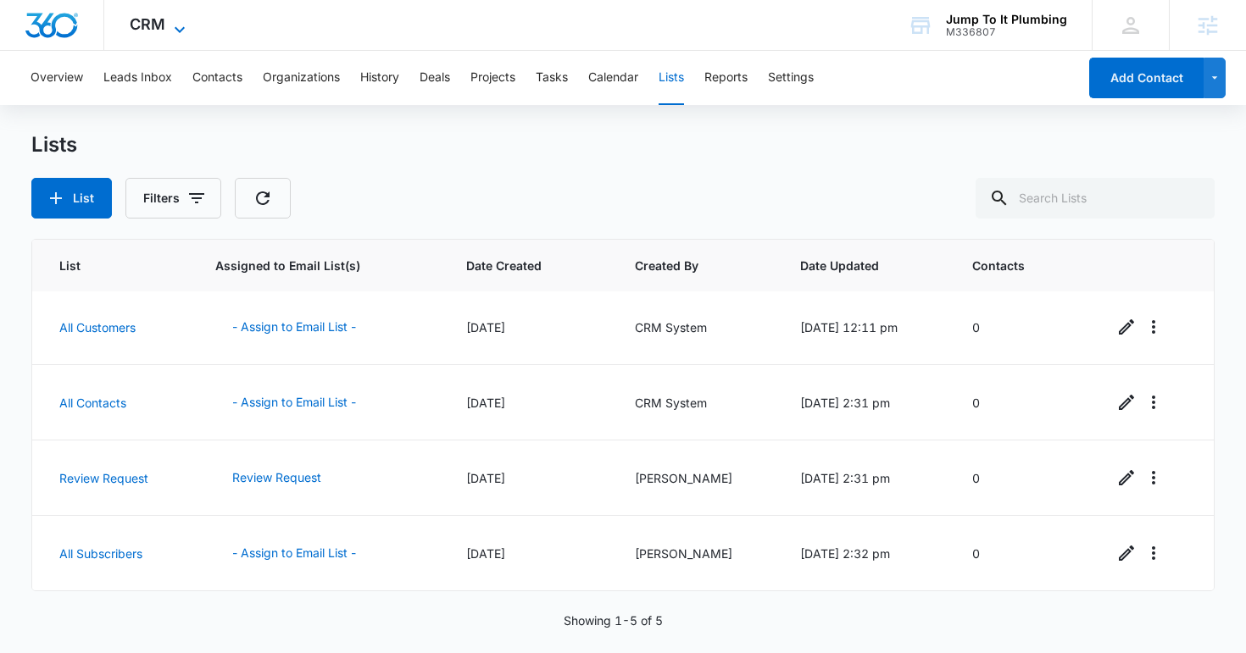
click at [157, 18] on span "CRM" at bounding box center [148, 24] width 36 height 18
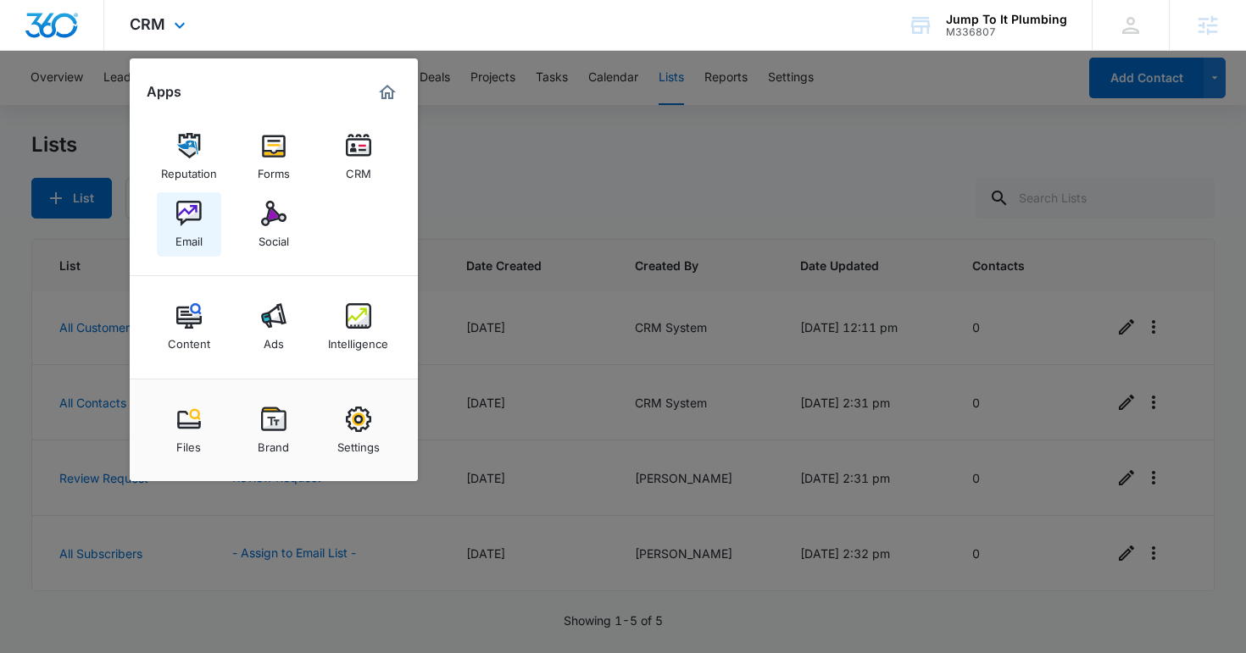
click at [191, 220] on img at bounding box center [188, 213] width 25 height 25
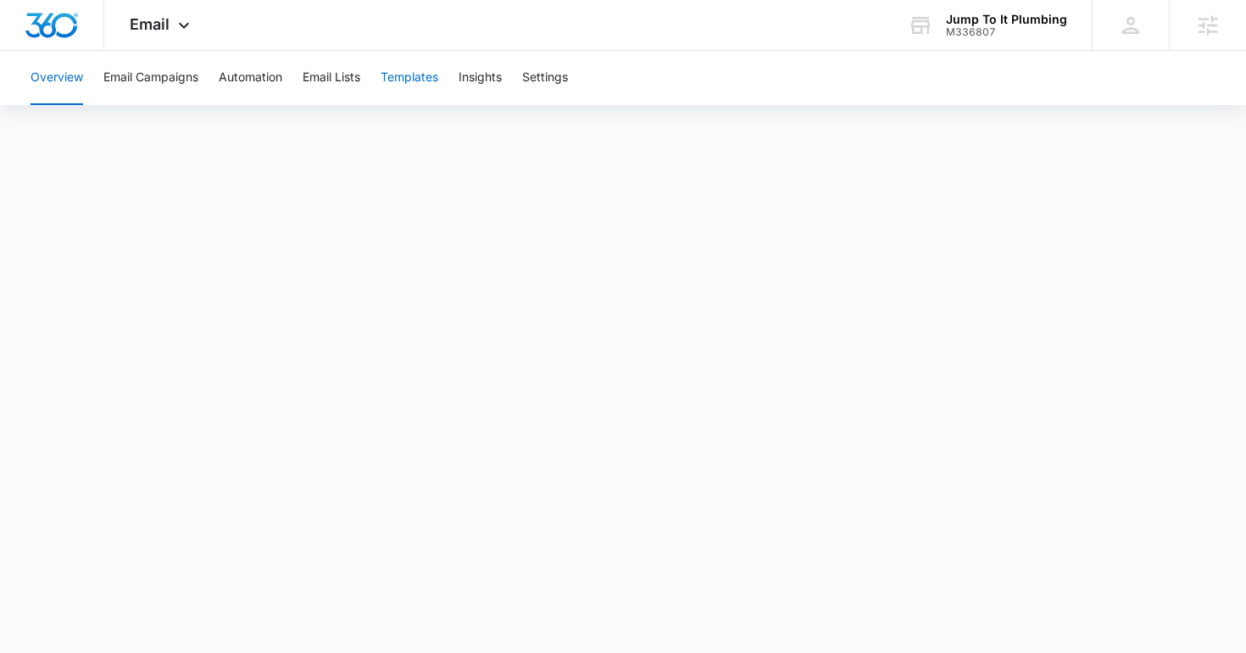
click at [407, 85] on button "Templates" at bounding box center [409, 78] width 58 height 54
click at [252, 80] on button "Automation" at bounding box center [251, 78] width 64 height 54
click at [153, 26] on span "Email" at bounding box center [150, 24] width 40 height 18
